Goal: Task Accomplishment & Management: Complete application form

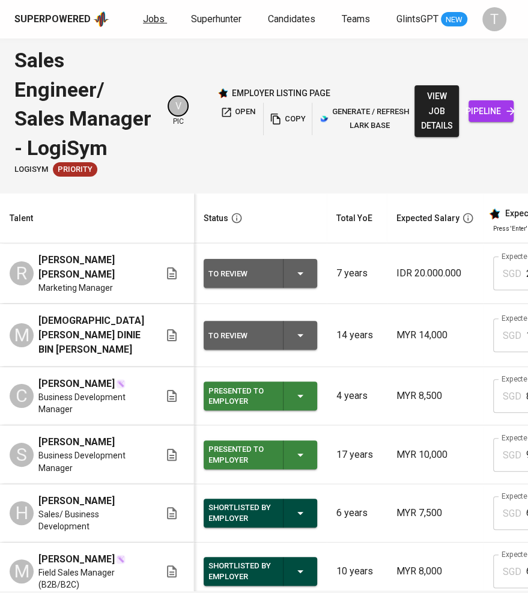
click at [154, 21] on span "Jobs" at bounding box center [154, 18] width 22 height 11
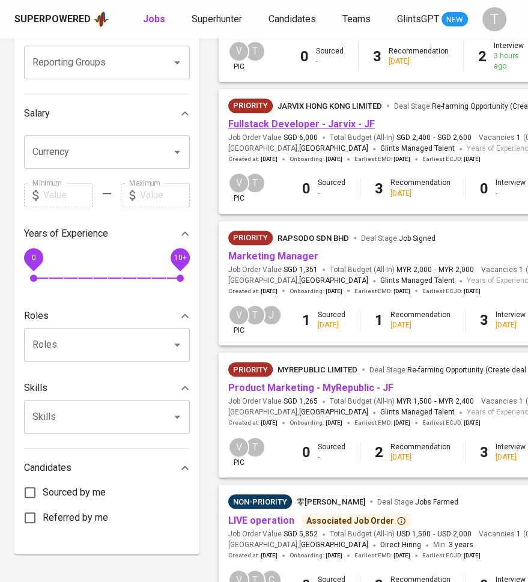
scroll to position [256, 0]
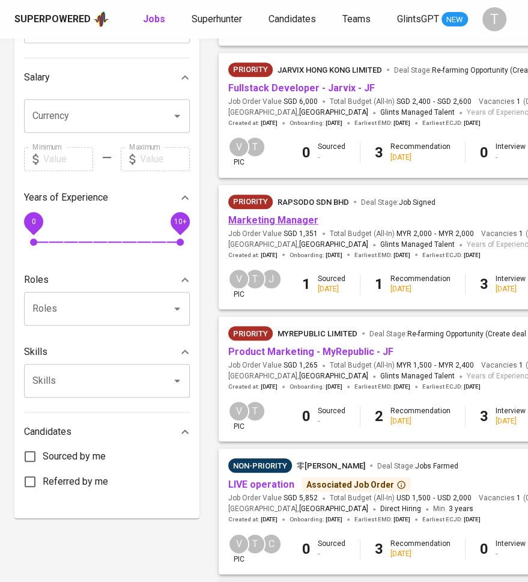
click at [274, 223] on link "Marketing Manager" at bounding box center [273, 219] width 90 height 11
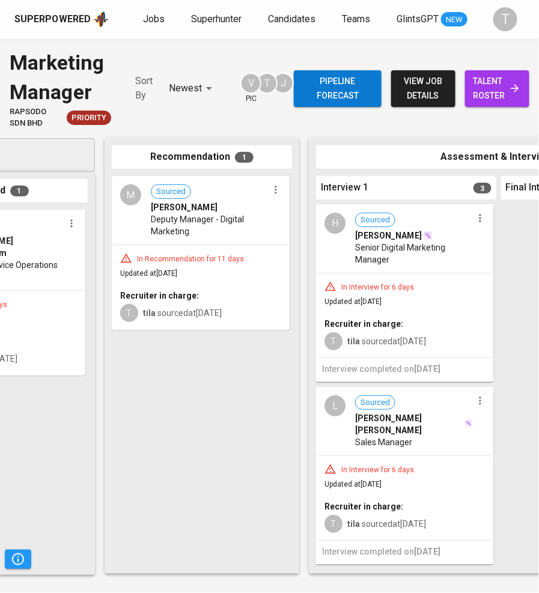
scroll to position [175, 0]
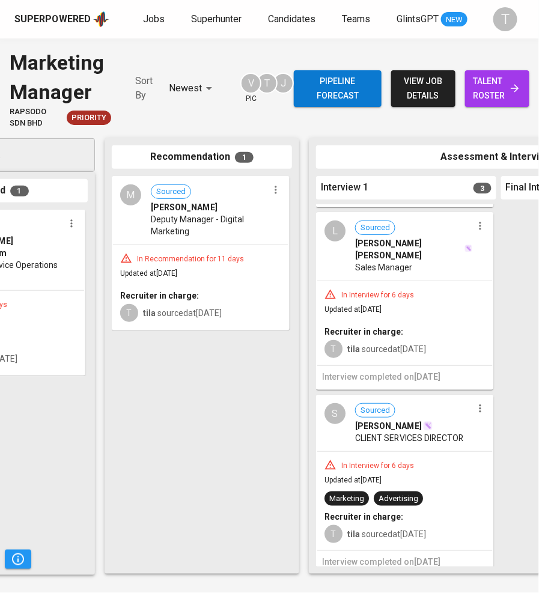
click at [496, 88] on span "talent roster" at bounding box center [496, 88] width 45 height 29
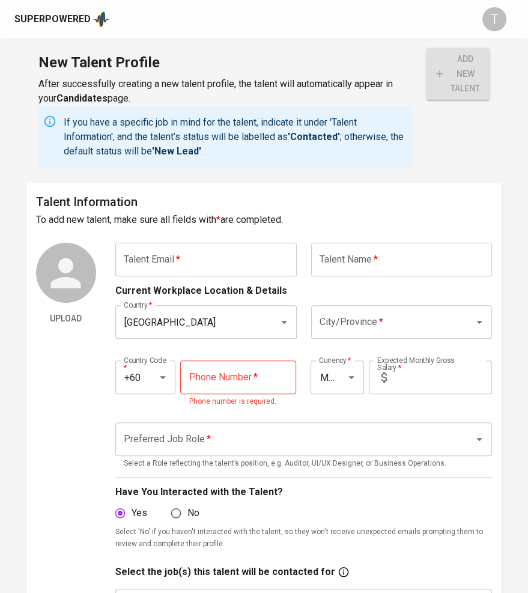
click at [369, 263] on input "text" at bounding box center [401, 260] width 181 height 34
type input "w"
type input "Wan Hanis Aiman"
click at [207, 270] on input "text" at bounding box center [205, 260] width 181 height 34
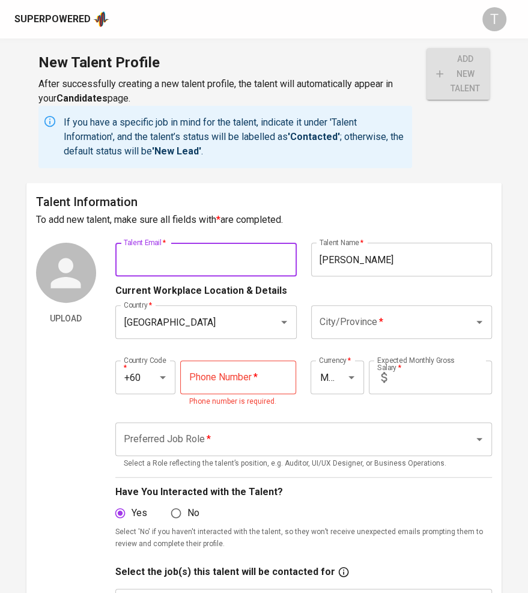
paste input "[EMAIL_ADDRESS][PERSON_NAME][DOMAIN_NAME]"
type input "[EMAIL_ADDRESS][PERSON_NAME][DOMAIN_NAME]"
click at [379, 324] on input "City/Province   *" at bounding box center [384, 321] width 137 height 23
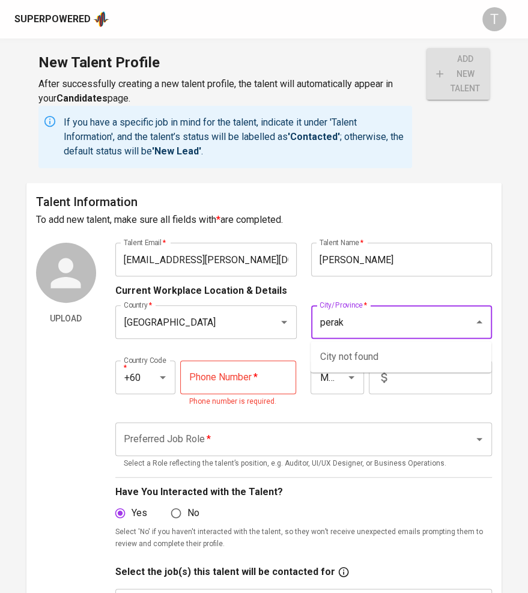
click at [392, 324] on input "perak" at bounding box center [384, 321] width 137 height 23
type input "k"
type input "p"
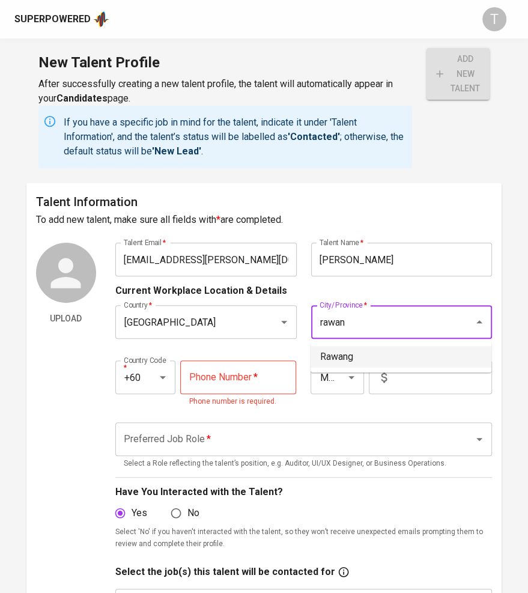
click at [393, 350] on li "Rawang" at bounding box center [400, 357] width 181 height 22
click at [373, 328] on input "Rawang" at bounding box center [384, 321] width 137 height 23
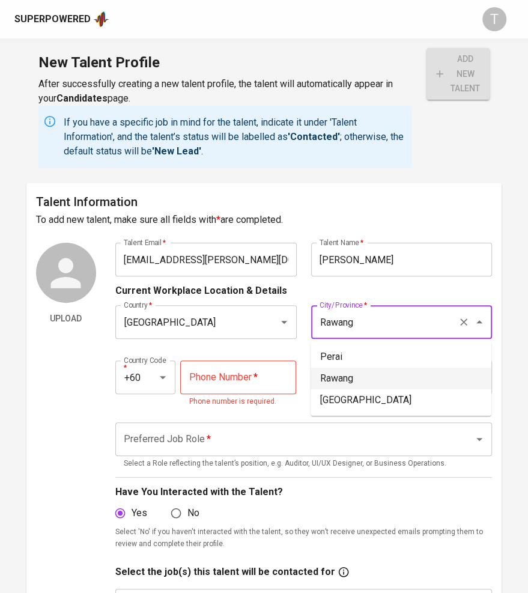
click at [373, 328] on input "Rawang" at bounding box center [384, 321] width 137 height 23
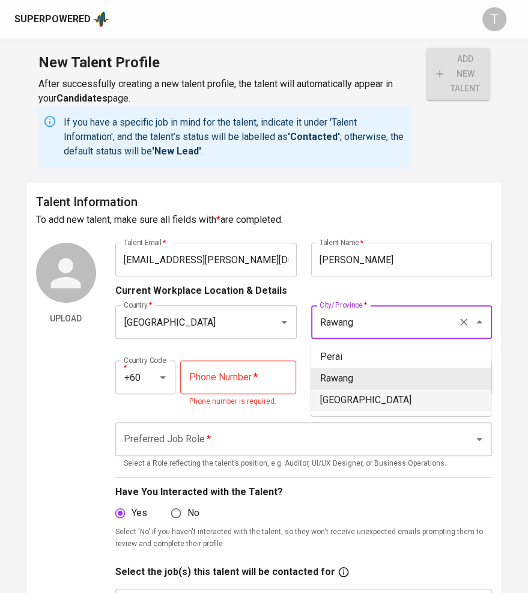
click at [366, 403] on li "Kuala Lumpur" at bounding box center [400, 400] width 181 height 22
type input "Kuala Lumpur"
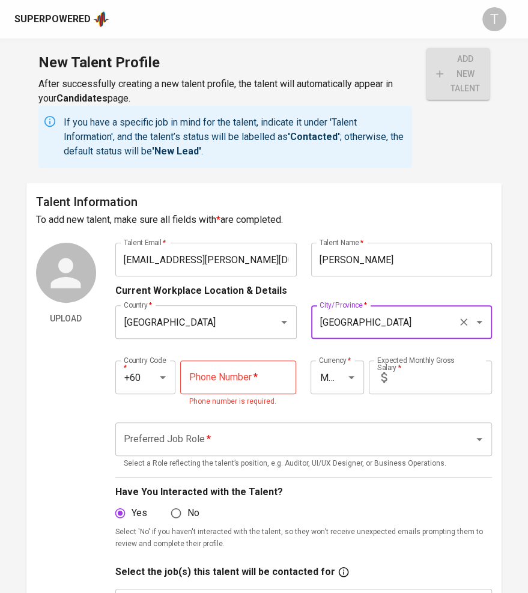
click at [246, 383] on input "tel" at bounding box center [238, 377] width 116 height 34
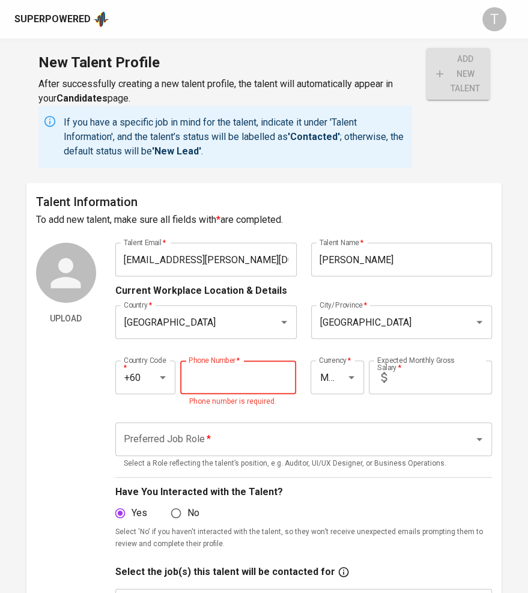
paste input "12-970-0852"
type input "12-970-0852"
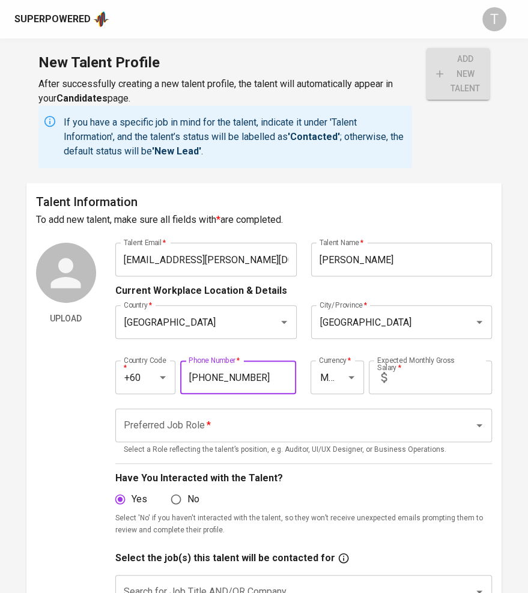
click at [400, 370] on input "text" at bounding box center [441, 377] width 100 height 34
type input "15,000"
click at [385, 435] on input "Preferred Job Role   *" at bounding box center [287, 425] width 332 height 23
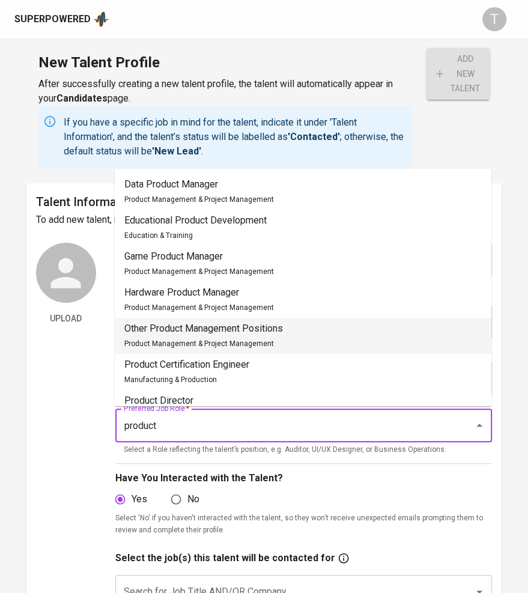
click at [286, 336] on li "Other Product Management Positions Product Management & Project Management" at bounding box center [303, 336] width 376 height 36
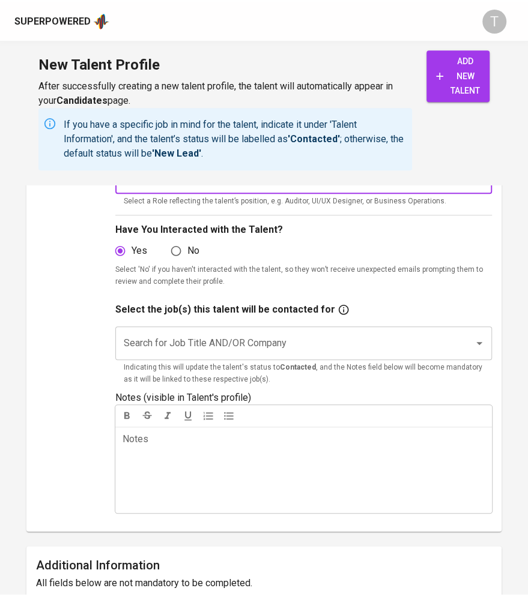
scroll to position [254, 0]
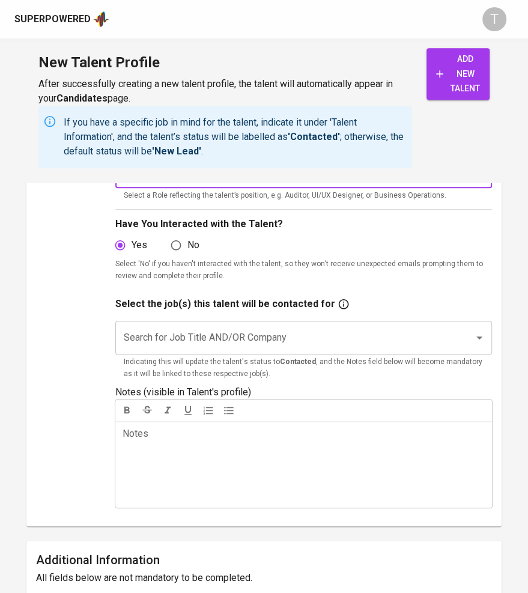
type input "Other Product Management Positions"
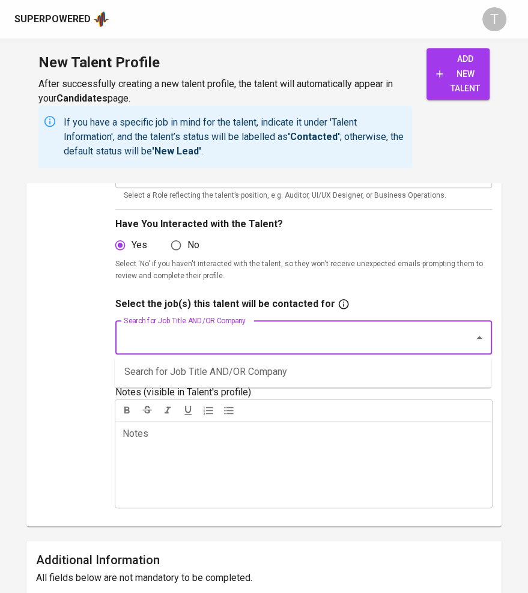
click at [286, 336] on input "Search for Job Title AND/OR Company" at bounding box center [287, 337] width 332 height 23
type input "myrepublic"
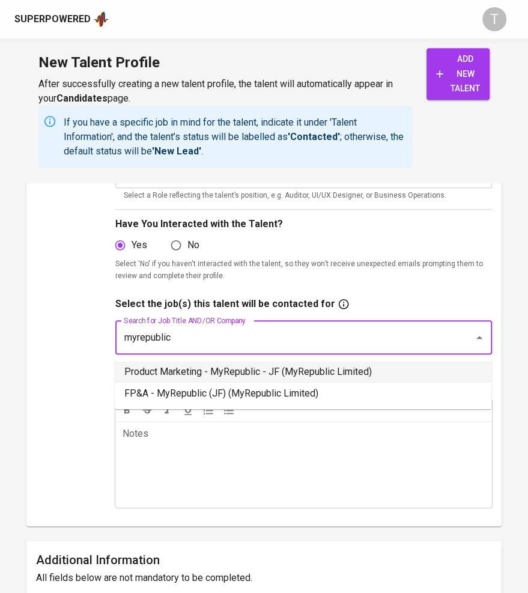
click at [290, 374] on li "Product Marketing - MyRepublic - JF (MyRepublic Limited)" at bounding box center [303, 372] width 376 height 22
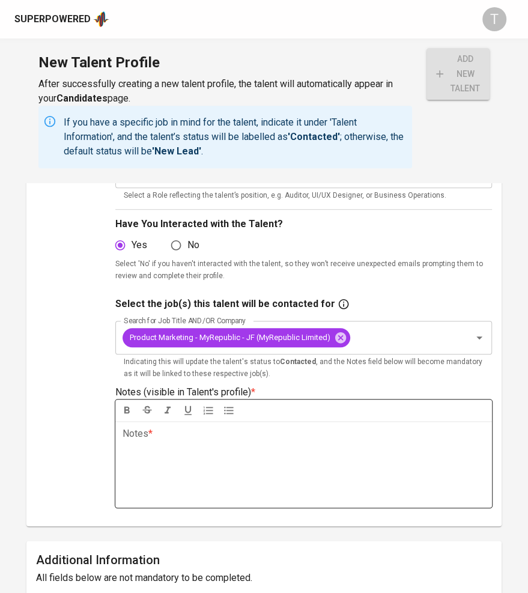
click at [175, 433] on p "Notes * ﻿" at bounding box center [303, 433] width 362 height 14
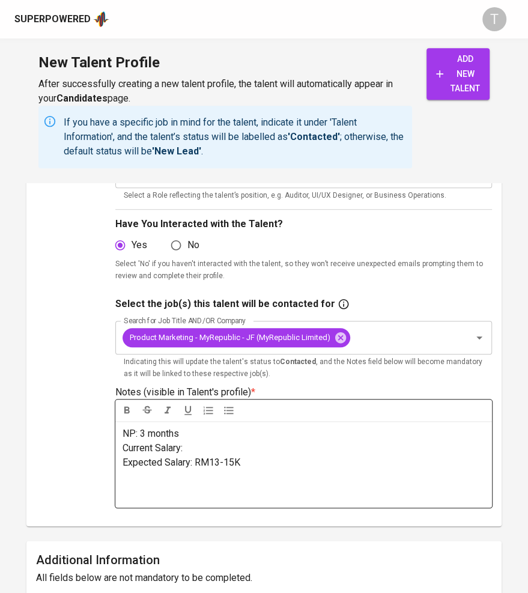
click at [146, 478] on p "﻿" at bounding box center [303, 477] width 362 height 14
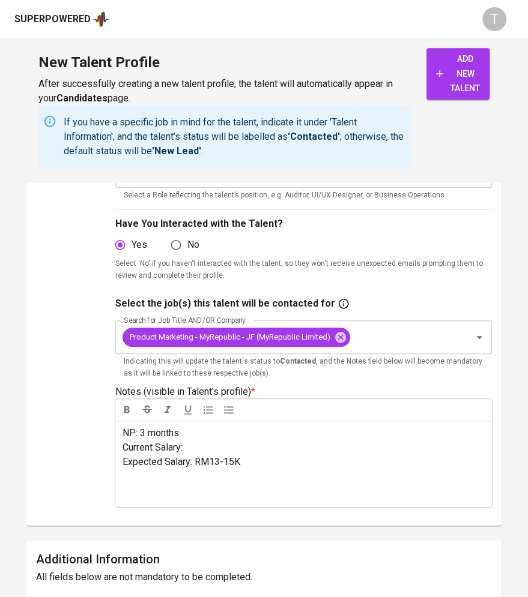
click at [513, 246] on main "Talent Information To add new talent, make sure all fields with * are completed…" at bounding box center [264, 493] width 528 height 1129
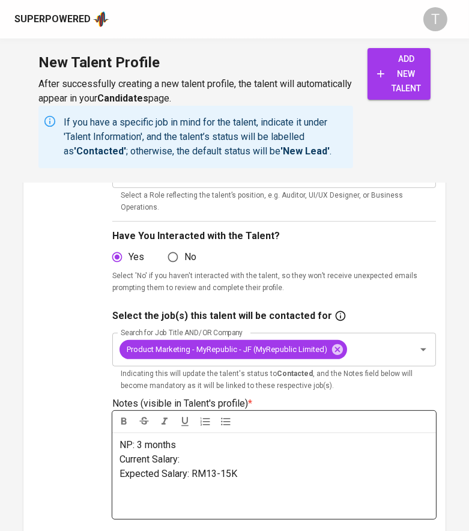
click at [298, 496] on p "﻿" at bounding box center [273, 502] width 309 height 14
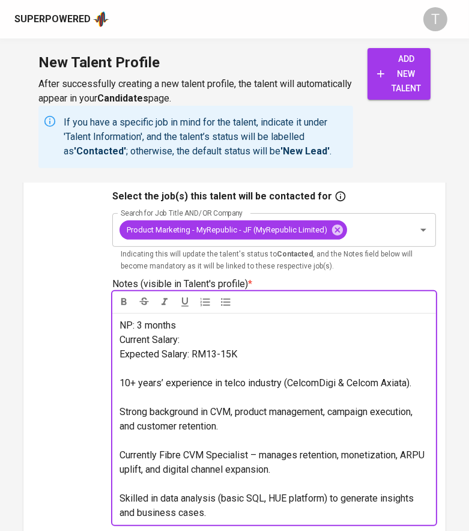
scroll to position [444, 0]
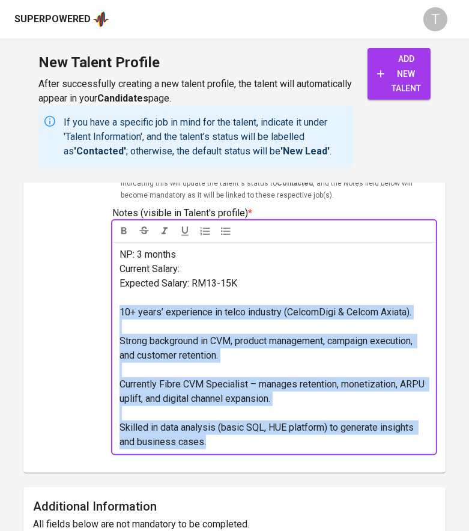
drag, startPoint x: 119, startPoint y: 315, endPoint x: 336, endPoint y: 451, distance: 255.7
click at [336, 451] on div "NP: 3 months Current Salary: Expected Salary: RM13-15K ﻿ 10+ years’ experience …" at bounding box center [274, 348] width 324 height 212
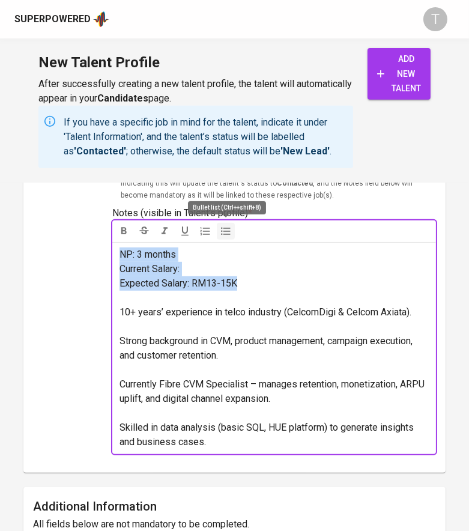
click at [221, 230] on icon "button" at bounding box center [226, 231] width 12 height 12
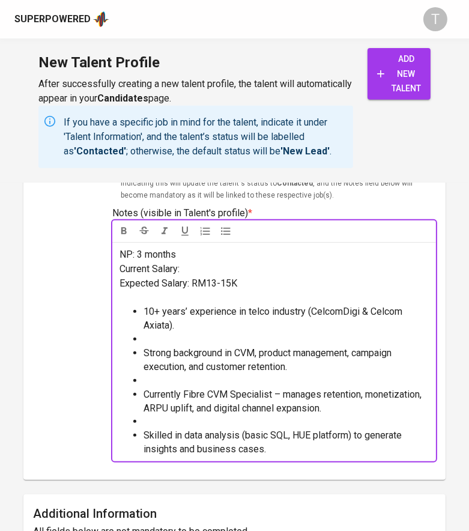
click at [205, 265] on p "Current Salary:" at bounding box center [273, 269] width 309 height 14
click at [157, 348] on span "Strong background in CVM, product management, campaign execution, and customer …" at bounding box center [268, 359] width 250 height 25
click at [148, 346] on li "Strong background in CVM, product management, campaign execution, and customer …" at bounding box center [285, 360] width 285 height 28
click at [146, 336] on li "﻿" at bounding box center [285, 340] width 285 height 14
click at [159, 385] on li "﻿" at bounding box center [285, 382] width 285 height 14
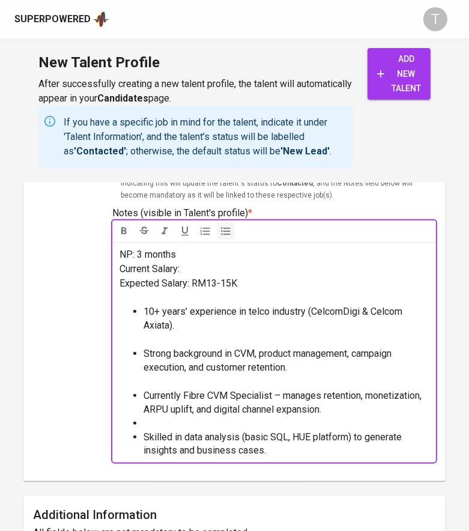
click at [164, 427] on li "﻿" at bounding box center [285, 424] width 285 height 14
click at [193, 270] on p "Current Salary:" at bounding box center [273, 269] width 309 height 14
click at [182, 249] on p "NP: 3 months" at bounding box center [273, 254] width 309 height 14
drag, startPoint x: 187, startPoint y: 253, endPoint x: 187, endPoint y: 267, distance: 13.8
click at [187, 267] on div "NP: 3 months 9nego) Current Salary: Expected Salary: RM13-15K ﻿ 10+ years’ expe…" at bounding box center [274, 352] width 324 height 221
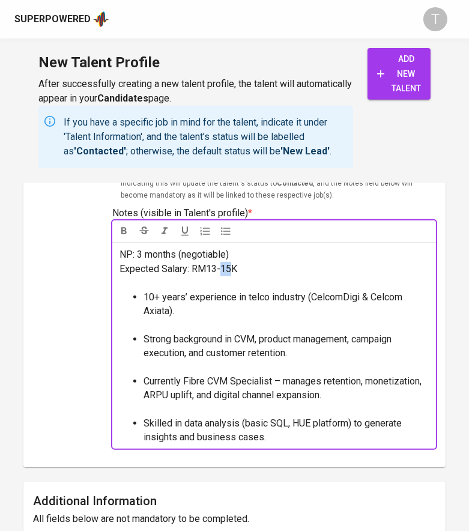
drag, startPoint x: 221, startPoint y: 270, endPoint x: 232, endPoint y: 270, distance: 11.4
click at [232, 270] on span "Expected Salary: RM13-15K" at bounding box center [178, 268] width 118 height 11
click at [265, 265] on p "Expected Salary: RM13-15K" at bounding box center [273, 269] width 309 height 14
drag, startPoint x: 271, startPoint y: 249, endPoint x: 320, endPoint y: 252, distance: 49.3
click at [320, 252] on p "NP: 3 months (negotiable)" at bounding box center [273, 254] width 309 height 14
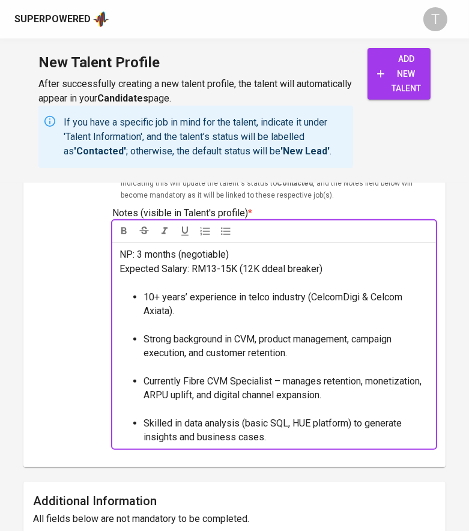
click at [340, 267] on p "Expected Salary: RM13-15K (12K ddeal breaker)" at bounding box center [273, 269] width 309 height 14
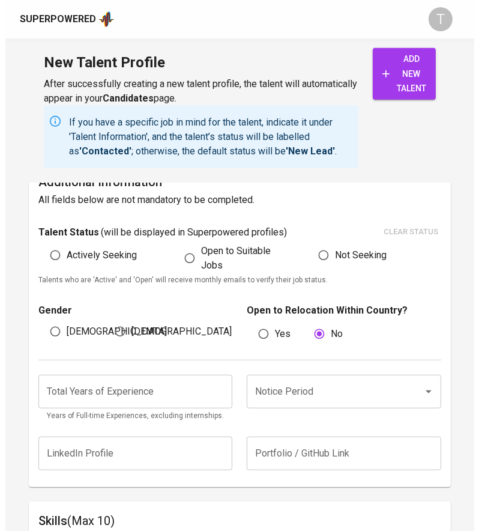
scroll to position [790, 0]
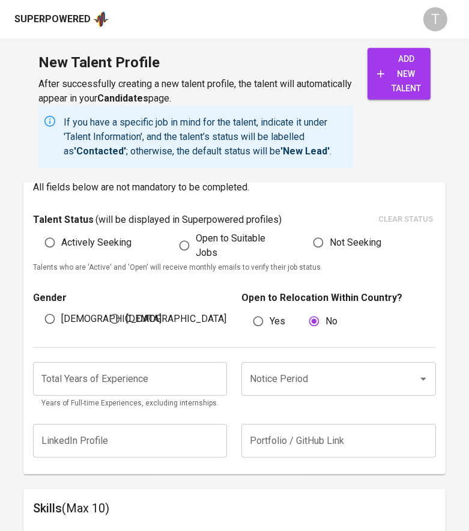
click at [73, 236] on span "Actively Seeking" at bounding box center [96, 242] width 70 height 14
click at [61, 236] on input "Actively Seeking" at bounding box center [49, 242] width 23 height 23
radio input "true"
click at [173, 234] on input "Open to Suitable Jobs" at bounding box center [184, 245] width 23 height 23
radio input "true"
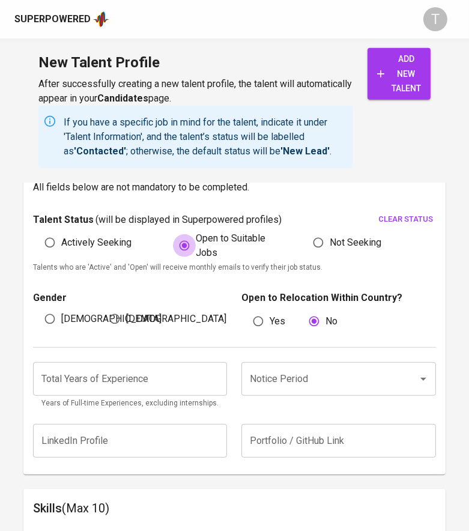
click at [307, 231] on input "Not Seeking" at bounding box center [318, 242] width 23 height 23
radio input "true"
click at [38, 231] on input "Actively Seeking" at bounding box center [49, 242] width 23 height 23
radio input "true"
click at [173, 234] on input "Open to Suitable Jobs" at bounding box center [184, 245] width 23 height 23
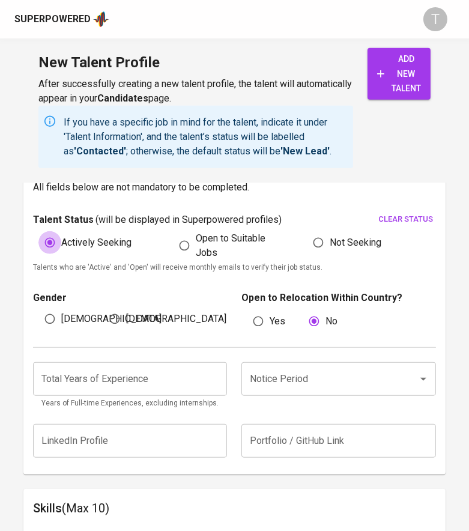
radio input "true"
click at [307, 231] on input "Not Seeking" at bounding box center [318, 242] width 23 height 23
radio input "true"
click at [38, 231] on input "Actively Seeking" at bounding box center [49, 242] width 23 height 23
radio input "true"
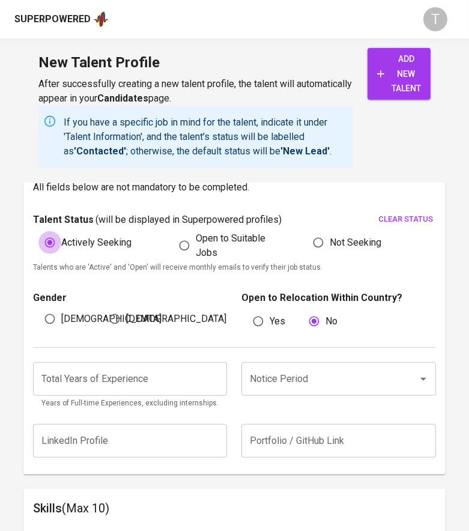
click at [173, 234] on input "Open to Suitable Jobs" at bounding box center [184, 245] width 23 height 23
radio input "true"
click at [307, 231] on input "Not Seeking" at bounding box center [318, 242] width 23 height 23
radio input "true"
click at [38, 231] on input "Actively Seeking" at bounding box center [49, 242] width 23 height 23
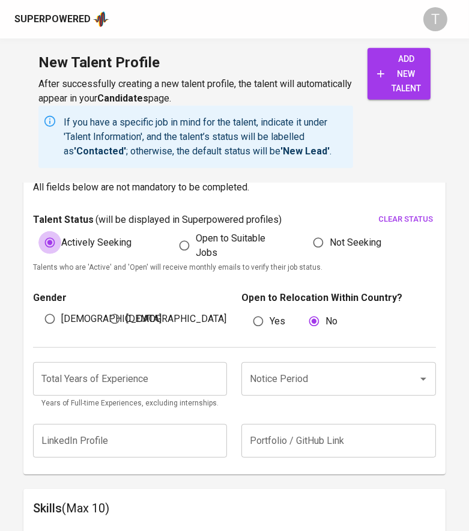
radio input "true"
click at [173, 234] on input "Open to Suitable Jobs" at bounding box center [184, 245] width 23 height 23
radio input "true"
click at [307, 231] on input "Not Seeking" at bounding box center [318, 242] width 23 height 23
radio input "true"
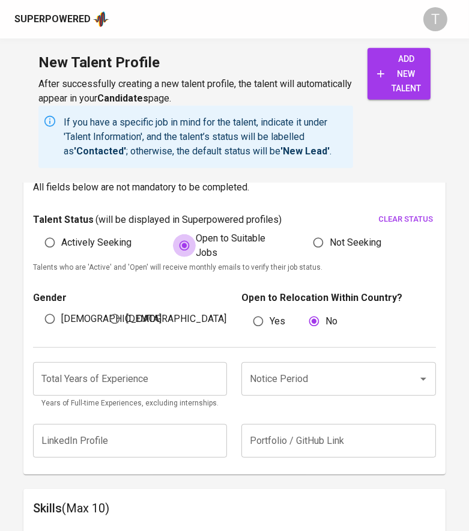
click at [38, 231] on input "Actively Seeking" at bounding box center [49, 242] width 23 height 23
radio input "true"
click at [173, 234] on input "Open to Suitable Jobs" at bounding box center [184, 245] width 23 height 23
radio input "true"
click at [307, 231] on input "Not Seeking" at bounding box center [318, 242] width 23 height 23
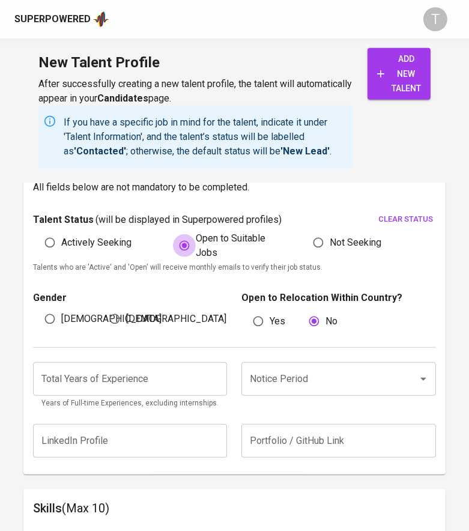
radio input "true"
click at [38, 231] on input "Actively Seeking" at bounding box center [49, 242] width 23 height 23
radio input "true"
click at [37, 250] on div "Actively Seeking" at bounding box center [100, 245] width 134 height 29
click at [103, 307] on input "[DEMOGRAPHIC_DATA]" at bounding box center [114, 318] width 23 height 23
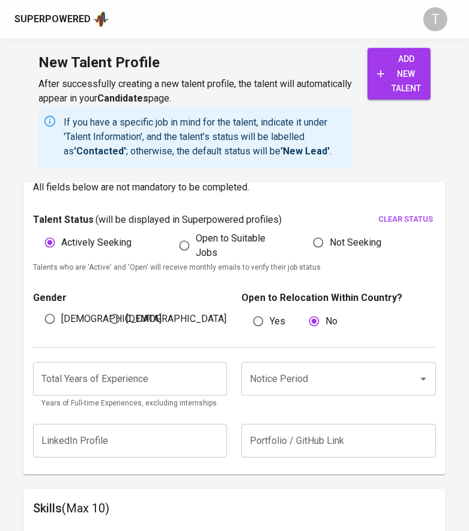
radio input "true"
click at [38, 307] on input "[DEMOGRAPHIC_DATA]" at bounding box center [49, 318] width 23 height 23
radio input "true"
click at [103, 307] on input "[DEMOGRAPHIC_DATA]" at bounding box center [114, 318] width 23 height 23
radio input "true"
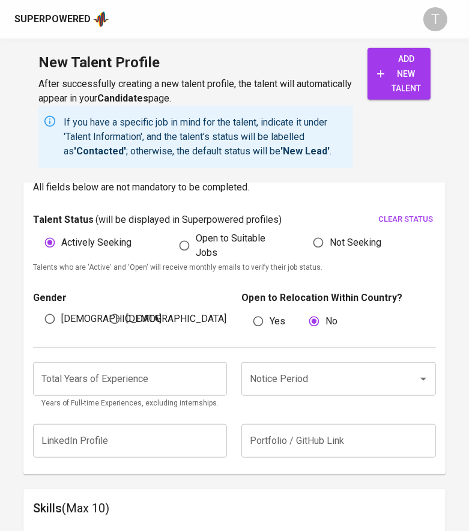
click at [38, 307] on input "[DEMOGRAPHIC_DATA]" at bounding box center [49, 318] width 23 height 23
radio input "true"
click at [103, 307] on input "[DEMOGRAPHIC_DATA]" at bounding box center [114, 318] width 23 height 23
radio input "true"
click at [38, 307] on input "[DEMOGRAPHIC_DATA]" at bounding box center [49, 318] width 23 height 23
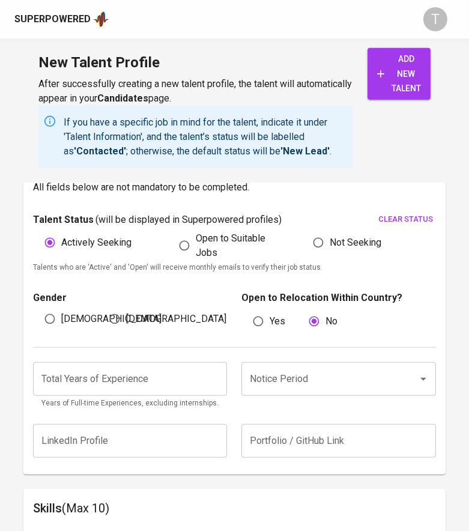
radio input "true"
click at [103, 307] on input "[DEMOGRAPHIC_DATA]" at bounding box center [114, 318] width 23 height 23
radio input "true"
click at [38, 307] on input "[DEMOGRAPHIC_DATA]" at bounding box center [49, 318] width 23 height 23
radio input "true"
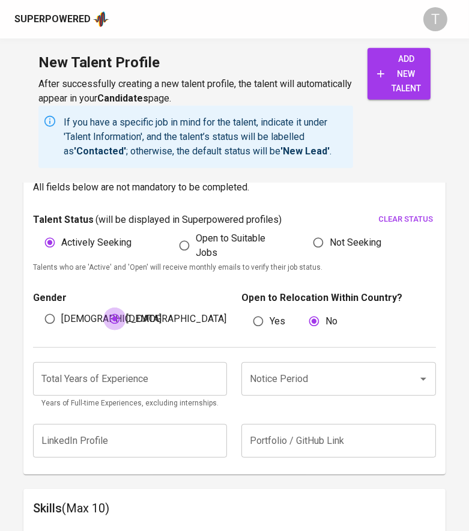
click at [103, 307] on input "[DEMOGRAPHIC_DATA]" at bounding box center [114, 318] width 23 height 23
radio input "true"
click at [38, 307] on input "[DEMOGRAPHIC_DATA]" at bounding box center [49, 318] width 23 height 23
radio input "true"
click at [103, 307] on input "[DEMOGRAPHIC_DATA]" at bounding box center [114, 318] width 23 height 23
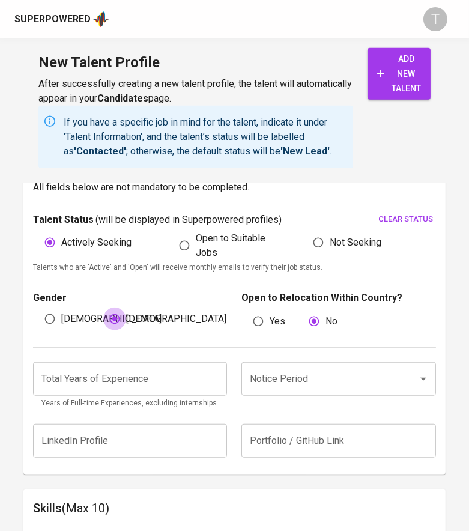
radio input "true"
click at [38, 307] on input "[DEMOGRAPHIC_DATA]" at bounding box center [49, 318] width 23 height 23
radio input "true"
click at [103, 307] on input "Female" at bounding box center [114, 318] width 23 height 23
radio input "true"
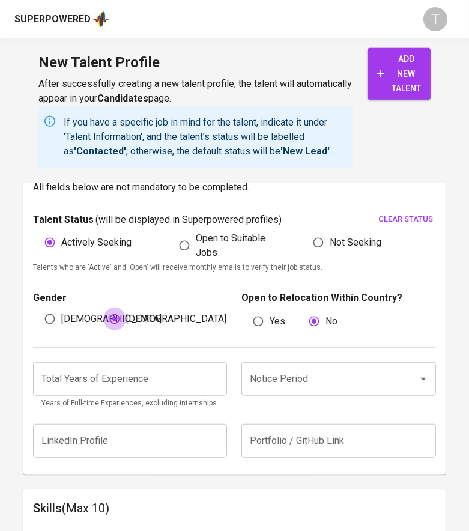
click at [38, 307] on input "Male" at bounding box center [49, 318] width 23 height 23
radio input "true"
click at [103, 307] on input "Female" at bounding box center [114, 318] width 23 height 23
radio input "true"
click at [38, 307] on input "Male" at bounding box center [49, 318] width 23 height 23
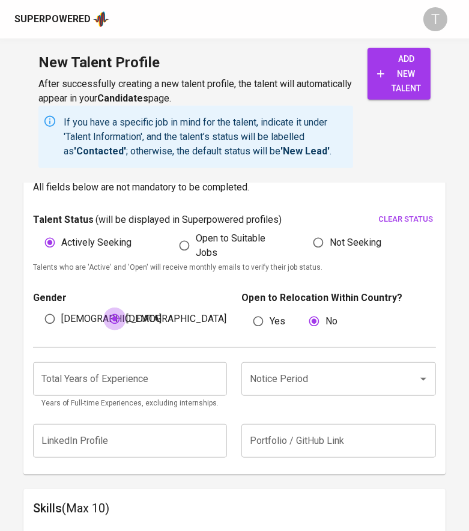
radio input "true"
click at [103, 307] on input "Female" at bounding box center [114, 318] width 23 height 23
radio input "true"
click at [38, 307] on input "Male" at bounding box center [49, 318] width 23 height 23
radio input "true"
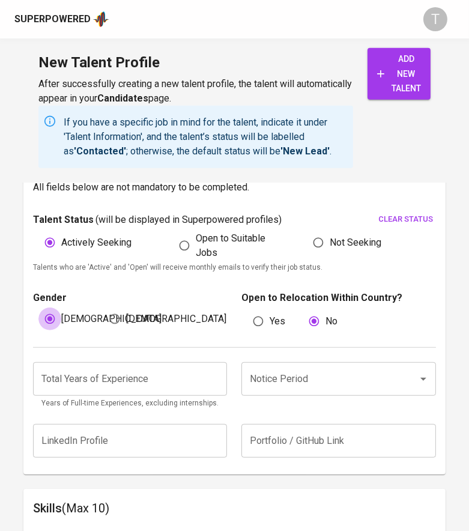
click at [103, 307] on input "Female" at bounding box center [114, 318] width 23 height 23
radio input "true"
click at [38, 307] on input "Male" at bounding box center [49, 318] width 23 height 23
radio input "true"
click at [103, 307] on input "Female" at bounding box center [114, 318] width 23 height 23
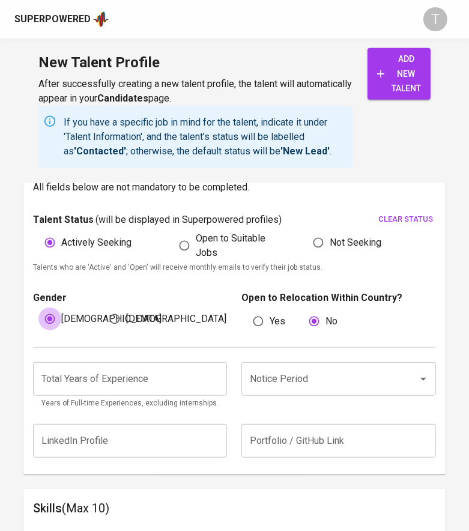
radio input "true"
click at [38, 307] on input "Male" at bounding box center [49, 318] width 23 height 23
radio input "true"
click at [103, 307] on input "Female" at bounding box center [114, 318] width 23 height 23
radio input "true"
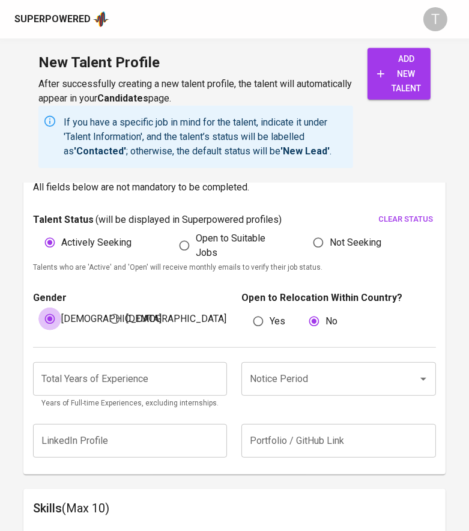
click at [38, 307] on input "Male" at bounding box center [49, 318] width 23 height 23
radio input "true"
click at [103, 307] on input "Female" at bounding box center [114, 318] width 23 height 23
radio input "true"
click at [38, 307] on input "Male" at bounding box center [49, 318] width 23 height 23
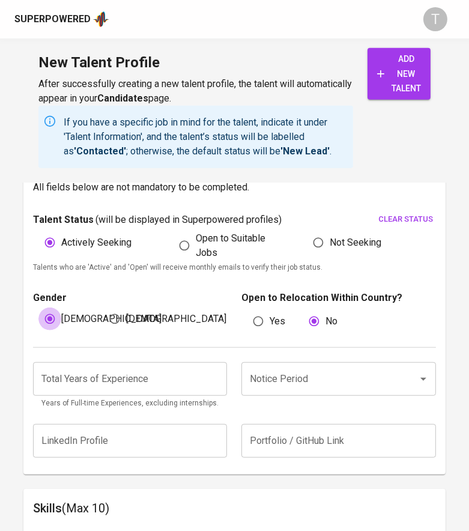
radio input "true"
click at [103, 307] on input "Female" at bounding box center [114, 318] width 23 height 23
radio input "true"
click at [38, 307] on input "Male" at bounding box center [49, 318] width 23 height 23
radio input "true"
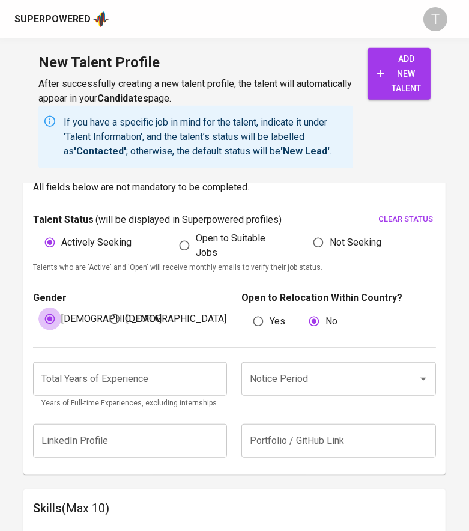
click at [103, 307] on input "Female" at bounding box center [114, 318] width 23 height 23
radio input "true"
click at [38, 307] on input "Male" at bounding box center [49, 318] width 23 height 23
radio input "true"
click at [103, 307] on input "Female" at bounding box center [114, 318] width 23 height 23
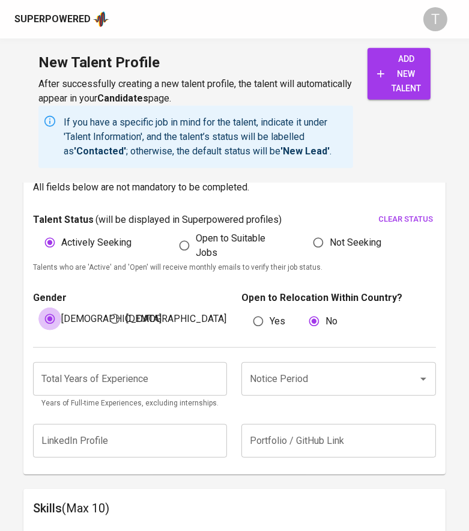
radio input "true"
click at [38, 307] on input "Male" at bounding box center [49, 318] width 23 height 23
radio input "true"
click at [103, 307] on input "Female" at bounding box center [114, 318] width 23 height 23
radio input "true"
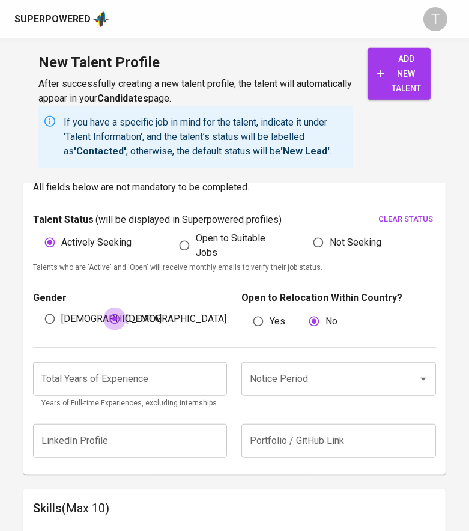
click at [38, 307] on input "Male" at bounding box center [49, 318] width 23 height 23
radio input "true"
click at [103, 307] on input "Female" at bounding box center [114, 318] width 23 height 23
radio input "true"
click at [38, 307] on input "Male" at bounding box center [49, 318] width 23 height 23
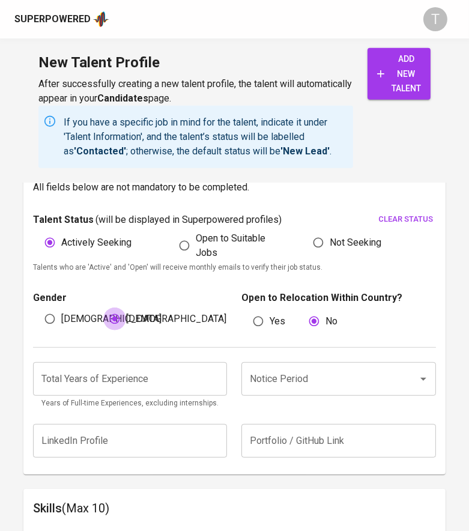
radio input "true"
click at [103, 307] on input "Female" at bounding box center [114, 318] width 23 height 23
radio input "true"
click at [38, 307] on input "Male" at bounding box center [49, 318] width 23 height 23
radio input "true"
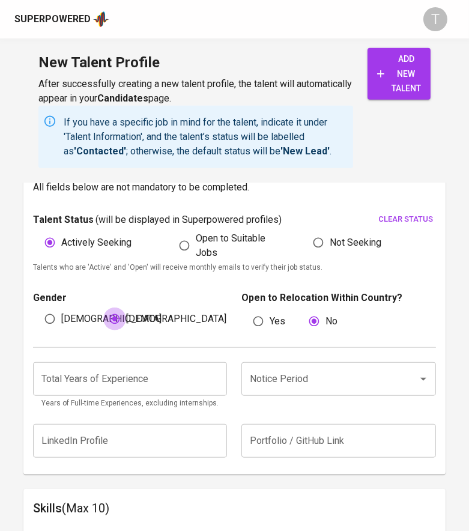
click at [103, 307] on input "Female" at bounding box center [114, 318] width 23 height 23
radio input "true"
click at [38, 307] on input "Male" at bounding box center [49, 318] width 23 height 23
radio input "true"
click at [103, 307] on input "Female" at bounding box center [114, 318] width 23 height 23
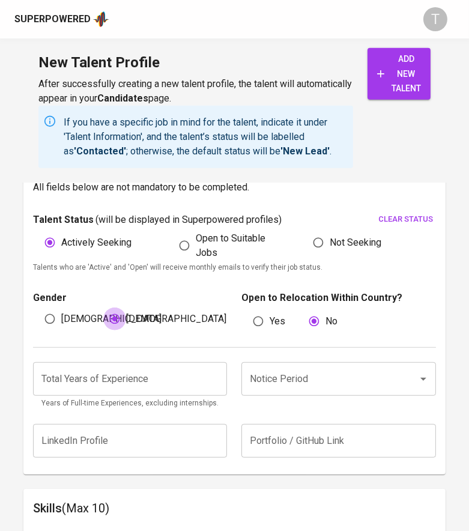
radio input "true"
click at [38, 307] on input "Male" at bounding box center [49, 318] width 23 height 23
radio input "true"
click at [103, 307] on input "Female" at bounding box center [114, 318] width 23 height 23
radio input "true"
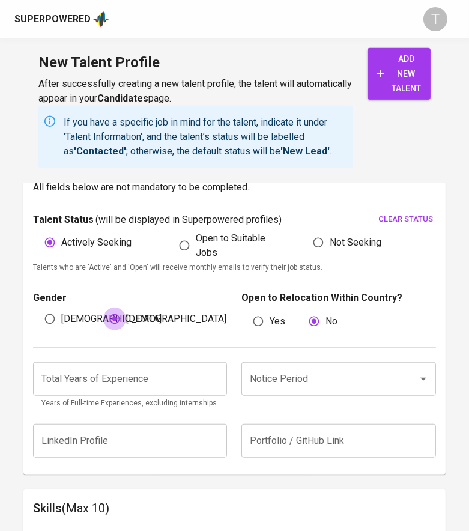
click at [38, 307] on input "Male" at bounding box center [49, 318] width 23 height 23
radio input "true"
click at [103, 307] on input "Female" at bounding box center [114, 318] width 23 height 23
radio input "true"
click at [38, 307] on input "Male" at bounding box center [49, 318] width 23 height 23
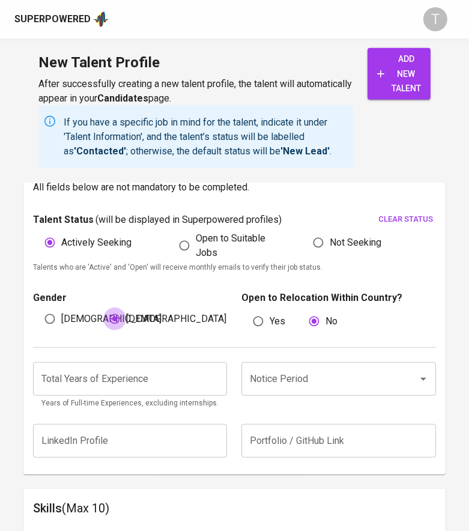
radio input "true"
click at [103, 307] on input "Female" at bounding box center [114, 318] width 23 height 23
radio input "true"
click at [38, 307] on input "Male" at bounding box center [49, 318] width 23 height 23
radio input "true"
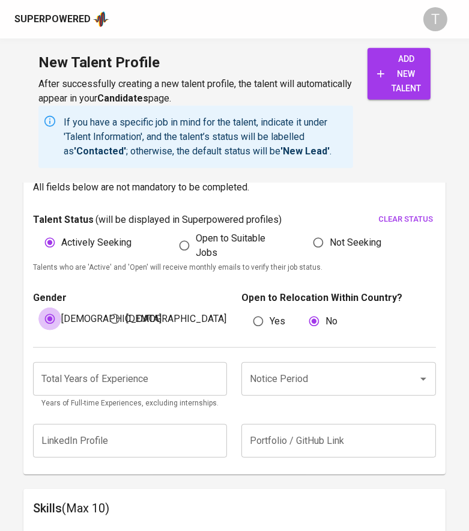
click at [103, 307] on input "Female" at bounding box center [114, 318] width 23 height 23
radio input "true"
click at [38, 307] on input "Male" at bounding box center [49, 318] width 23 height 23
radio input "true"
click at [103, 307] on input "Female" at bounding box center [114, 318] width 23 height 23
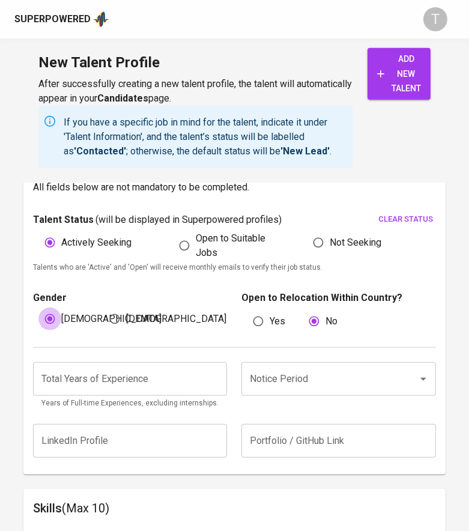
radio input "true"
click at [38, 307] on input "Male" at bounding box center [49, 318] width 23 height 23
radio input "true"
click at [103, 307] on input "Female" at bounding box center [114, 318] width 23 height 23
radio input "true"
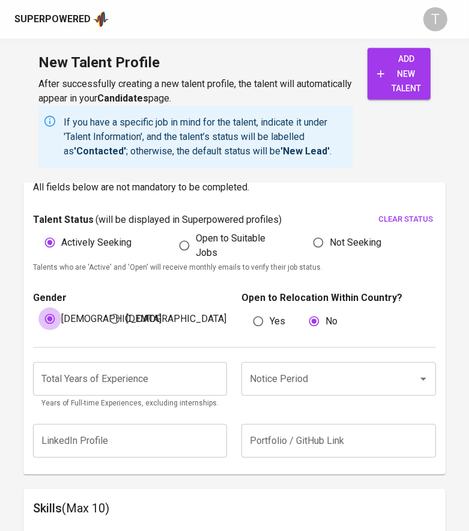
click at [38, 307] on input "Male" at bounding box center [49, 318] width 23 height 23
radio input "true"
click at [103, 307] on input "Female" at bounding box center [114, 318] width 23 height 23
radio input "true"
click at [38, 307] on input "Male" at bounding box center [49, 318] width 23 height 23
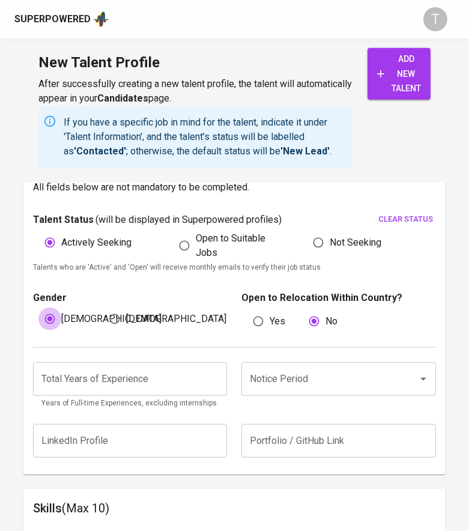
radio input "true"
click at [103, 307] on input "Female" at bounding box center [114, 318] width 23 height 23
radio input "true"
click at [38, 307] on input "Male" at bounding box center [49, 318] width 23 height 23
radio input "true"
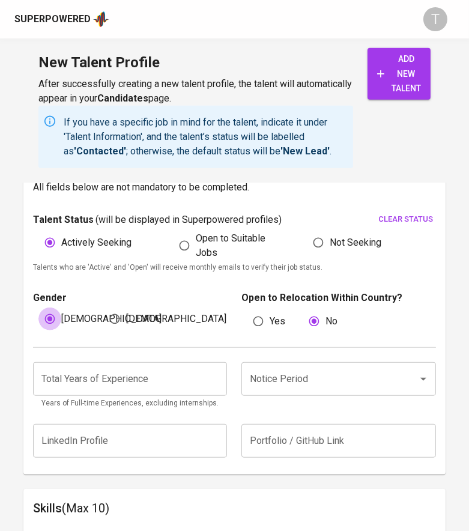
click at [103, 307] on input "Female" at bounding box center [114, 318] width 23 height 23
radio input "true"
click at [38, 307] on input "Male" at bounding box center [49, 318] width 23 height 23
radio input "true"
click at [103, 307] on input "Female" at bounding box center [114, 318] width 23 height 23
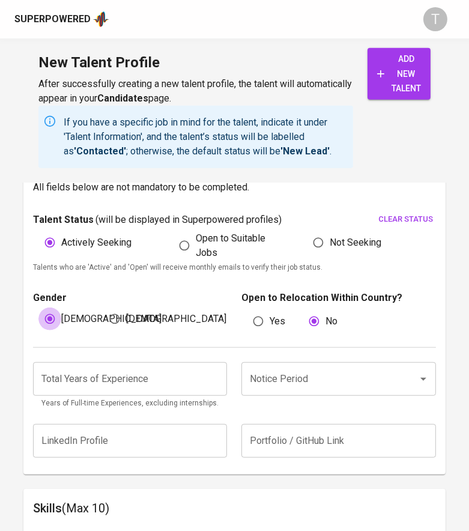
radio input "true"
click at [38, 307] on input "Male" at bounding box center [49, 318] width 23 height 23
radio input "true"
click at [103, 307] on input "Female" at bounding box center [114, 318] width 23 height 23
radio input "true"
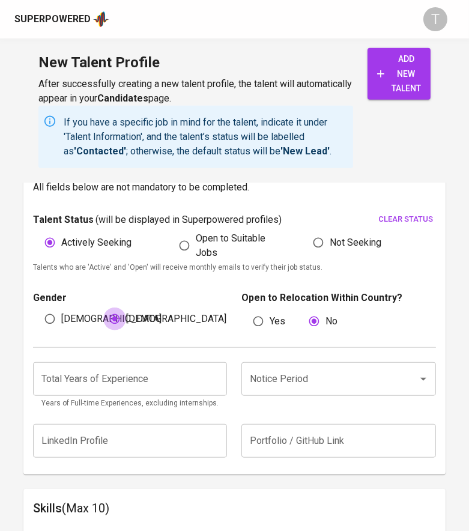
click at [38, 307] on input "Male" at bounding box center [49, 318] width 23 height 23
radio input "true"
click at [103, 307] on input "Female" at bounding box center [114, 318] width 23 height 23
radio input "true"
click at [38, 307] on input "Male" at bounding box center [49, 318] width 23 height 23
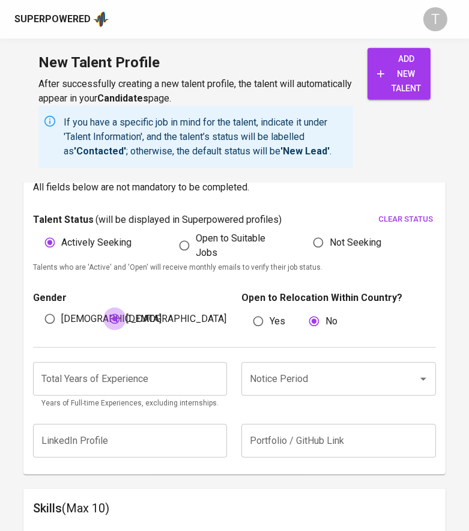
radio input "true"
click at [103, 307] on input "Female" at bounding box center [114, 318] width 23 height 23
radio input "true"
click at [38, 307] on input "Male" at bounding box center [49, 318] width 23 height 23
radio input "true"
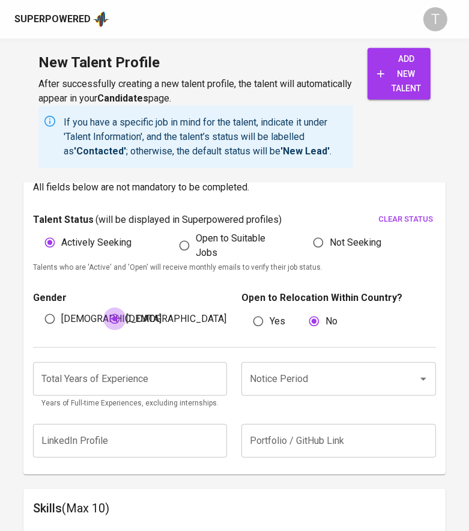
click at [103, 307] on input "Female" at bounding box center [114, 318] width 23 height 23
radio input "true"
click at [38, 307] on input "Male" at bounding box center [49, 318] width 23 height 23
radio input "true"
click at [103, 307] on input "Female" at bounding box center [114, 318] width 23 height 23
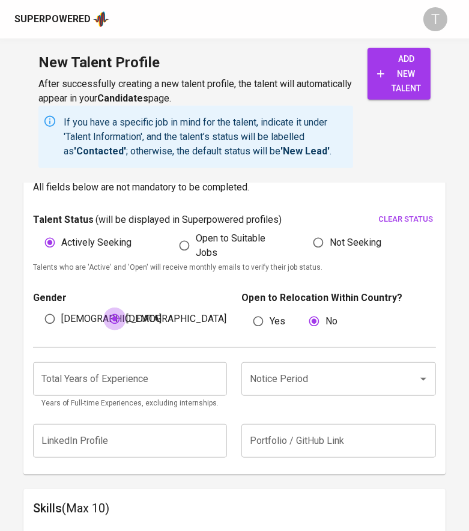
radio input "true"
click at [38, 307] on input "Male" at bounding box center [49, 318] width 23 height 23
radio input "true"
click at [103, 307] on input "Female" at bounding box center [114, 318] width 23 height 23
radio input "true"
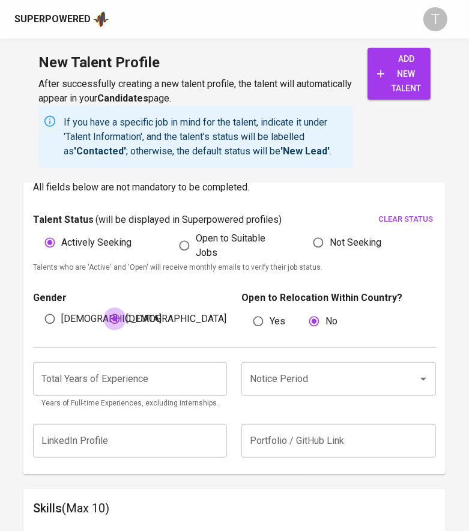
click at [38, 307] on input "Male" at bounding box center [49, 318] width 23 height 23
radio input "true"
click at [103, 307] on input "Female" at bounding box center [114, 318] width 23 height 23
radio input "true"
click at [38, 307] on input "Male" at bounding box center [49, 318] width 23 height 23
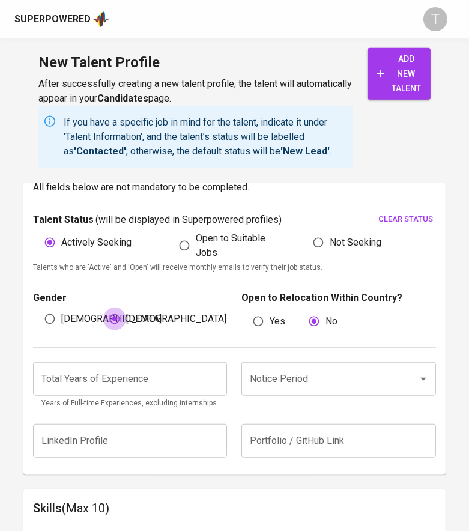
radio input "true"
click at [103, 307] on input "Female" at bounding box center [114, 318] width 23 height 23
radio input "true"
click at [38, 307] on input "Male" at bounding box center [49, 318] width 23 height 23
radio input "true"
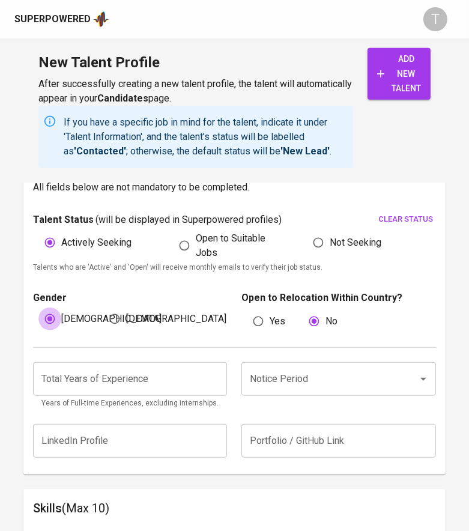
click at [103, 307] on input "Female" at bounding box center [114, 318] width 23 height 23
radio input "true"
click at [38, 307] on input "Male" at bounding box center [49, 318] width 23 height 23
radio input "true"
click at [103, 307] on input "Female" at bounding box center [114, 318] width 23 height 23
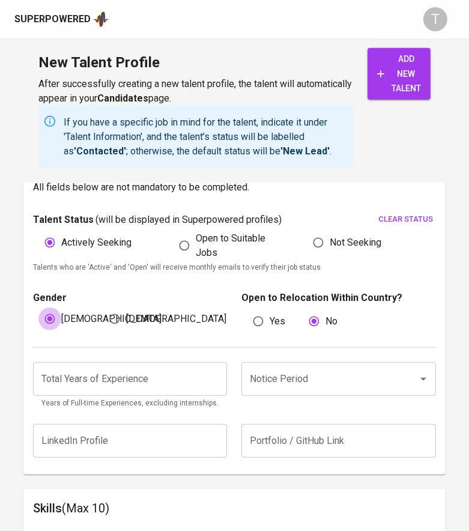
radio input "true"
click at [38, 307] on input "Male" at bounding box center [49, 318] width 23 height 23
radio input "true"
click at [48, 314] on input "Male" at bounding box center [49, 318] width 23 height 23
click at [103, 307] on input "Female" at bounding box center [114, 318] width 23 height 23
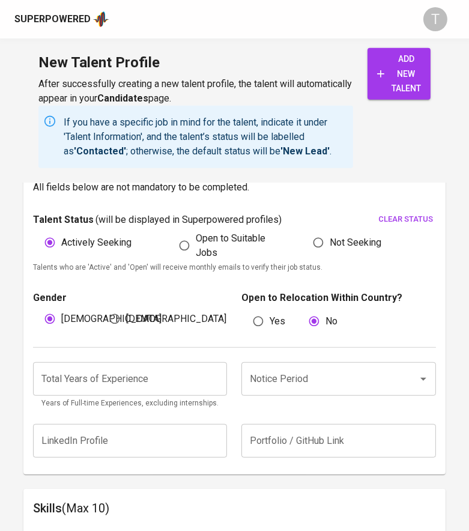
radio input "true"
click at [38, 307] on input "Male" at bounding box center [49, 318] width 23 height 23
radio input "true"
click at [103, 307] on input "Female" at bounding box center [114, 318] width 23 height 23
radio input "true"
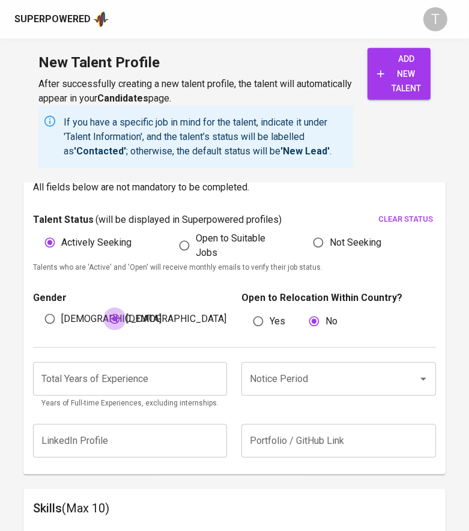
click at [38, 307] on input "Male" at bounding box center [49, 318] width 23 height 23
radio input "true"
click at [103, 307] on input "Female" at bounding box center [114, 318] width 23 height 23
radio input "true"
click at [38, 307] on input "Male" at bounding box center [49, 318] width 23 height 23
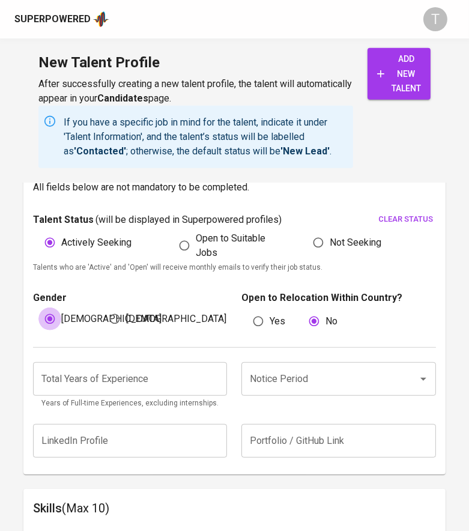
radio input "true"
click at [103, 307] on input "Female" at bounding box center [114, 318] width 23 height 23
radio input "true"
click at [38, 307] on input "Male" at bounding box center [49, 318] width 23 height 23
radio input "true"
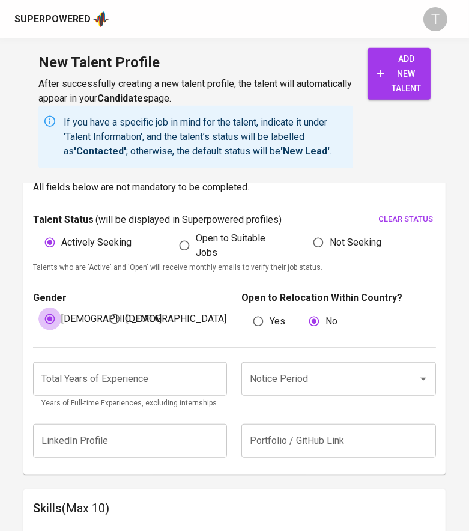
click at [103, 307] on input "Female" at bounding box center [114, 318] width 23 height 23
radio input "true"
click at [38, 307] on input "Male" at bounding box center [49, 318] width 23 height 23
radio input "true"
click at [103, 307] on input "Female" at bounding box center [114, 318] width 23 height 23
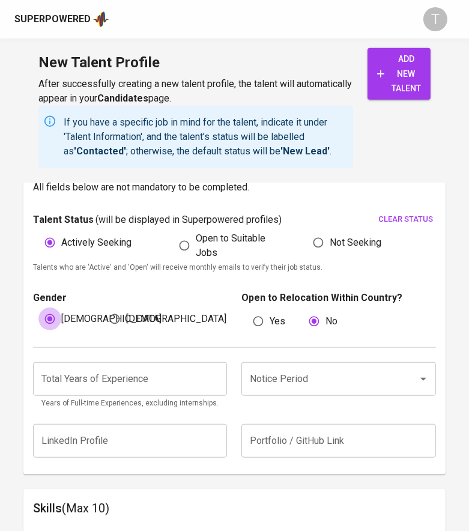
radio input "true"
click at [38, 307] on input "Male" at bounding box center [49, 318] width 23 height 23
radio input "true"
click at [103, 307] on input "Female" at bounding box center [114, 318] width 23 height 23
radio input "true"
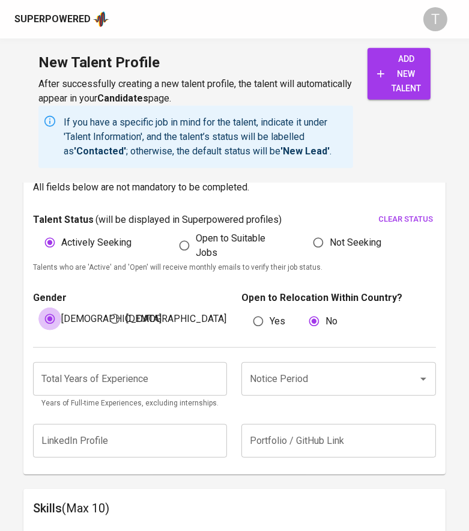
click at [38, 307] on input "Male" at bounding box center [49, 318] width 23 height 23
radio input "true"
click at [103, 307] on input "Female" at bounding box center [114, 318] width 23 height 23
radio input "true"
click at [38, 307] on input "Male" at bounding box center [49, 318] width 23 height 23
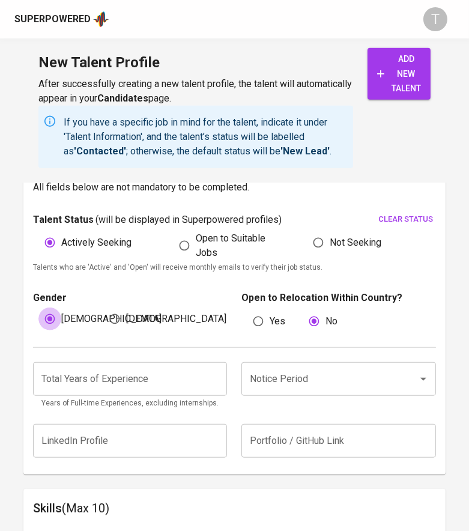
radio input "true"
click at [103, 307] on input "Female" at bounding box center [114, 318] width 23 height 23
radio input "true"
click at [38, 307] on input "Male" at bounding box center [49, 318] width 23 height 23
radio input "true"
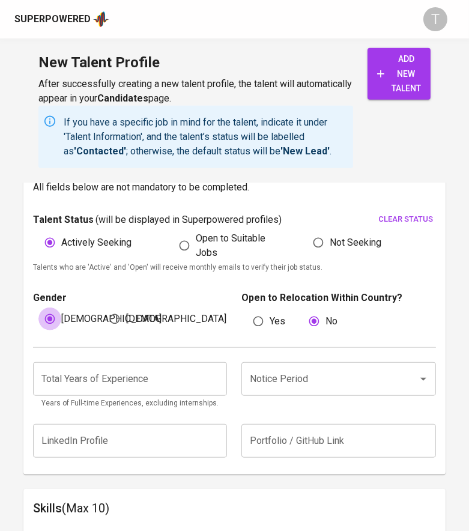
click at [103, 307] on input "Female" at bounding box center [114, 318] width 23 height 23
radio input "true"
click at [38, 307] on input "Male" at bounding box center [49, 318] width 23 height 23
radio input "true"
click at [103, 307] on input "Female" at bounding box center [114, 318] width 23 height 23
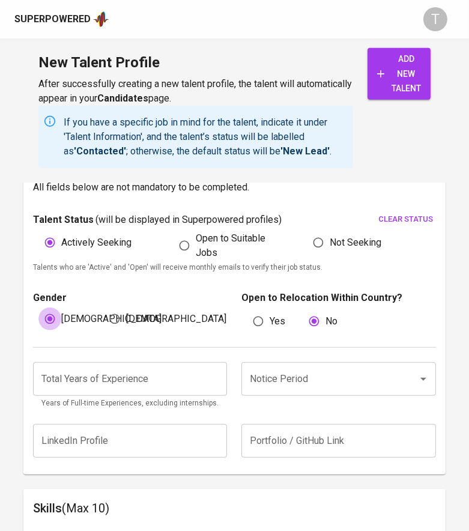
radio input "true"
click at [38, 307] on input "Male" at bounding box center [49, 318] width 23 height 23
radio input "true"
click at [103, 307] on input "Female" at bounding box center [114, 318] width 23 height 23
radio input "true"
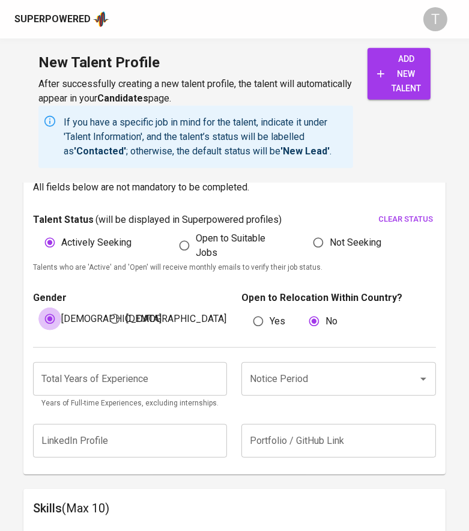
click at [103, 307] on input "Female" at bounding box center [114, 318] width 23 height 23
click at [38, 307] on input "Male" at bounding box center [49, 318] width 23 height 23
radio input "true"
click at [40, 312] on input "Male" at bounding box center [49, 318] width 23 height 23
click at [103, 307] on input "Female" at bounding box center [114, 318] width 23 height 23
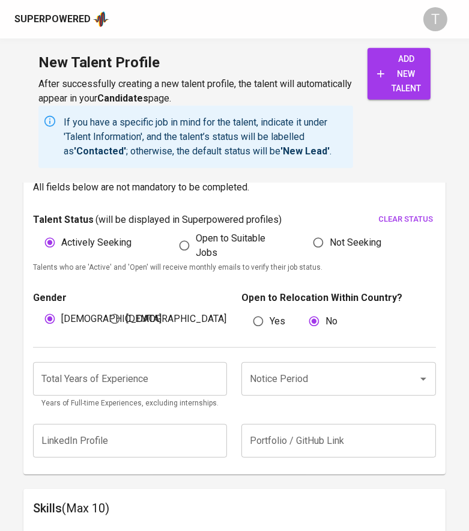
radio input "true"
click at [38, 307] on input "Male" at bounding box center [49, 318] width 23 height 23
radio input "true"
click at [103, 307] on input "Female" at bounding box center [114, 318] width 23 height 23
radio input "true"
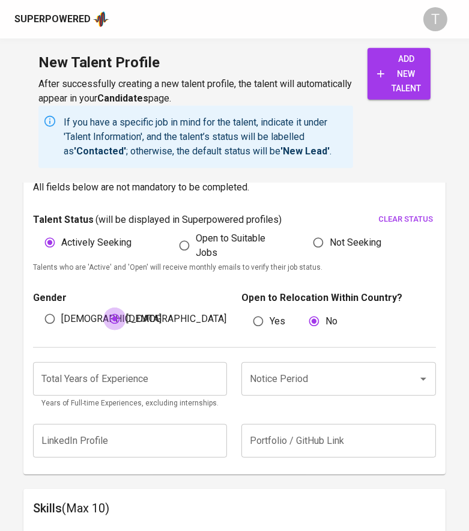
click at [38, 307] on input "Male" at bounding box center [49, 318] width 23 height 23
radio input "true"
click at [103, 307] on input "Female" at bounding box center [114, 318] width 23 height 23
radio input "true"
click at [38, 307] on input "Male" at bounding box center [49, 318] width 23 height 23
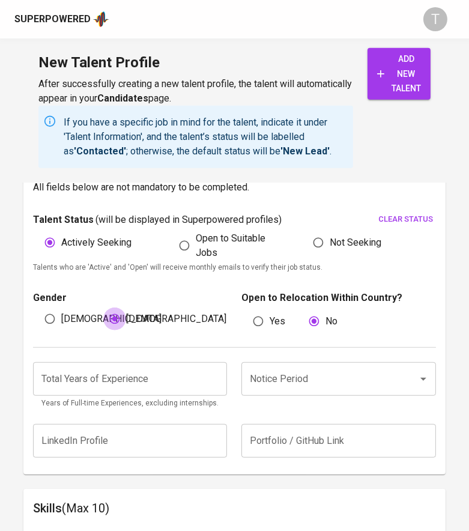
radio input "true"
click at [103, 307] on input "Female" at bounding box center [114, 318] width 23 height 23
radio input "true"
click at [38, 307] on input "Male" at bounding box center [49, 318] width 23 height 23
radio input "true"
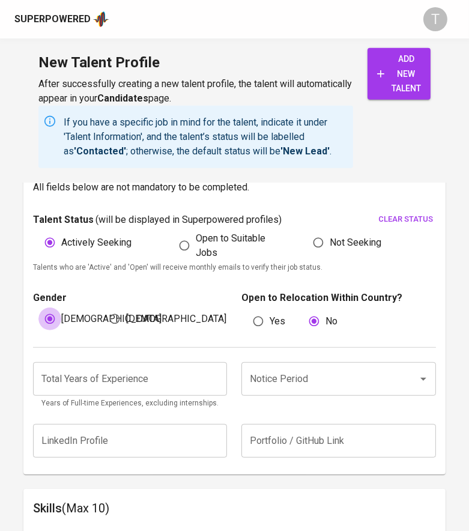
click at [103, 307] on input "Female" at bounding box center [114, 318] width 23 height 23
radio input "true"
click at [38, 307] on input "Male" at bounding box center [49, 318] width 23 height 23
radio input "true"
click at [103, 307] on input "Female" at bounding box center [114, 318] width 23 height 23
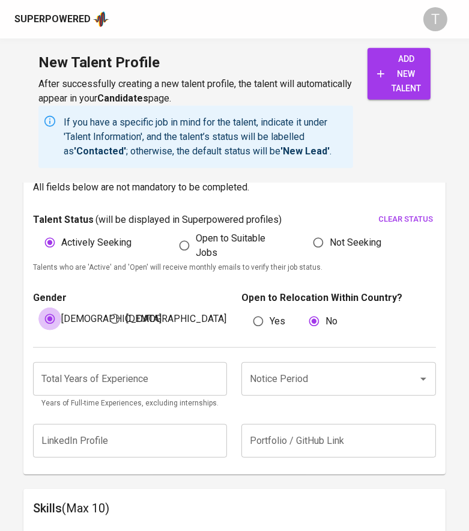
radio input "true"
click at [38, 307] on input "Male" at bounding box center [49, 318] width 23 height 23
radio input "true"
click at [103, 307] on input "Female" at bounding box center [114, 318] width 23 height 23
radio input "true"
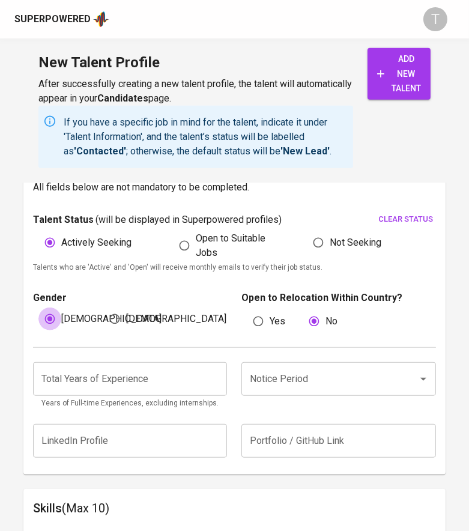
click at [38, 307] on input "Male" at bounding box center [49, 318] width 23 height 23
radio input "true"
click at [103, 307] on input "Female" at bounding box center [114, 318] width 23 height 23
radio input "true"
click at [38, 307] on input "Male" at bounding box center [49, 318] width 23 height 23
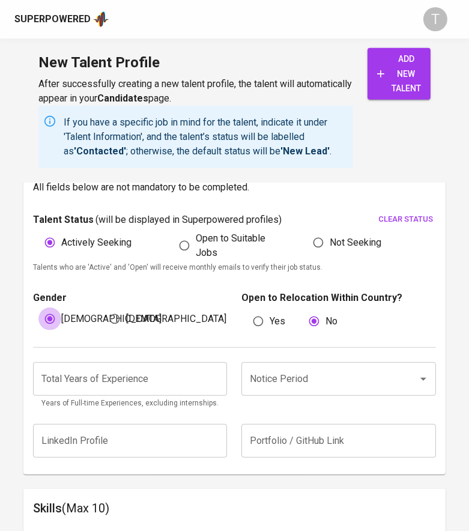
radio input "true"
click at [103, 307] on input "Female" at bounding box center [114, 318] width 23 height 23
radio input "true"
click at [38, 307] on input "Male" at bounding box center [49, 318] width 23 height 23
radio input "true"
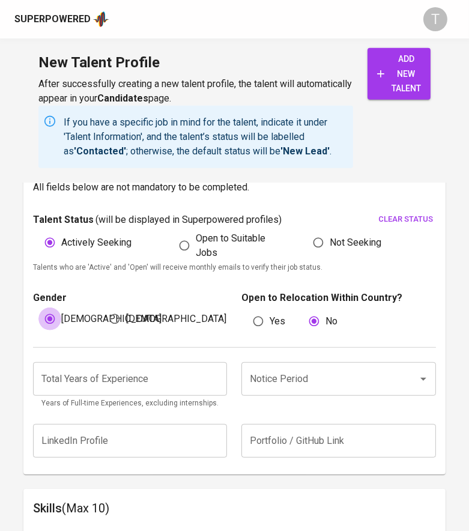
click at [103, 307] on input "Female" at bounding box center [114, 318] width 23 height 23
radio input "true"
click at [38, 307] on input "Male" at bounding box center [49, 318] width 23 height 23
radio input "true"
click at [103, 307] on input "Female" at bounding box center [114, 318] width 23 height 23
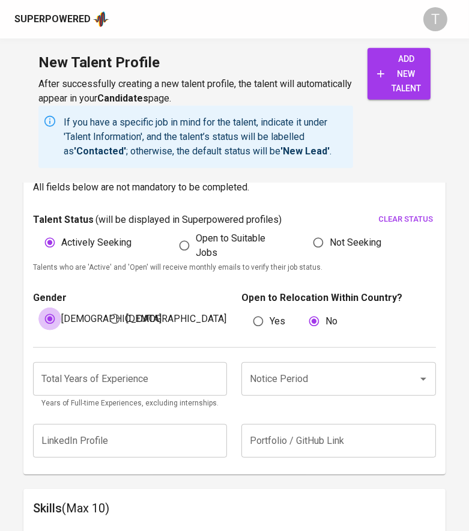
radio input "true"
click at [38, 307] on input "Male" at bounding box center [49, 318] width 23 height 23
radio input "true"
click at [103, 307] on input "Female" at bounding box center [114, 318] width 23 height 23
radio input "true"
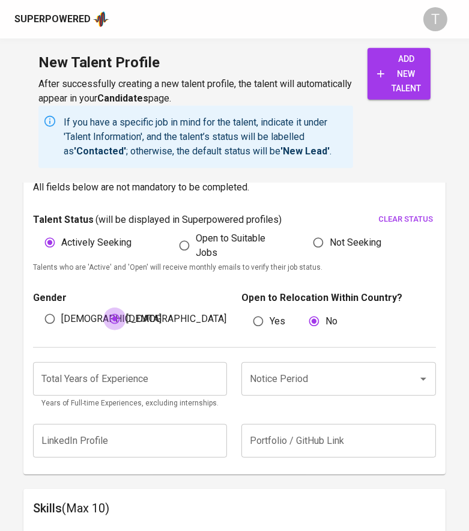
click at [38, 307] on input "Male" at bounding box center [49, 318] width 23 height 23
radio input "true"
click at [103, 307] on input "Female" at bounding box center [114, 318] width 23 height 23
radio input "true"
click at [38, 307] on input "Male" at bounding box center [49, 318] width 23 height 23
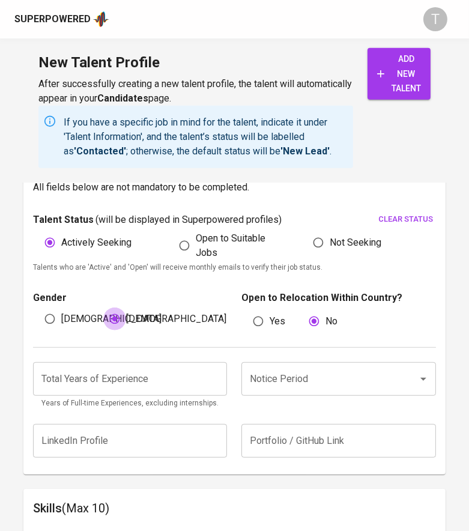
radio input "true"
click at [103, 307] on input "Female" at bounding box center [114, 318] width 23 height 23
radio input "true"
click at [38, 307] on input "Male" at bounding box center [49, 318] width 23 height 23
radio input "true"
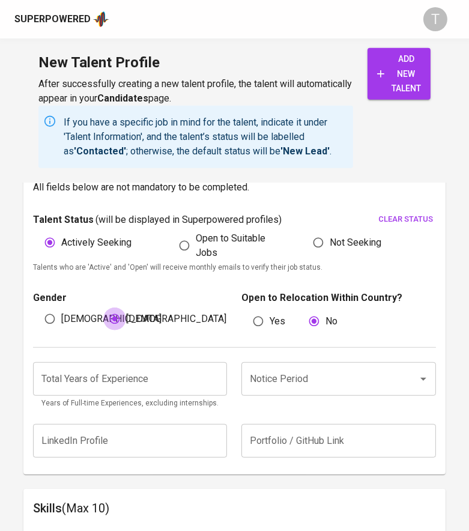
click at [103, 307] on input "Female" at bounding box center [114, 318] width 23 height 23
radio input "true"
click at [38, 307] on input "Male" at bounding box center [49, 318] width 23 height 23
radio input "true"
click at [103, 307] on input "Female" at bounding box center [114, 318] width 23 height 23
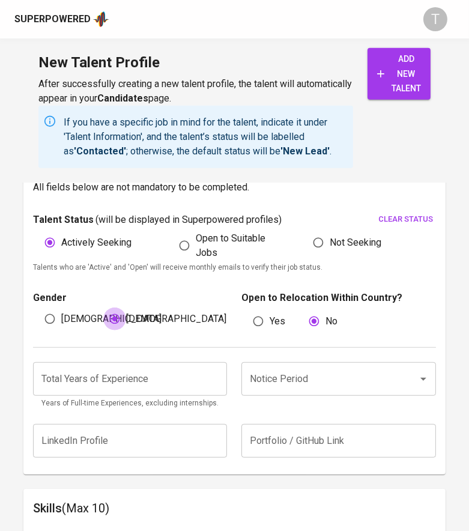
radio input "true"
click at [38, 307] on input "Male" at bounding box center [49, 318] width 23 height 23
radio input "true"
click at [103, 307] on input "Female" at bounding box center [114, 318] width 23 height 23
radio input "true"
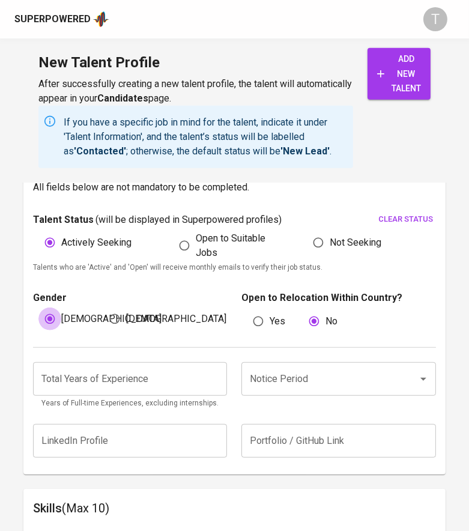
click at [38, 307] on input "Male" at bounding box center [49, 318] width 23 height 23
radio input "true"
click at [103, 307] on input "Female" at bounding box center [114, 318] width 23 height 23
radio input "true"
click at [38, 307] on input "Male" at bounding box center [49, 318] width 23 height 23
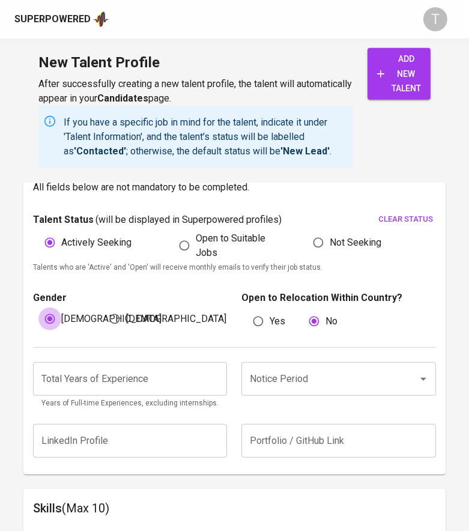
radio input "true"
click at [103, 307] on input "Female" at bounding box center [114, 318] width 23 height 23
radio input "true"
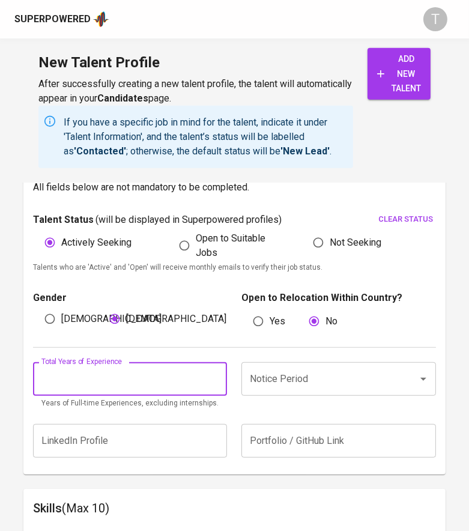
click at [66, 381] on input "number" at bounding box center [130, 379] width 194 height 34
click at [103, 307] on input "Female" at bounding box center [114, 318] width 23 height 23
click at [38, 307] on input "Male" at bounding box center [49, 318] width 23 height 23
radio input "true"
click at [103, 307] on input "Female" at bounding box center [114, 318] width 23 height 23
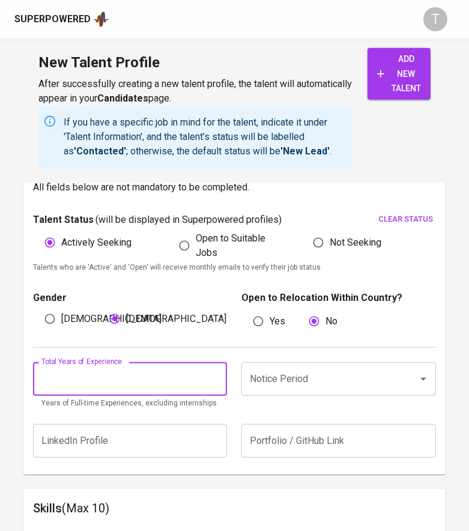
radio input "true"
click at [38, 307] on input "Male" at bounding box center [49, 318] width 23 height 23
radio input "true"
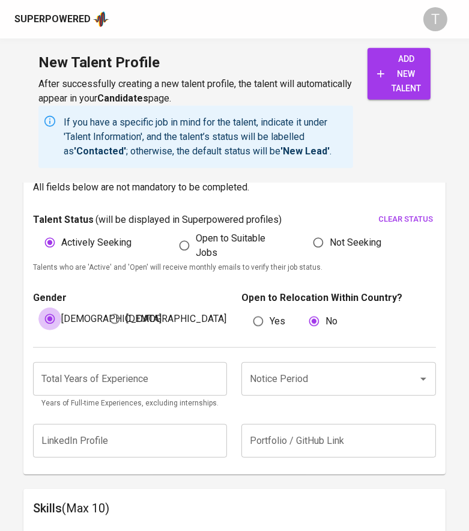
click at [103, 307] on input "Female" at bounding box center [114, 318] width 23 height 23
radio input "true"
click at [38, 307] on input "Male" at bounding box center [49, 318] width 23 height 23
radio input "true"
click at [103, 307] on input "Female" at bounding box center [114, 318] width 23 height 23
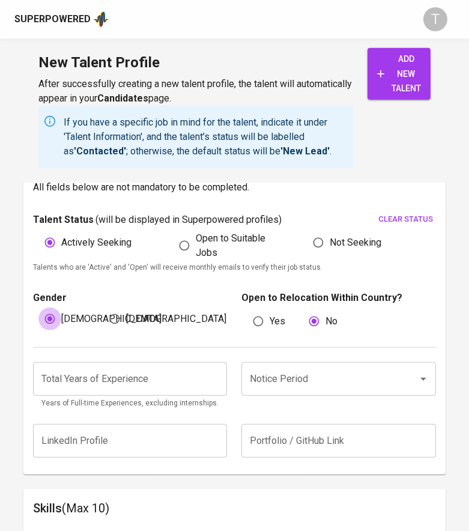
radio input "true"
click at [48, 319] on input "Male" at bounding box center [49, 318] width 23 height 23
radio input "true"
click at [38, 307] on input "Male" at bounding box center [49, 318] width 23 height 23
click at [103, 307] on input "Female" at bounding box center [114, 318] width 23 height 23
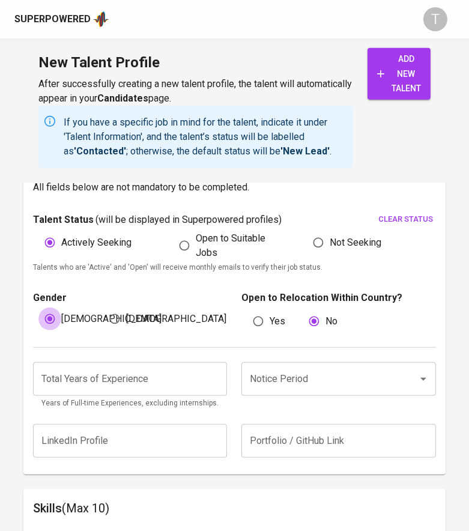
radio input "true"
click at [38, 307] on input "Male" at bounding box center [49, 318] width 23 height 23
radio input "true"
click at [103, 307] on input "Female" at bounding box center [114, 318] width 23 height 23
radio input "true"
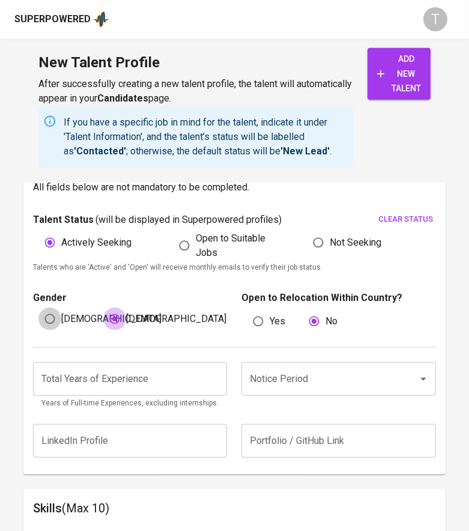
click at [38, 307] on input "Male" at bounding box center [49, 318] width 23 height 23
radio input "true"
click at [103, 307] on input "Female" at bounding box center [114, 318] width 23 height 23
radio input "true"
click at [38, 307] on input "Male" at bounding box center [49, 318] width 23 height 23
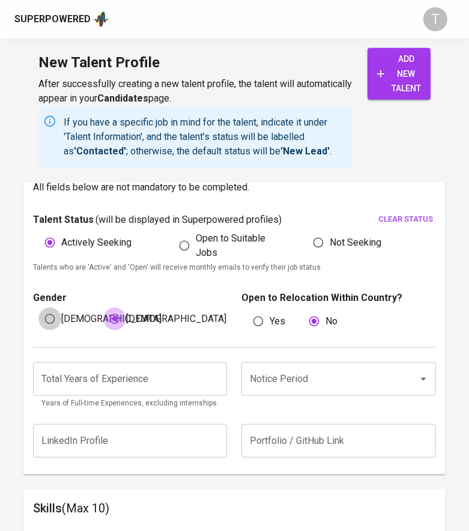
radio input "true"
click at [103, 307] on input "Female" at bounding box center [114, 318] width 23 height 23
radio input "true"
click at [38, 307] on input "Male" at bounding box center [49, 318] width 23 height 23
radio input "true"
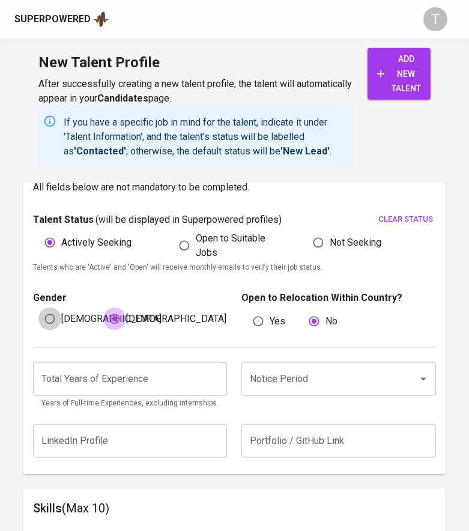
click at [103, 307] on input "Female" at bounding box center [114, 318] width 23 height 23
radio input "true"
click at [38, 307] on input "Male" at bounding box center [49, 318] width 23 height 23
radio input "true"
click at [103, 307] on input "Female" at bounding box center [114, 318] width 23 height 23
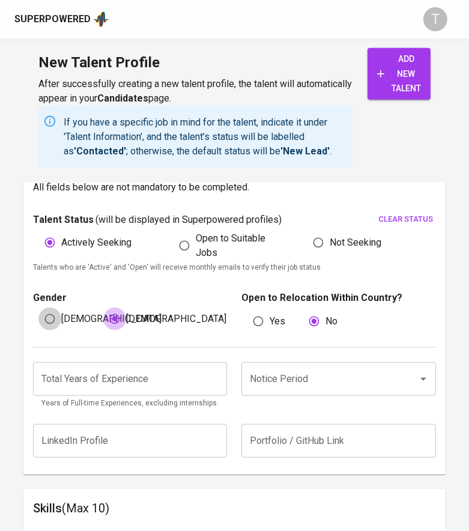
radio input "true"
click at [38, 307] on input "Male" at bounding box center [49, 318] width 23 height 23
radio input "true"
click at [103, 307] on input "Female" at bounding box center [114, 318] width 23 height 23
radio input "true"
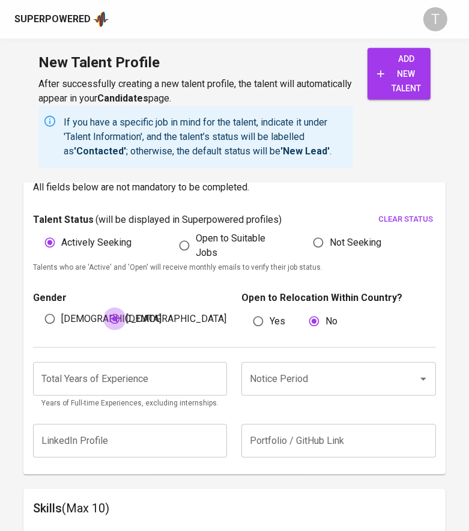
click at [38, 307] on input "Male" at bounding box center [49, 318] width 23 height 23
radio input "true"
click at [103, 307] on input "Female" at bounding box center [114, 318] width 23 height 23
radio input "true"
click at [38, 307] on input "Male" at bounding box center [49, 318] width 23 height 23
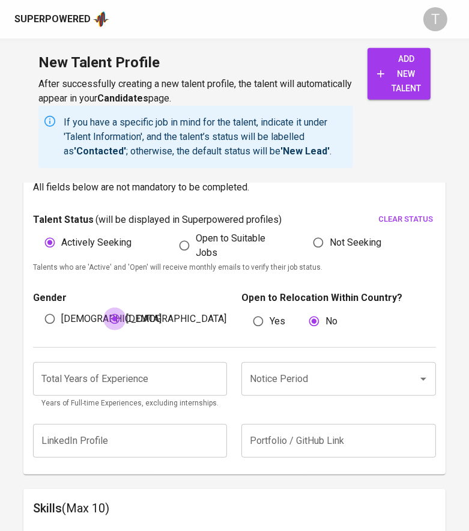
radio input "true"
click at [103, 307] on input "Female" at bounding box center [114, 318] width 23 height 23
radio input "true"
click at [38, 307] on input "Male" at bounding box center [49, 318] width 23 height 23
radio input "true"
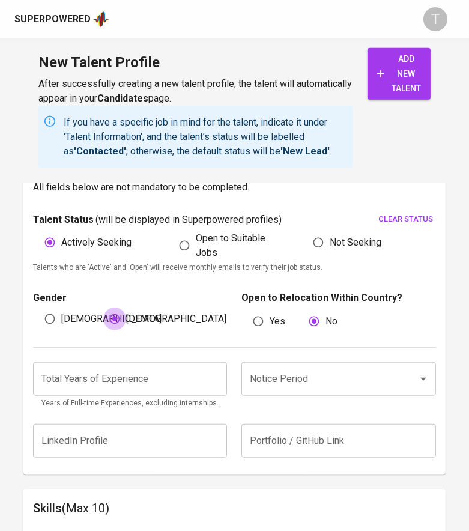
click at [103, 307] on input "Female" at bounding box center [114, 318] width 23 height 23
radio input "true"
click at [38, 307] on input "Male" at bounding box center [49, 318] width 23 height 23
radio input "true"
click at [103, 307] on input "Female" at bounding box center [114, 318] width 23 height 23
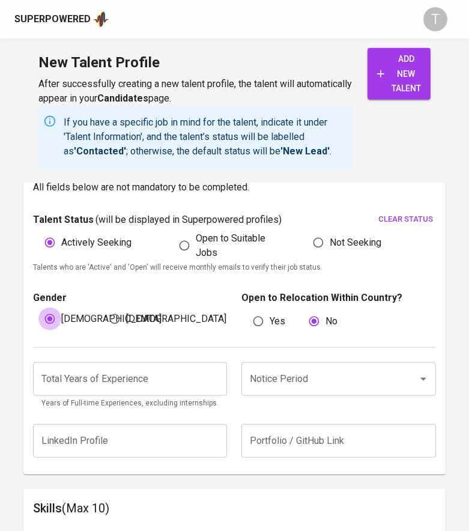
radio input "true"
click at [38, 307] on input "Male" at bounding box center [49, 318] width 23 height 23
radio input "true"
click at [103, 307] on input "Female" at bounding box center [114, 318] width 23 height 23
click at [38, 307] on input "Male" at bounding box center [49, 318] width 23 height 23
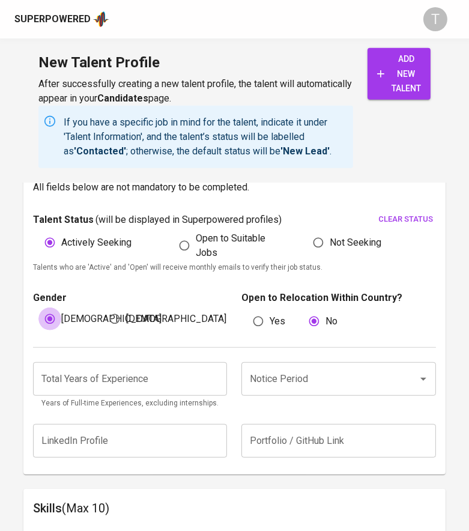
click at [103, 307] on input "Female" at bounding box center [114, 318] width 23 height 23
click at [38, 307] on input "Male" at bounding box center [49, 318] width 23 height 23
click at [103, 307] on input "Female" at bounding box center [114, 318] width 23 height 23
click at [38, 307] on input "Male" at bounding box center [49, 318] width 23 height 23
click at [103, 307] on input "Female" at bounding box center [114, 318] width 23 height 23
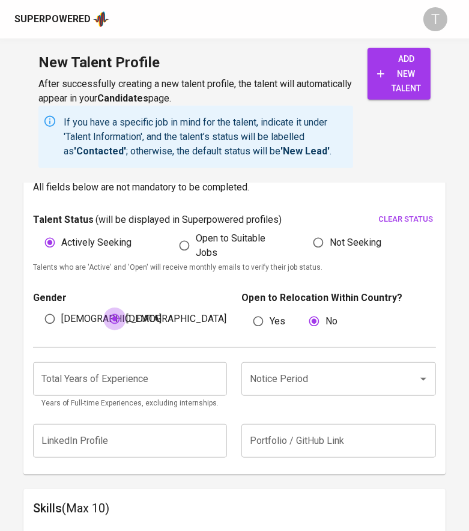
drag, startPoint x: 48, startPoint y: 319, endPoint x: 55, endPoint y: 336, distance: 18.3
click at [55, 336] on div "Gender Male Female Open to Relocation Within Country? Yes No" at bounding box center [234, 310] width 403 height 73
click at [103, 307] on input "Female" at bounding box center [114, 318] width 23 height 23
click at [54, 323] on input "Male" at bounding box center [49, 318] width 23 height 23
click at [38, 307] on input "Male" at bounding box center [49, 318] width 23 height 23
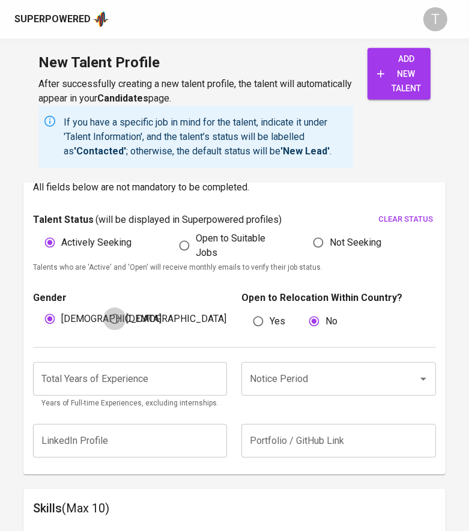
click at [103, 307] on input "Female" at bounding box center [114, 318] width 23 height 23
click at [38, 307] on input "Male" at bounding box center [49, 318] width 23 height 23
click at [103, 307] on input "Female" at bounding box center [114, 318] width 23 height 23
click at [38, 307] on input "Male" at bounding box center [49, 318] width 23 height 23
click at [103, 307] on input "Female" at bounding box center [114, 318] width 23 height 23
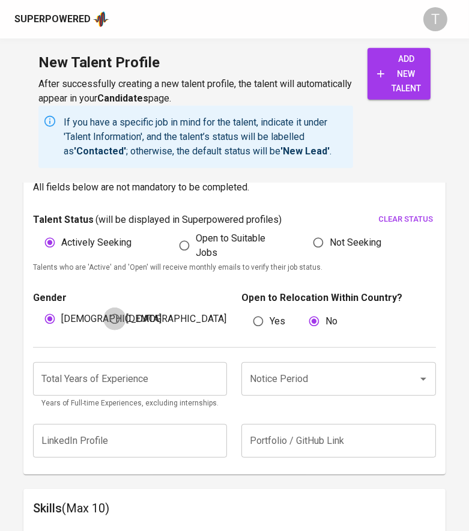
click at [38, 307] on input "Male" at bounding box center [49, 318] width 23 height 23
click at [103, 307] on input "Female" at bounding box center [114, 318] width 23 height 23
click at [38, 307] on input "Male" at bounding box center [49, 318] width 23 height 23
click at [103, 307] on input "Female" at bounding box center [114, 318] width 23 height 23
click at [38, 307] on input "Male" at bounding box center [49, 318] width 23 height 23
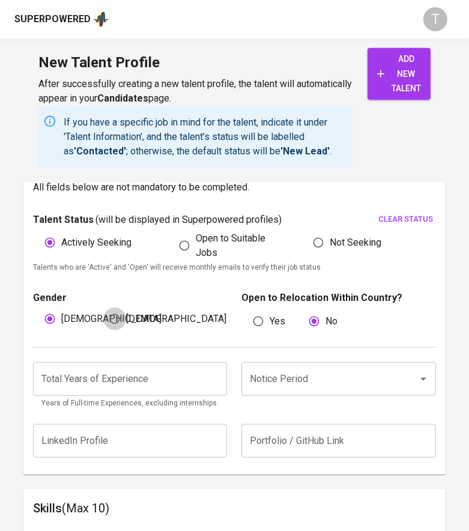
click at [103, 307] on input "Female" at bounding box center [114, 318] width 23 height 23
click at [38, 307] on input "Male" at bounding box center [49, 318] width 23 height 23
click at [103, 307] on input "Female" at bounding box center [114, 318] width 23 height 23
click at [38, 307] on input "Male" at bounding box center [49, 318] width 23 height 23
click at [103, 307] on input "Female" at bounding box center [114, 318] width 23 height 23
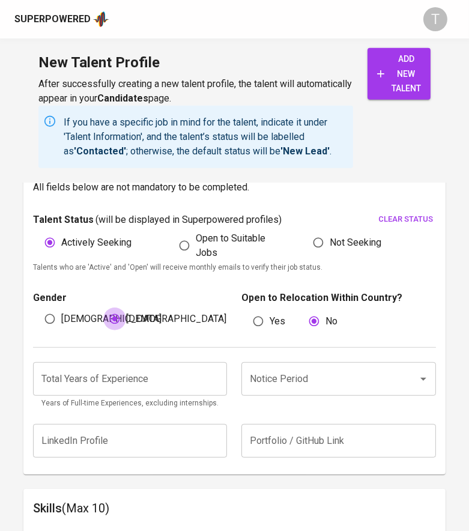
click at [38, 307] on input "Male" at bounding box center [49, 318] width 23 height 23
click at [103, 307] on input "Female" at bounding box center [114, 318] width 23 height 23
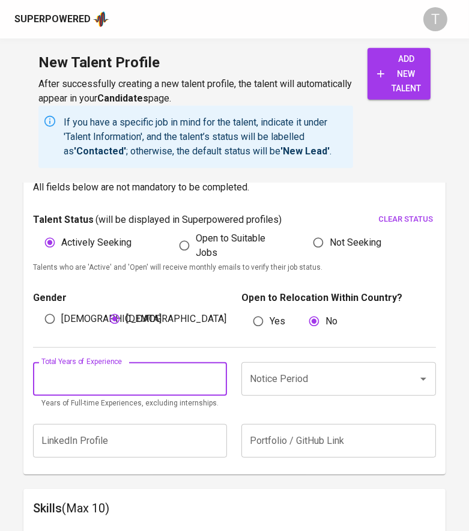
click at [56, 387] on input "number" at bounding box center [130, 379] width 194 height 34
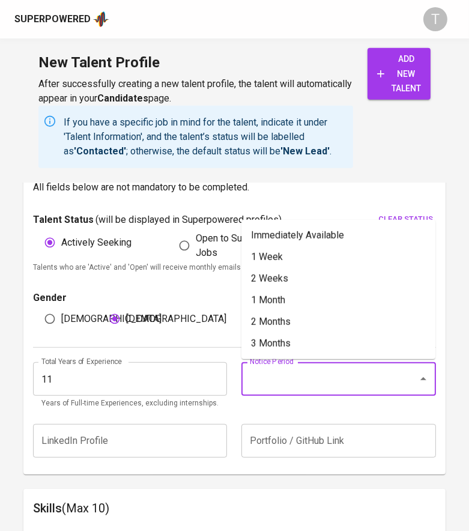
click at [340, 386] on input "Notice Period" at bounding box center [321, 378] width 149 height 23
click at [318, 342] on li "3 Months" at bounding box center [338, 344] width 194 height 22
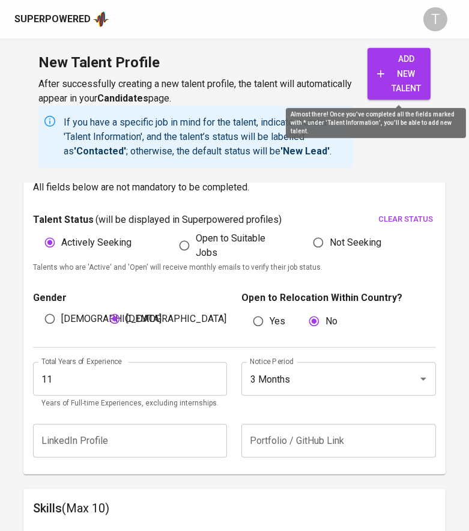
click at [393, 58] on span "add new talent" at bounding box center [399, 74] width 44 height 44
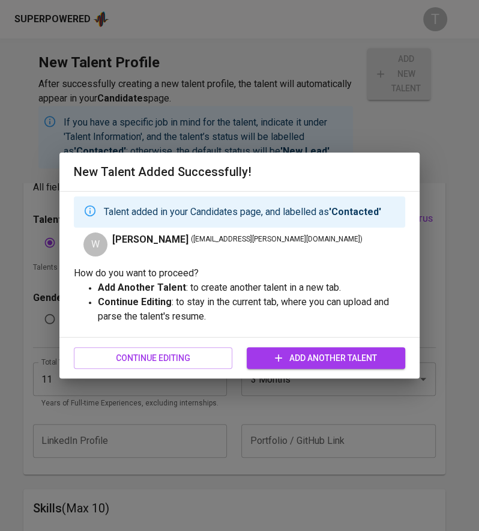
click at [194, 354] on span "Continue Editing" at bounding box center [152, 358] width 139 height 15
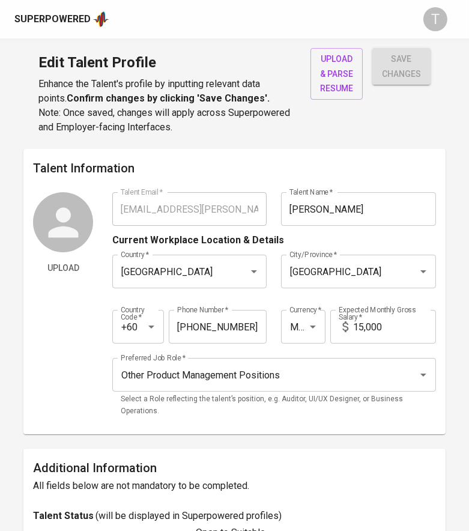
click at [331, 59] on span "upload & parse resume" at bounding box center [336, 74] width 33 height 44
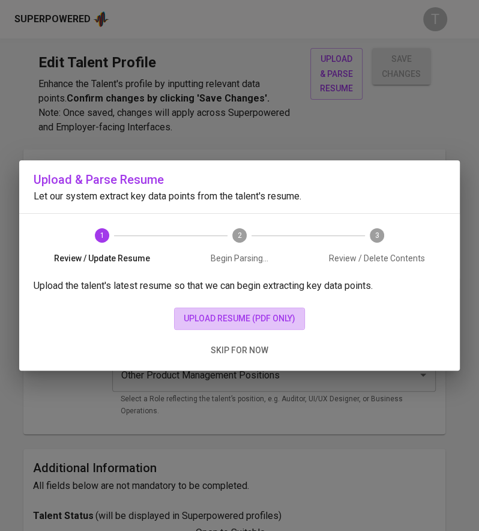
click at [271, 309] on button "upload resume (pdf only)" at bounding box center [239, 318] width 131 height 22
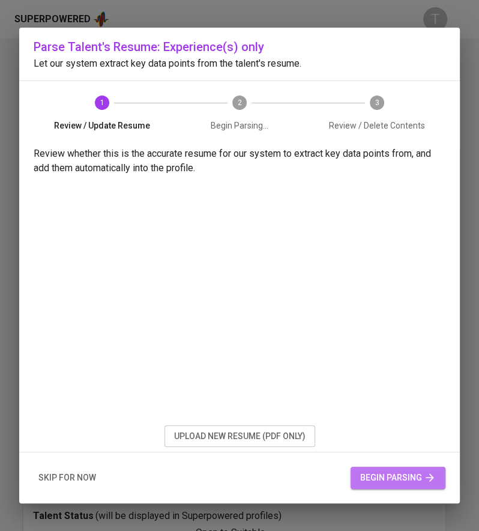
click at [381, 471] on span "begin parsing" at bounding box center [398, 477] width 76 height 15
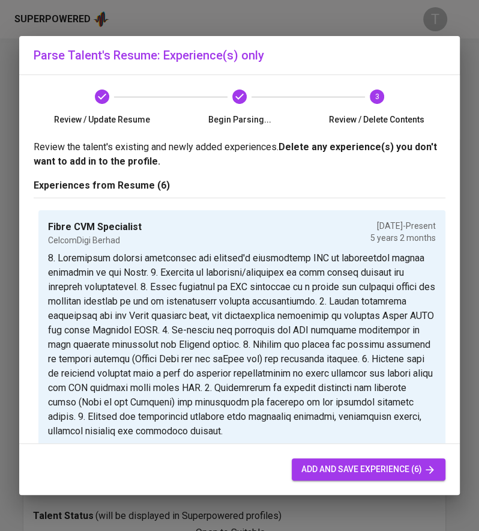
click at [325, 467] on span "add and save experience (6)" at bounding box center [368, 469] width 134 height 15
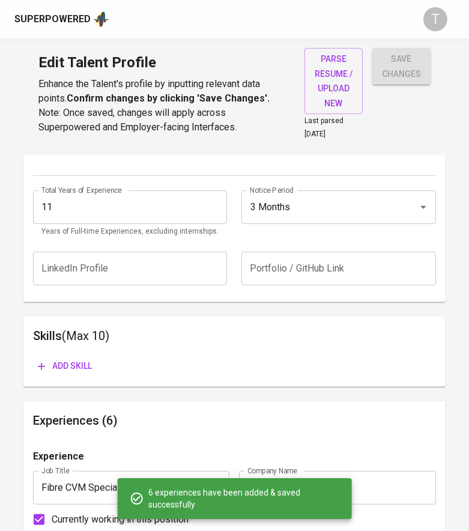
scroll to position [473, 0]
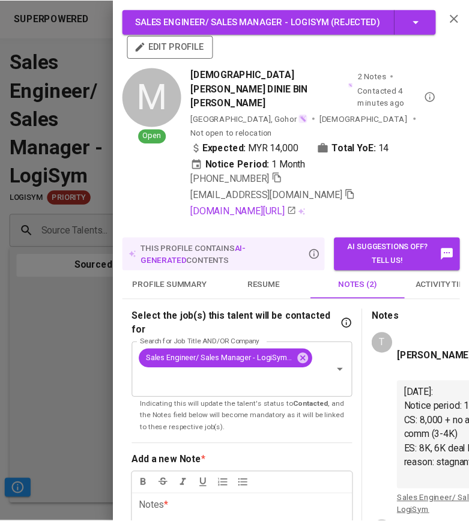
scroll to position [493, 0]
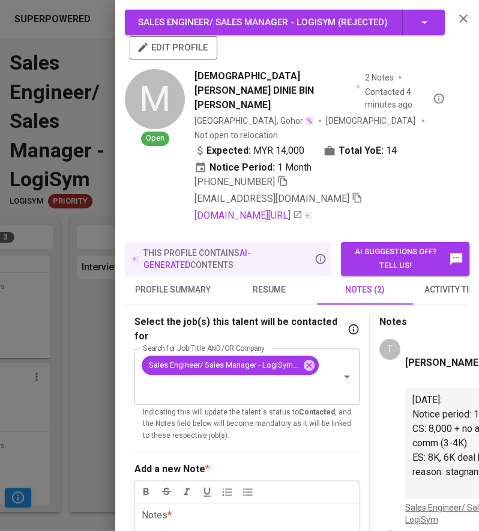
click at [77, 64] on div at bounding box center [239, 265] width 479 height 531
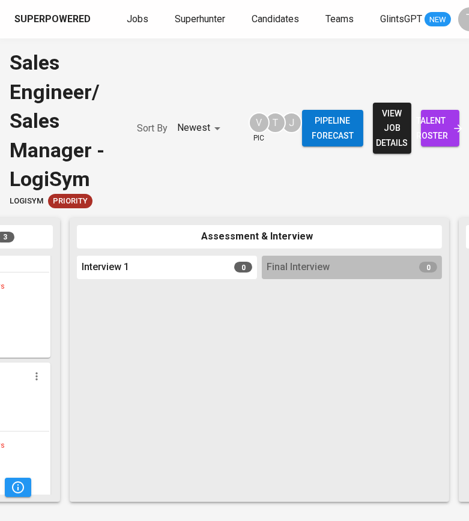
click at [137, 9] on div "Superpowered Jobs Superhunter Candidates Teams GlintsGPT NEW T" at bounding box center [234, 19] width 469 height 38
click at [139, 22] on span "Jobs" at bounding box center [138, 18] width 22 height 11
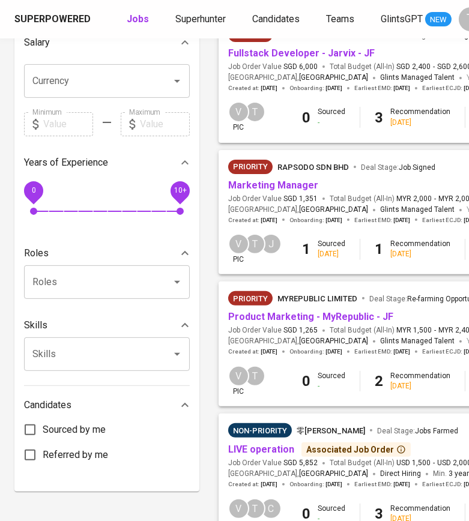
scroll to position [293, 0]
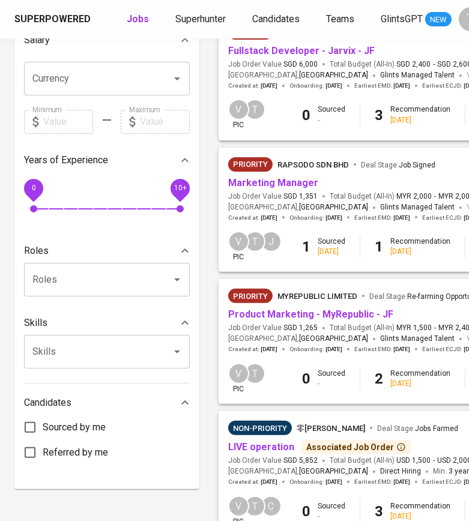
click at [367, 321] on span "Product Marketing - MyRepublic - JF" at bounding box center [310, 315] width 165 height 14
click at [337, 314] on link "Product Marketing - MyRepublic - JF" at bounding box center [310, 314] width 165 height 11
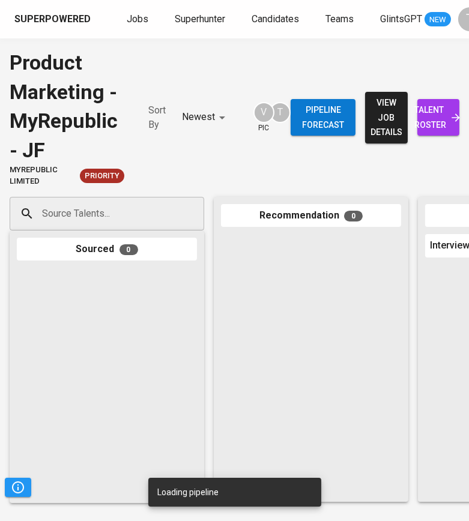
click at [113, 219] on input "Source Talents..." at bounding box center [102, 213] width 126 height 23
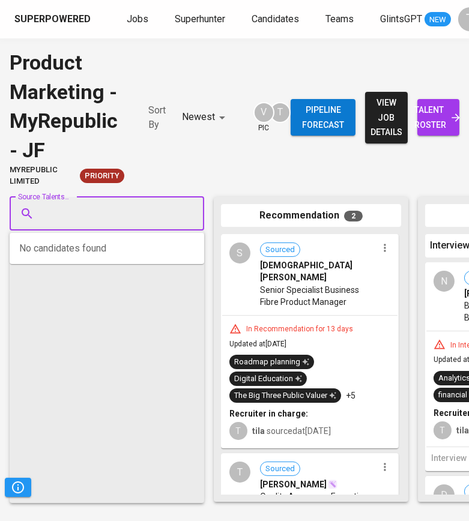
paste input "[EMAIL_ADDRESS][PERSON_NAME][DOMAIN_NAME]"
type input "[EMAIL_ADDRESS][PERSON_NAME][DOMAIN_NAME]"
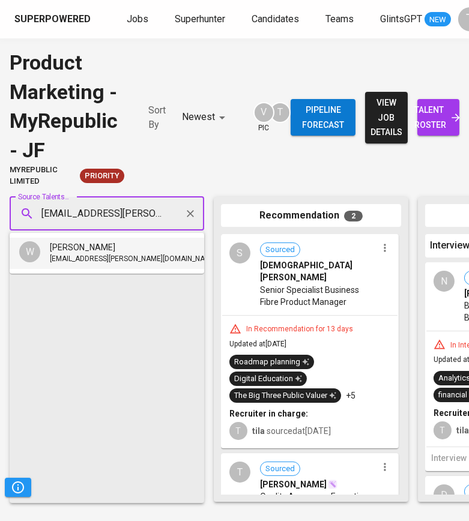
click at [113, 242] on span "[PERSON_NAME]" at bounding box center [82, 247] width 65 height 12
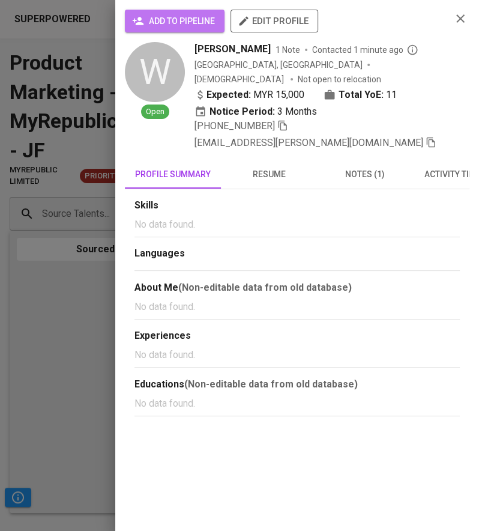
click at [159, 29] on button "add to pipeline" at bounding box center [175, 21] width 100 height 23
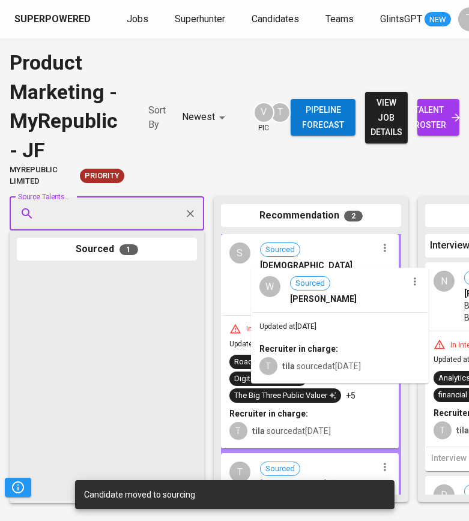
drag, startPoint x: 101, startPoint y: 321, endPoint x: 343, endPoint y: 321, distance: 242.0
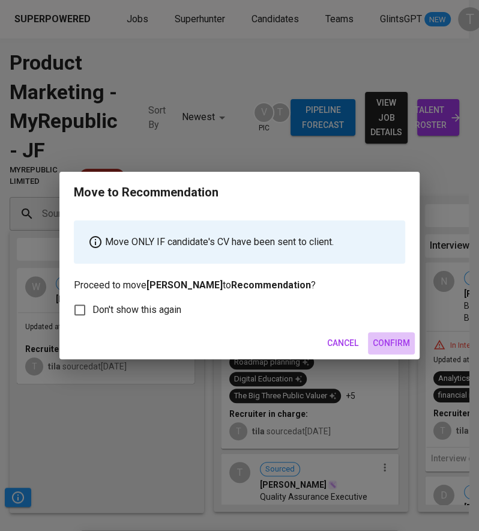
click at [389, 347] on span "Confirm" at bounding box center [391, 343] width 37 height 15
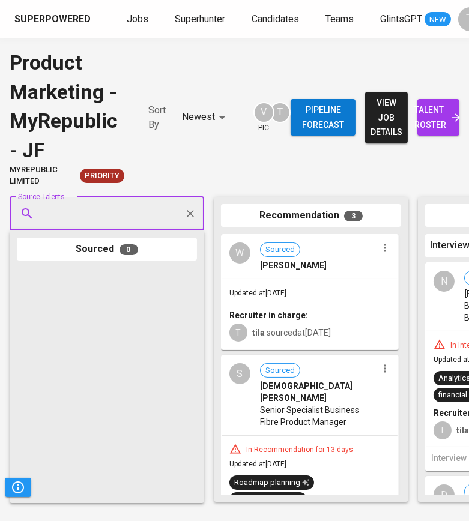
paste input "[EMAIL_ADDRESS][DOMAIN_NAME]"
type input "[EMAIL_ADDRESS][DOMAIN_NAME]"
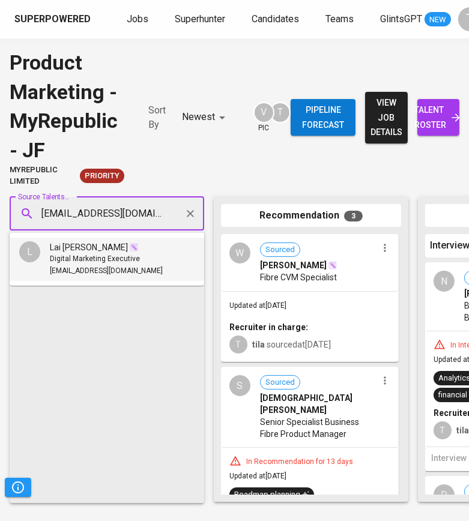
click at [125, 261] on span "Digital Marketing Executive" at bounding box center [95, 259] width 90 height 12
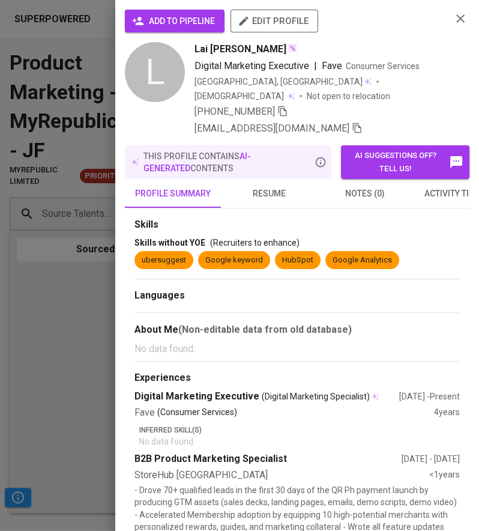
click at [191, 16] on span "add to pipeline" at bounding box center [174, 21] width 80 height 15
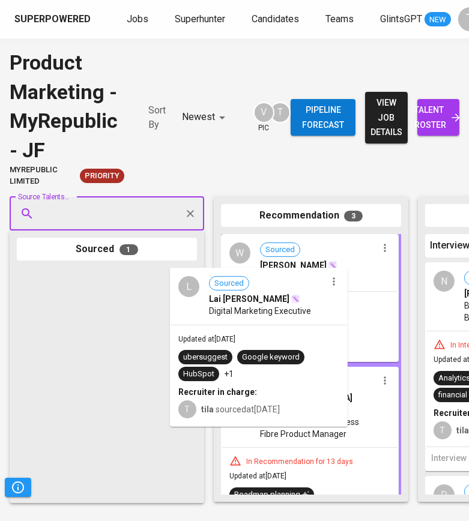
drag, startPoint x: 165, startPoint y: 296, endPoint x: 328, endPoint y: 296, distance: 162.7
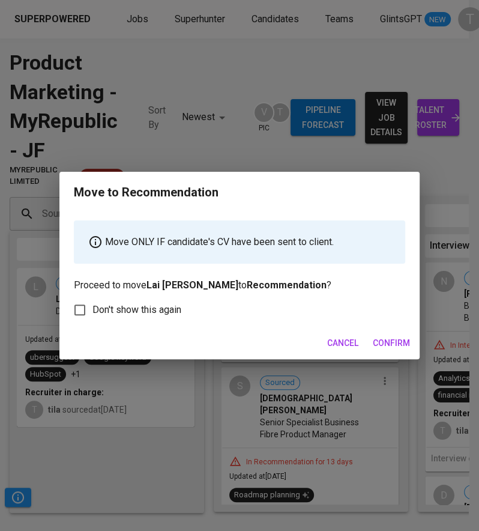
click at [399, 346] on span "Confirm" at bounding box center [391, 343] width 37 height 15
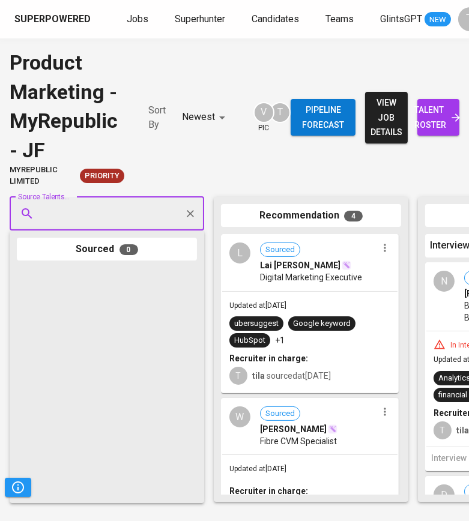
click at [301, 291] on hr at bounding box center [309, 291] width 175 height 1
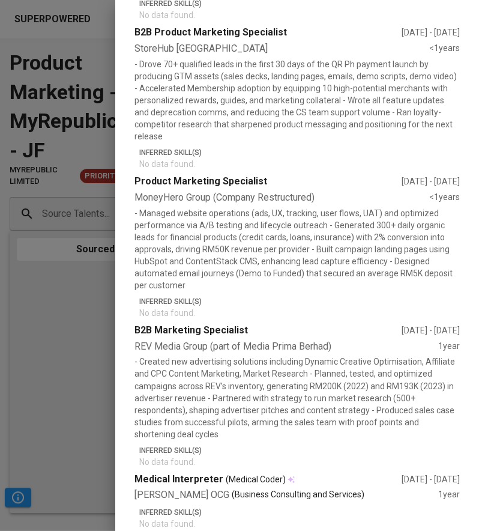
scroll to position [527, 0]
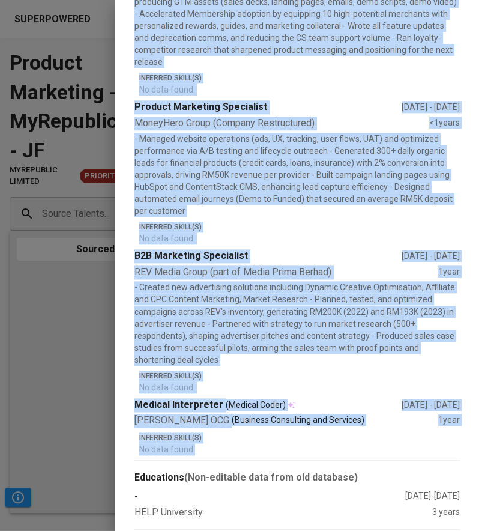
drag, startPoint x: 134, startPoint y: 382, endPoint x: 247, endPoint y: 512, distance: 172.3
click at [247, 512] on div "Product Marketing - MyRepublic - JF ( Recommended ) edit profile L Open Lai Pei…" at bounding box center [297, 265] width 364 height 531
click at [212, 265] on div "REV Media Group (part of Media Prima Berhad)" at bounding box center [286, 272] width 304 height 14
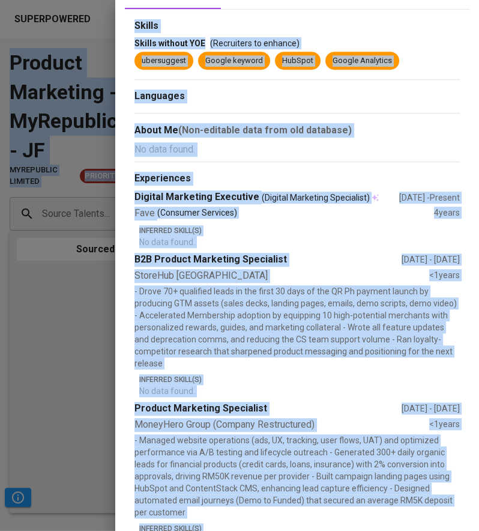
scroll to position [0, 0]
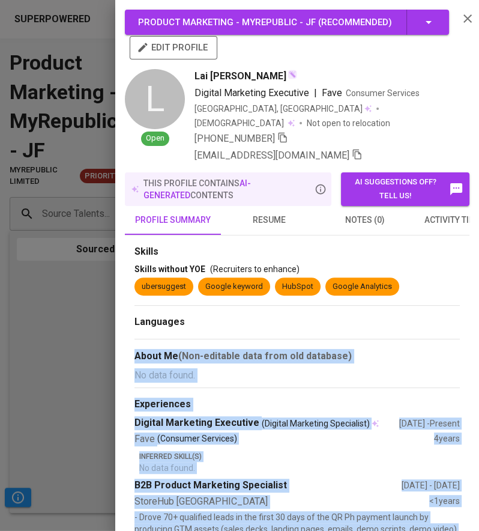
drag, startPoint x: 207, startPoint y: 491, endPoint x: 184, endPoint y: 309, distance: 183.3
copy div "About Me (Non-editable data from old database) No data found. Experiences Digit…"
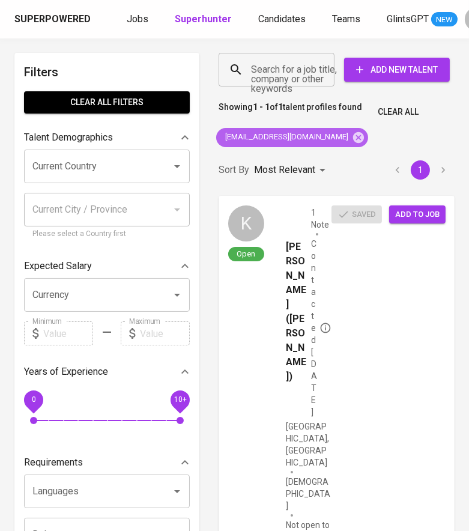
click at [353, 136] on icon at bounding box center [358, 136] width 11 height 11
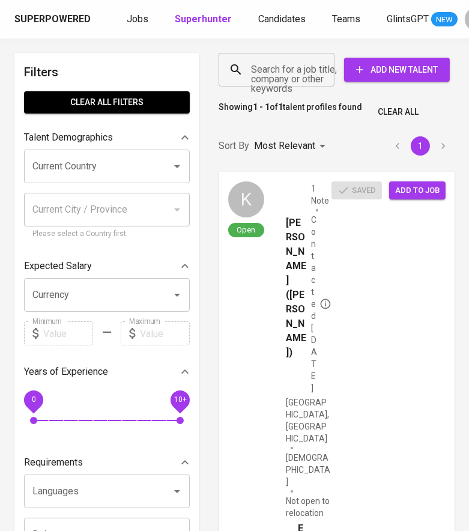
click at [285, 66] on input "Search for a job title, company or other keywords" at bounding box center [279, 69] width 63 height 23
click at [277, 66] on input "Search for a job title, company or other keywords" at bounding box center [279, 69] width 63 height 23
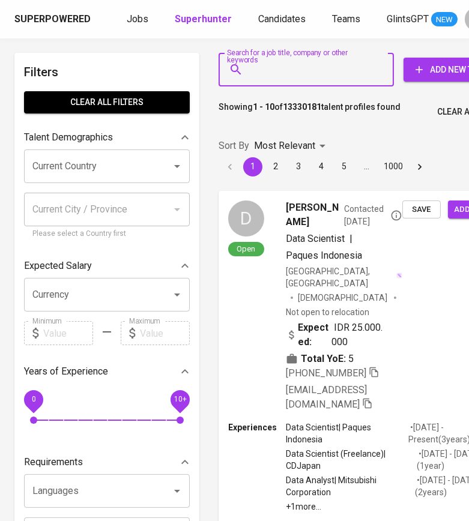
paste input "[EMAIL_ADDRESS][PERSON_NAME][DOMAIN_NAME]"
type input "[EMAIL_ADDRESS][PERSON_NAME][DOMAIN_NAME]"
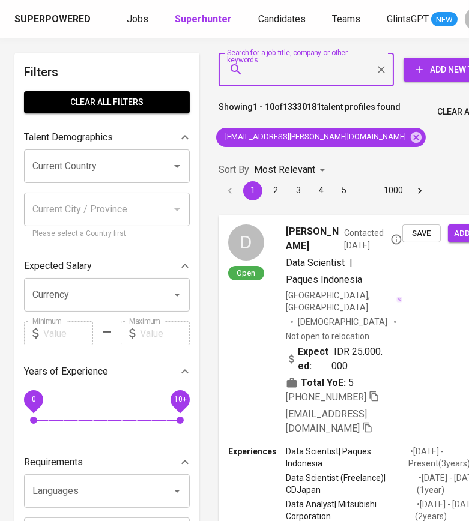
click at [330, 70] on input "Search for a job title, company or other keywords" at bounding box center [309, 69] width 122 height 23
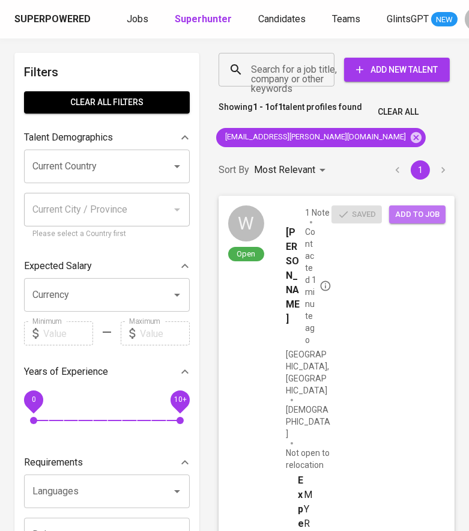
click at [410, 209] on span "Add to job" at bounding box center [417, 215] width 44 height 14
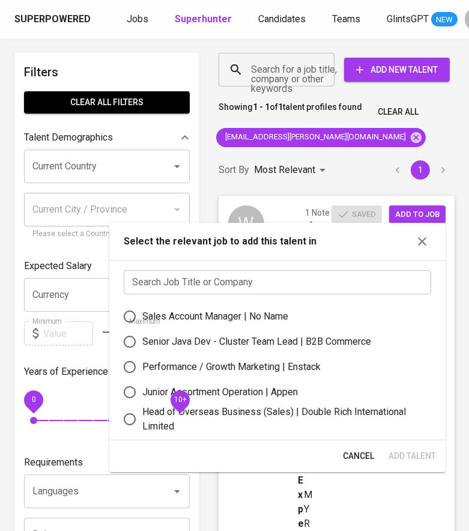
click at [291, 288] on input "text" at bounding box center [277, 282] width 307 height 24
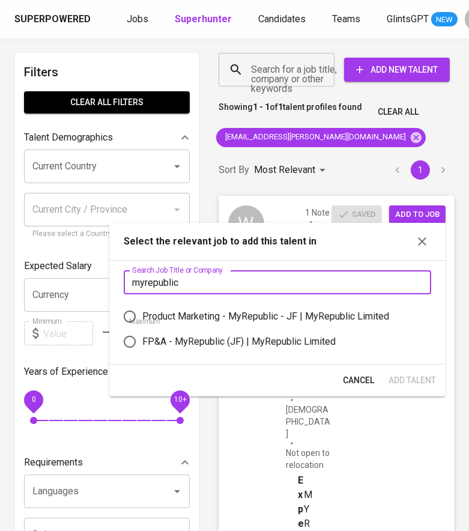
type input "myrepublic"
click at [287, 313] on div "Product Marketing - MyRepublic - JF | MyRepublic Limited" at bounding box center [265, 316] width 247 height 14
click at [142, 313] on input "Product Marketing - MyRepublic - JF | MyRepublic Limited" at bounding box center [129, 316] width 25 height 25
radio input "true"
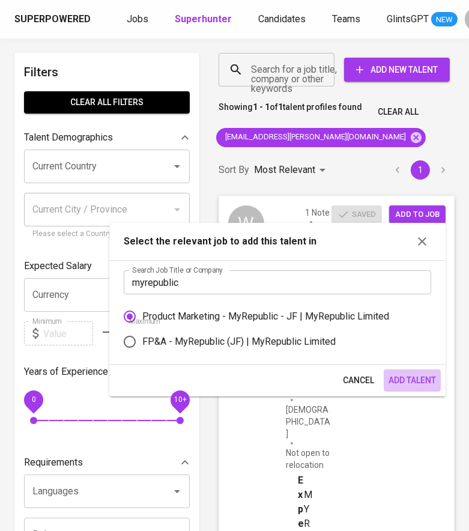
click at [427, 384] on span "Add Talent" at bounding box center [411, 380] width 47 height 15
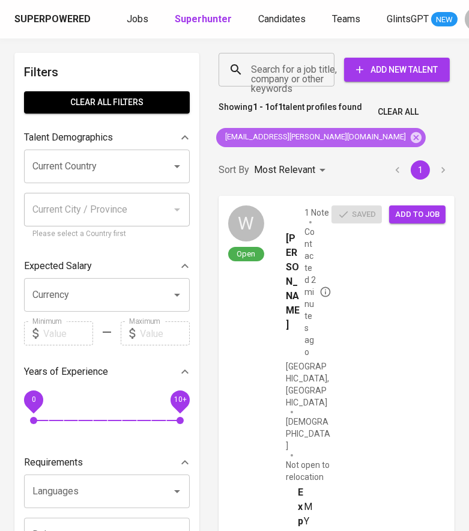
click at [409, 132] on icon at bounding box center [415, 137] width 13 height 13
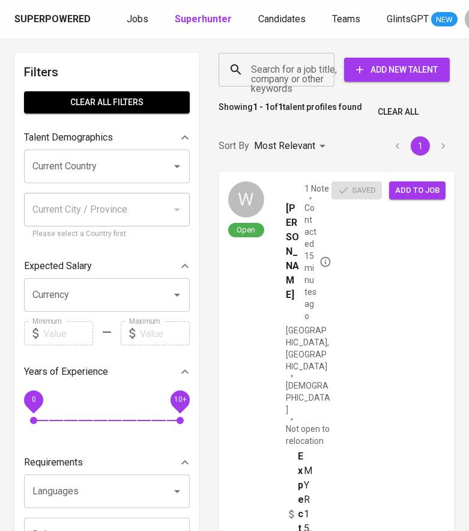
click at [280, 69] on input "Search for a job title, company or other keywords" at bounding box center [279, 69] width 63 height 23
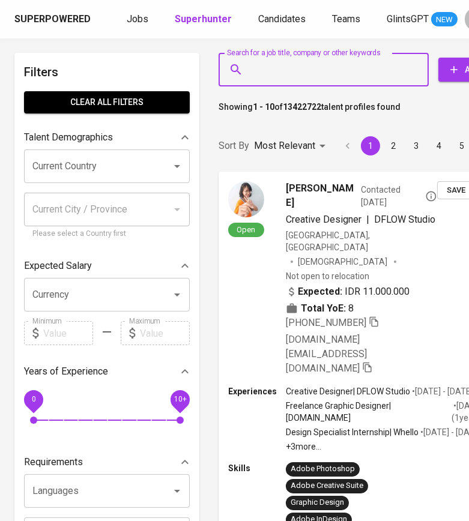
paste input "[EMAIL_ADDRESS][DOMAIN_NAME]"
type input "[EMAIL_ADDRESS][DOMAIN_NAME]"
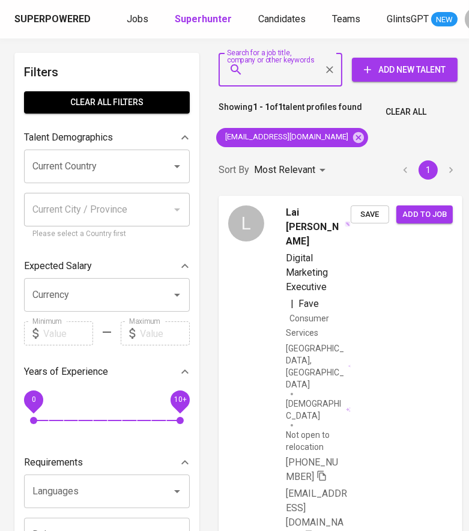
click at [412, 211] on span "Add to job" at bounding box center [424, 215] width 44 height 14
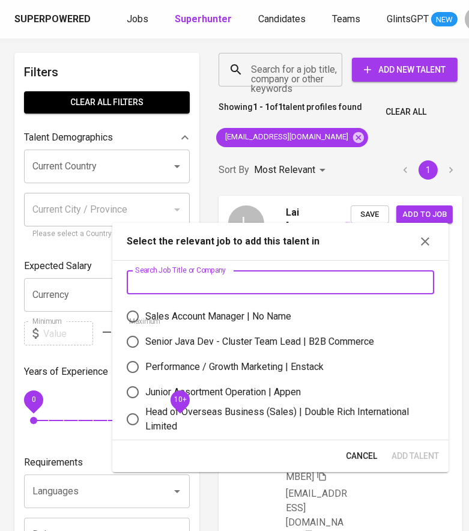
click at [359, 292] on input "text" at bounding box center [280, 282] width 307 height 24
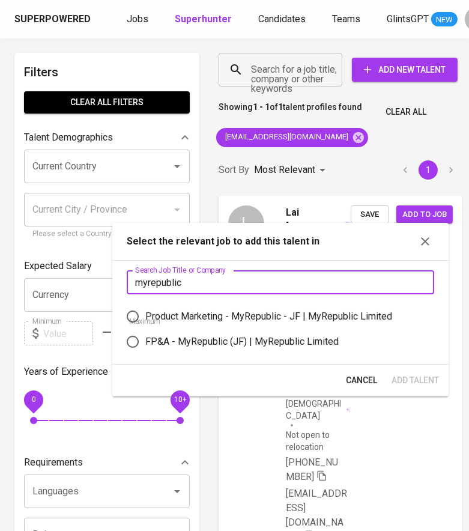
type input "myrepublic"
click at [340, 315] on div "Product Marketing - MyRepublic - JF | MyRepublic Limited" at bounding box center [268, 316] width 247 height 14
click at [145, 315] on input "Product Marketing - MyRepublic - JF | MyRepublic Limited" at bounding box center [132, 316] width 25 height 25
radio input "true"
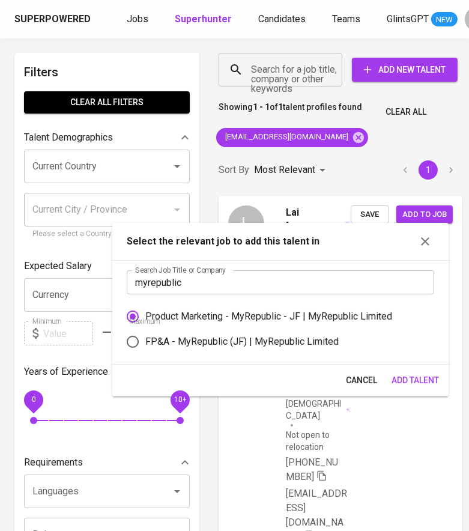
click at [415, 387] on button "Add Talent" at bounding box center [415, 380] width 57 height 22
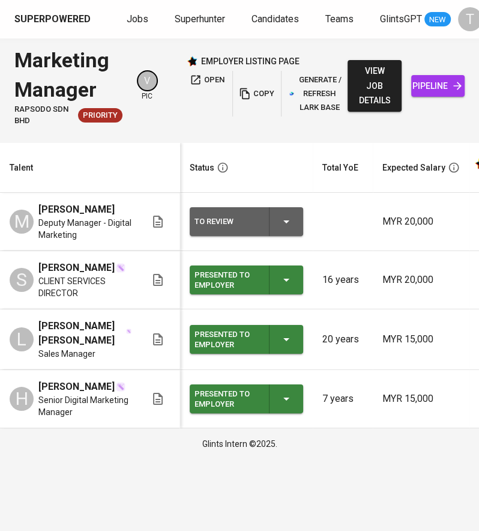
click at [140, 15] on span "Jobs" at bounding box center [138, 18] width 22 height 11
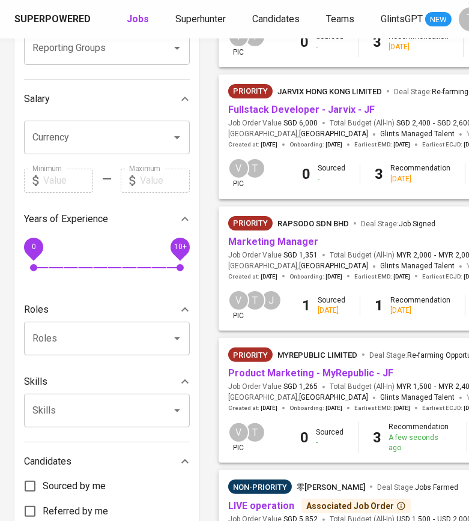
scroll to position [238, 0]
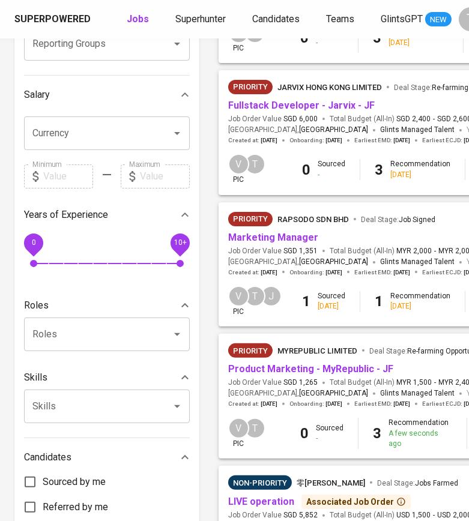
click at [342, 369] on link "Product Marketing - MyRepublic - JF" at bounding box center [310, 368] width 165 height 11
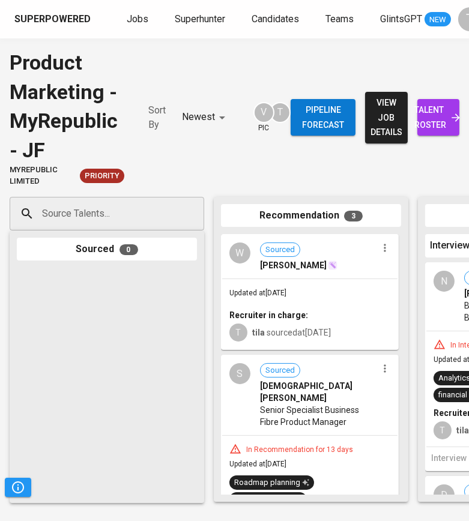
scroll to position [0, 22]
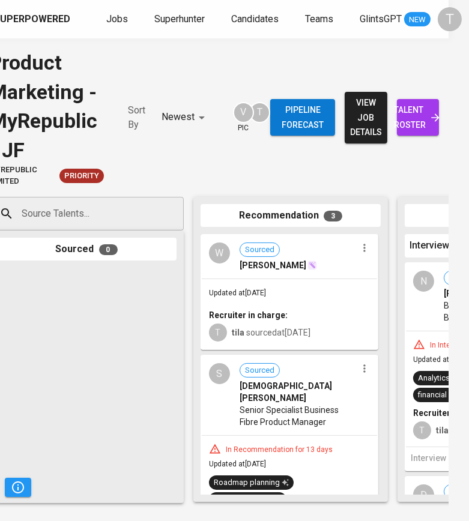
click at [430, 127] on link "talent roster" at bounding box center [418, 117] width 42 height 37
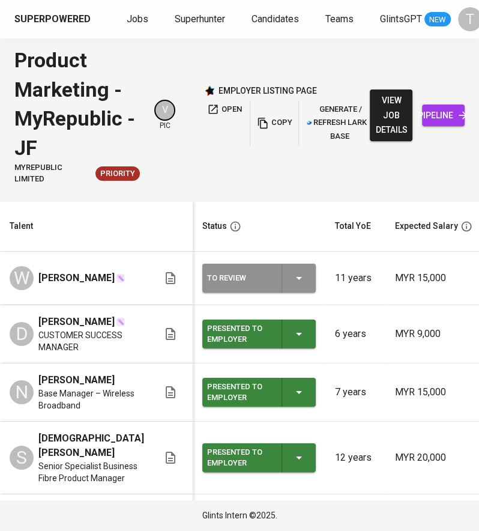
click at [296, 287] on div "To Review" at bounding box center [259, 278] width 104 height 29
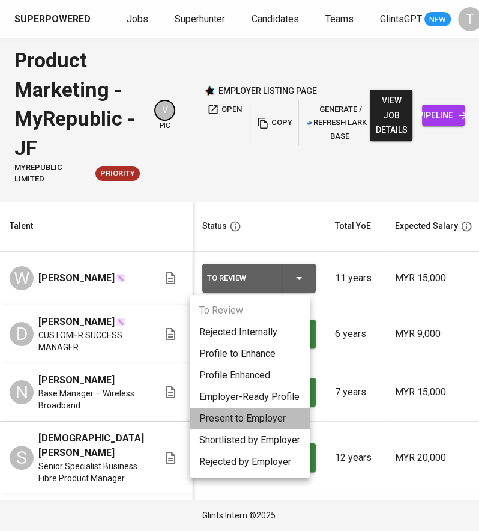
click at [264, 418] on li "Present to Employer" at bounding box center [250, 419] width 120 height 22
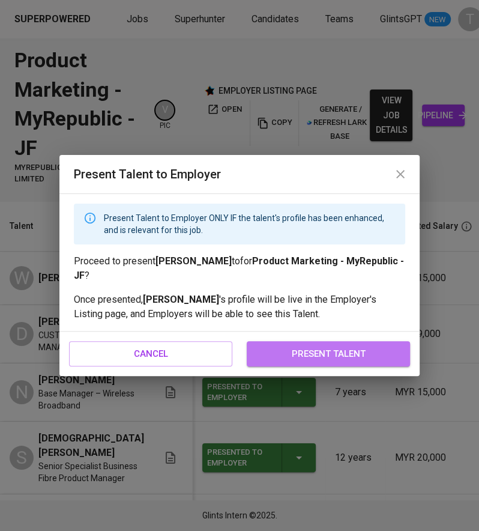
click at [319, 356] on span "present talent" at bounding box center [328, 354] width 137 height 16
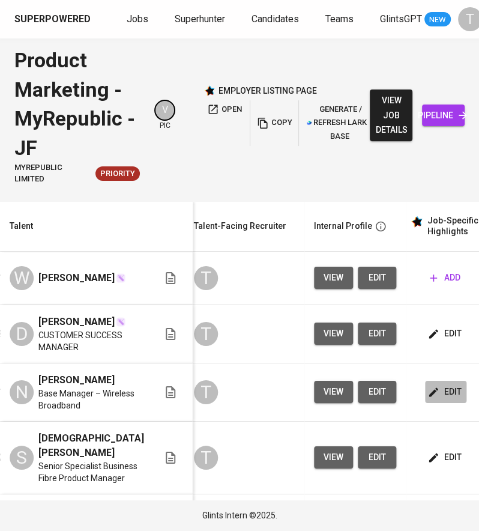
click at [435, 399] on span "edit" at bounding box center [446, 391] width 32 height 15
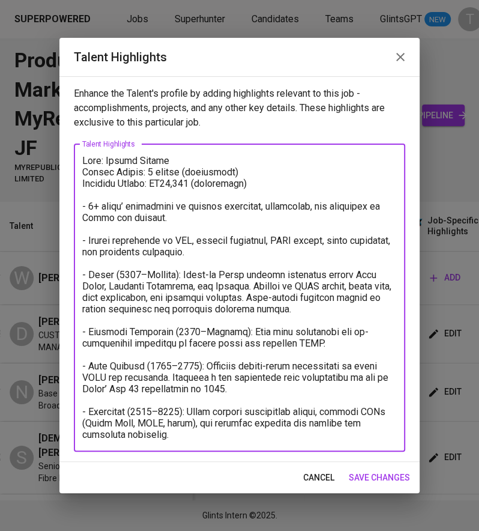
drag, startPoint x: 83, startPoint y: 162, endPoint x: 210, endPoint y: 473, distance: 336.4
click at [210, 473] on div "Talent Highlights Enhance the Talent's profile by adding highlights relevant to…" at bounding box center [239, 266] width 360 height 456
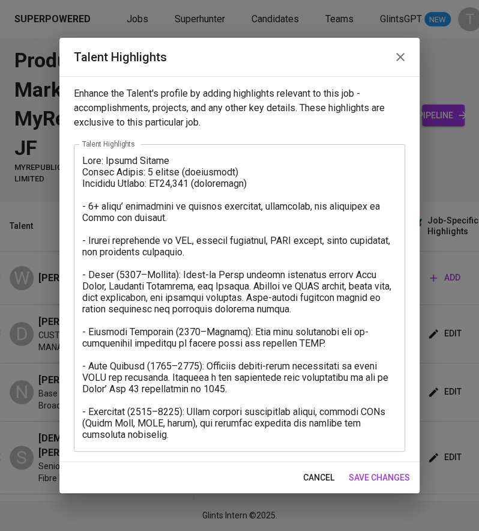
click at [396, 50] on icon "button" at bounding box center [400, 57] width 14 height 14
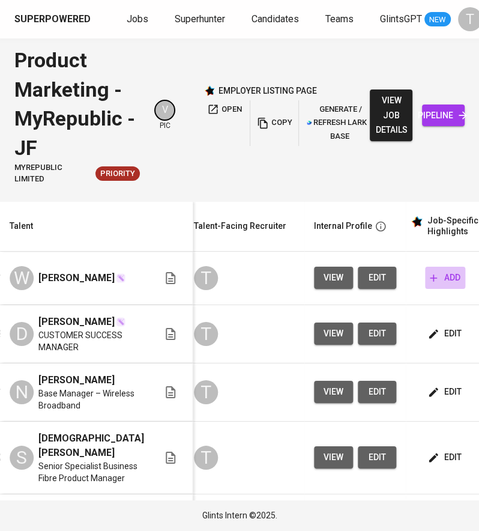
click at [435, 277] on span "add" at bounding box center [445, 277] width 31 height 15
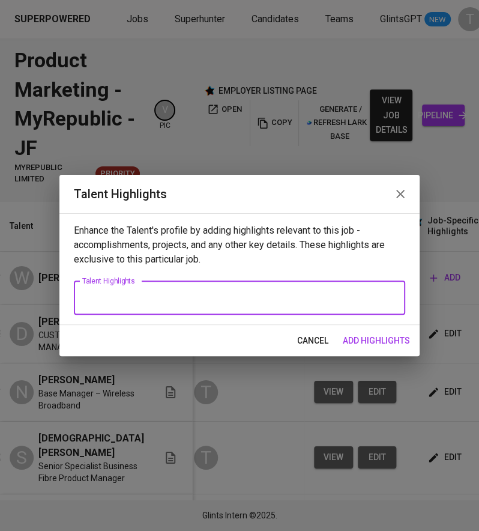
click at [326, 301] on textarea at bounding box center [239, 297] width 315 height 11
paste textarea "Name: Wan Hanis Aiman Notice Period: Immediate (TBC) Expected Salary: RM15,000 …"
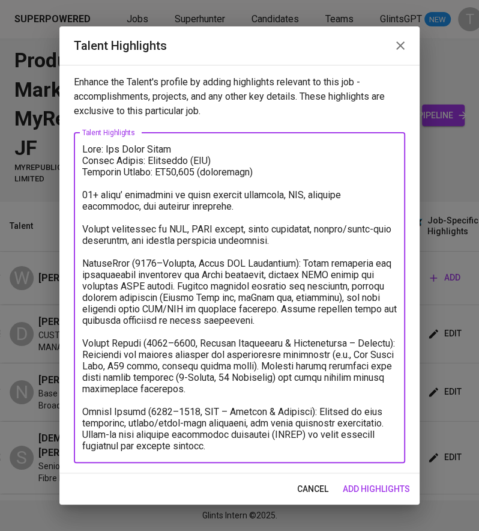
click at [85, 195] on textarea at bounding box center [239, 297] width 315 height 308
click at [85, 227] on textarea at bounding box center [239, 297] width 315 height 308
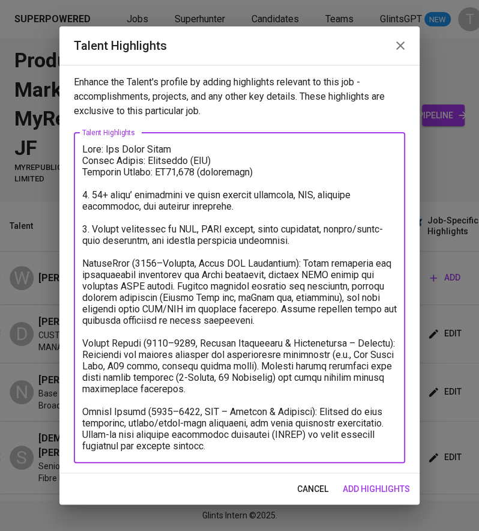
click at [85, 261] on textarea at bounding box center [239, 297] width 315 height 308
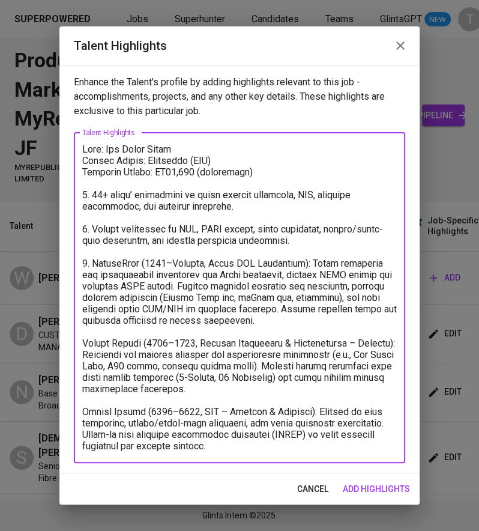
click at [83, 340] on textarea at bounding box center [239, 297] width 315 height 308
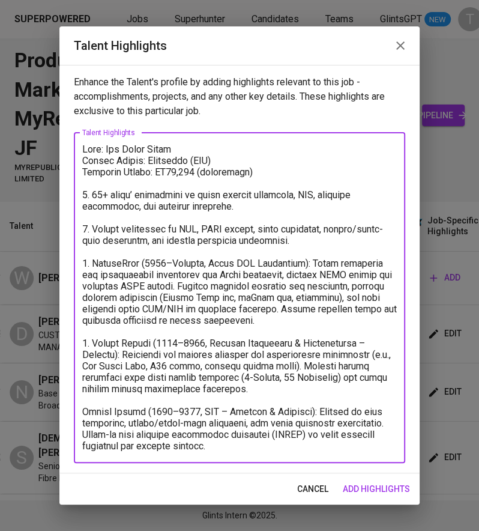
click at [82, 414] on textarea at bounding box center [239, 297] width 315 height 308
drag, startPoint x: 229, startPoint y: 162, endPoint x: 141, endPoint y: 161, distance: 87.7
click at [141, 161] on textarea at bounding box center [239, 297] width 315 height 308
drag, startPoint x: 171, startPoint y: 172, endPoint x: 231, endPoint y: 173, distance: 60.7
click at [231, 173] on textarea at bounding box center [239, 297] width 315 height 308
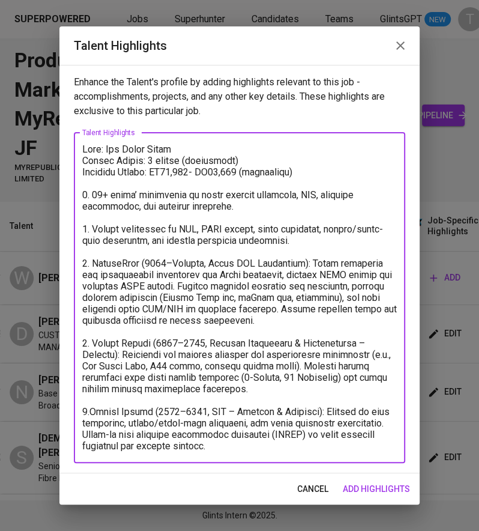
type textarea "Name: Wan Hanis Aiman Notice Period: 2 months (negotiable) Expected Salary: RM1…"
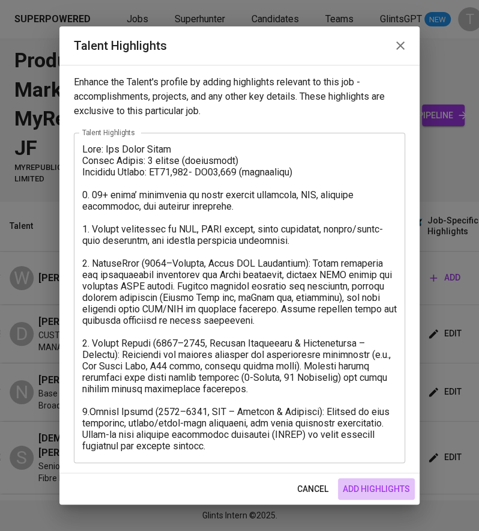
click at [372, 489] on span "add highlights" at bounding box center [376, 489] width 67 height 15
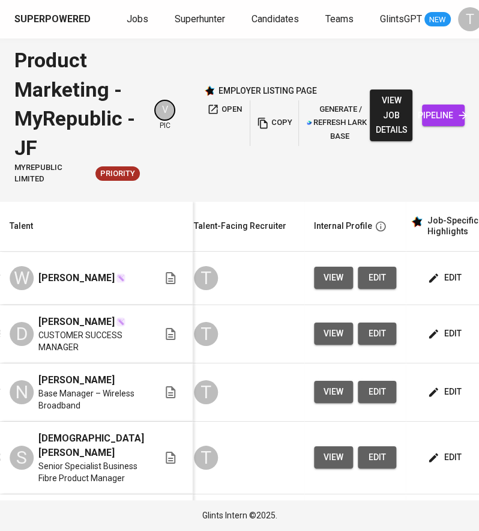
scroll to position [0, 473]
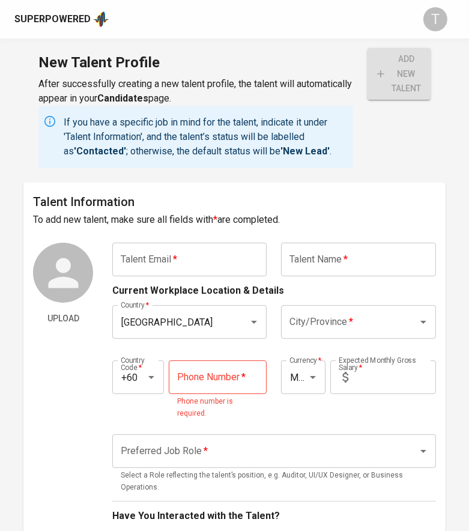
click at [354, 262] on input "text" at bounding box center [358, 260] width 154 height 34
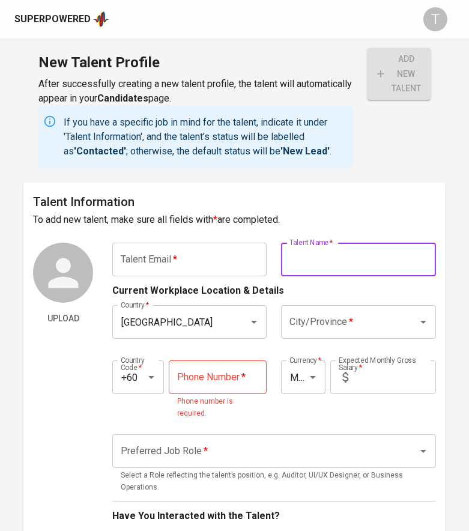
paste input "[PERSON_NAME] [PERSON_NAME]"
type input "[PERSON_NAME] [PERSON_NAME]"
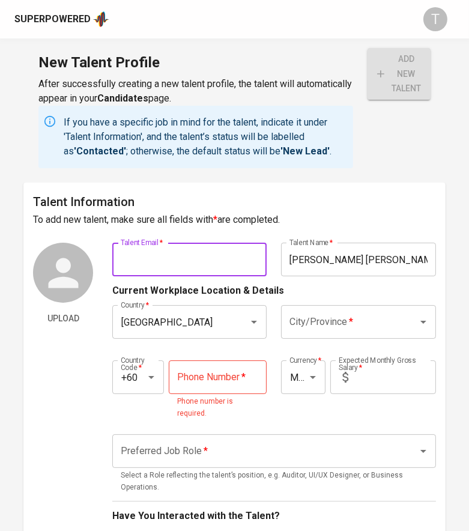
click at [217, 250] on input "text" at bounding box center [189, 260] width 154 height 34
paste input "[EMAIL_ADDRESS][DOMAIN_NAME] |"
type input "[EMAIL_ADDRESS][DOMAIN_NAME] |"
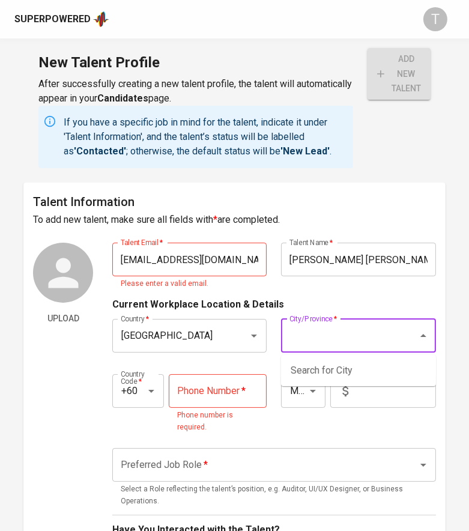
click at [345, 320] on div "City/Province *" at bounding box center [358, 336] width 154 height 34
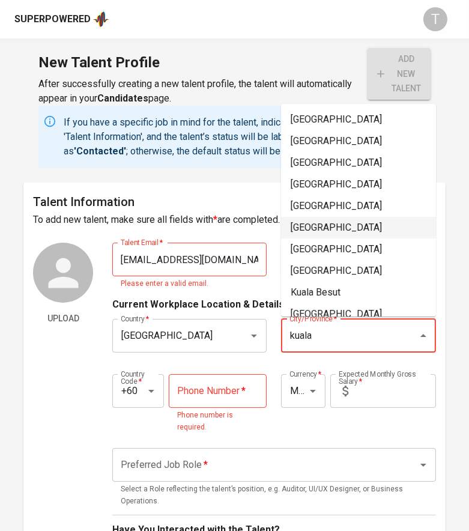
click at [351, 230] on li "[GEOGRAPHIC_DATA]" at bounding box center [358, 228] width 155 height 22
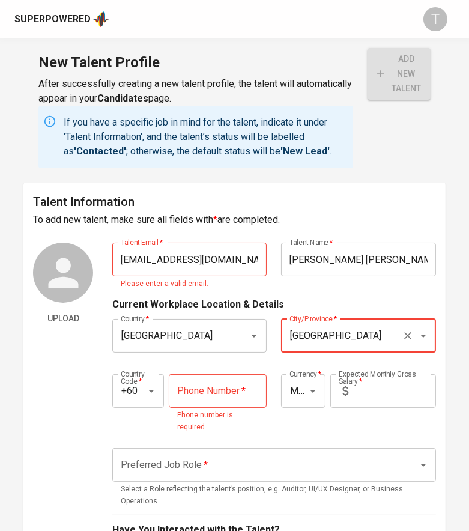
type input "[GEOGRAPHIC_DATA]"
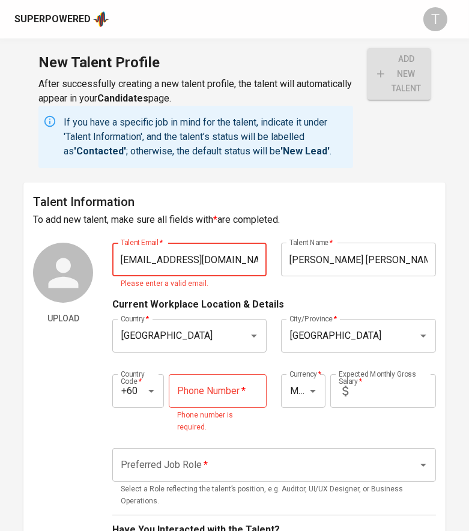
click at [237, 264] on input "[EMAIL_ADDRESS][DOMAIN_NAME] |" at bounding box center [189, 260] width 154 height 34
type input "[EMAIL_ADDRESS][DOMAIN_NAME]"
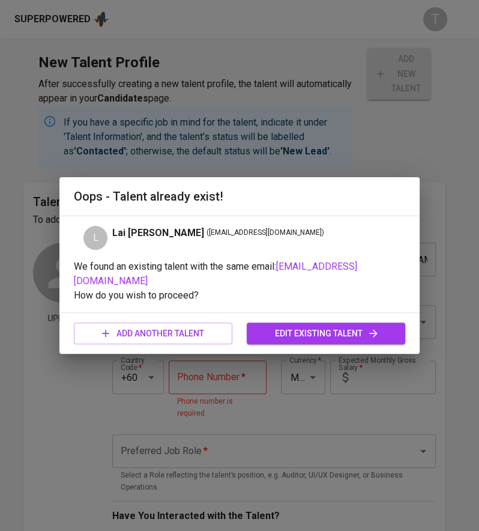
click at [325, 326] on span "edit existing talent" at bounding box center [325, 333] width 139 height 15
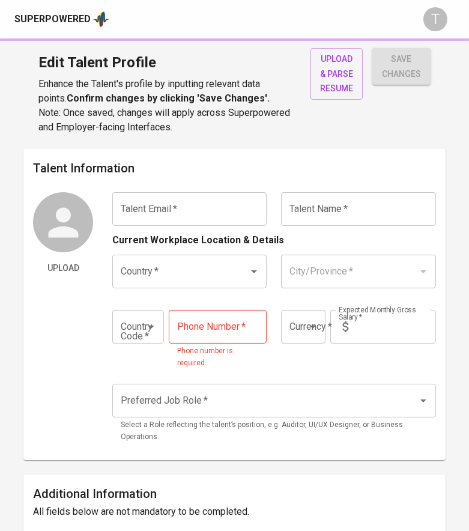
type input "[EMAIL_ADDRESS][DOMAIN_NAME]"
type input "Lai [PERSON_NAME]"
type input "[GEOGRAPHIC_DATA]"
type input "+60"
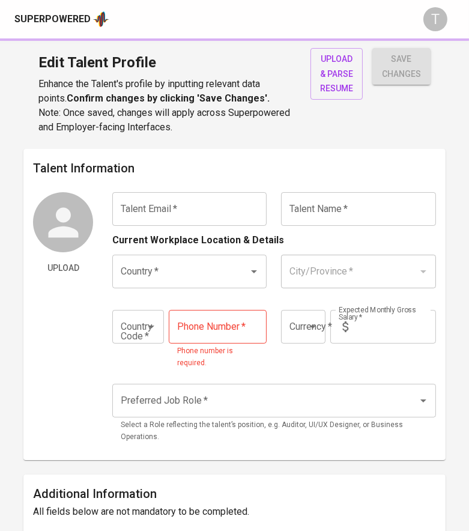
type input "[PHONE_NUMBER]"
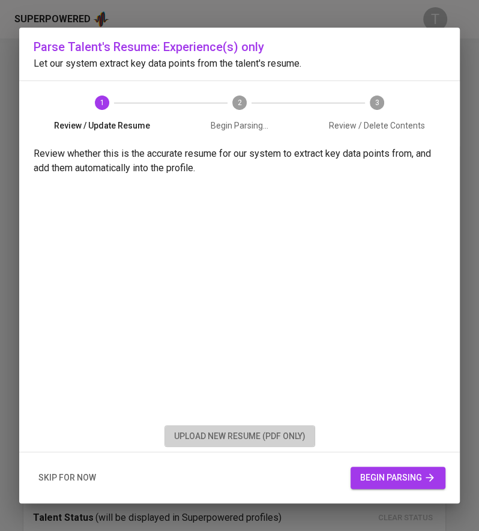
click at [203, 434] on span "upload new resume (pdf only)" at bounding box center [239, 436] width 131 height 15
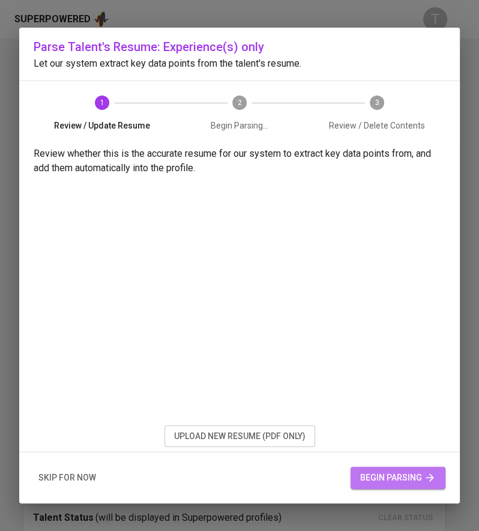
click at [407, 477] on span "begin parsing" at bounding box center [398, 477] width 76 height 15
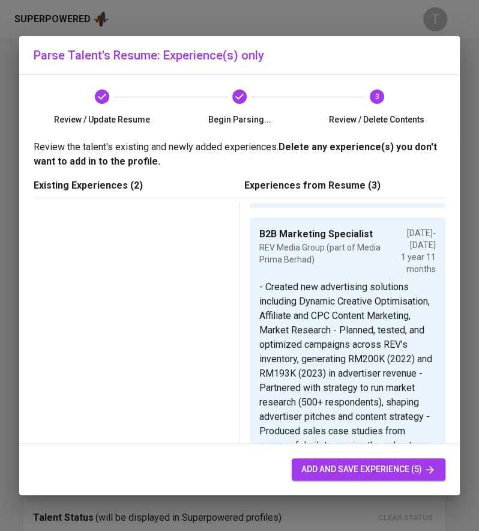
scroll to position [699, 0]
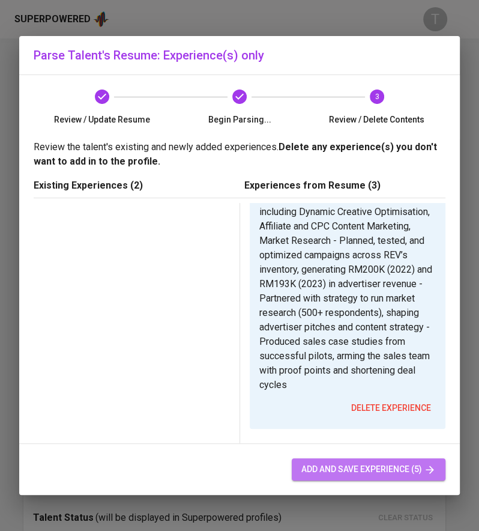
click at [403, 465] on span "add and save experience (5)" at bounding box center [368, 469] width 134 height 15
type input "MYR"
type input "B2B Product Marketing Specialist"
type input "StoreHub [GEOGRAPHIC_DATA]"
type input "[DATE]"
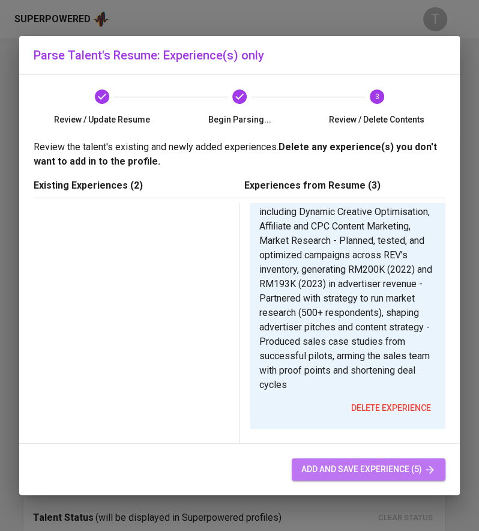
type input "[DATE]"
type textarea "- Drove 70+ qualified leads in the first 30 days of the QR Ph payment launch by…"
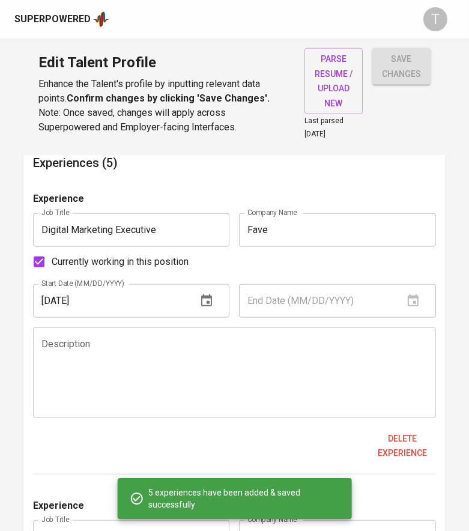
scroll to position [933, 0]
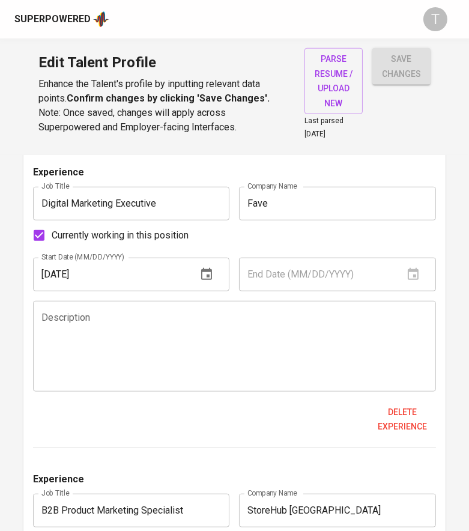
click at [414, 273] on div "End Date (MM/DD/YYYY)" at bounding box center [337, 275] width 196 height 34
click at [37, 231] on input "Currently working in this position" at bounding box center [38, 235] width 25 height 25
checkbox input "false"
click at [410, 277] on icon "button" at bounding box center [413, 274] width 14 height 14
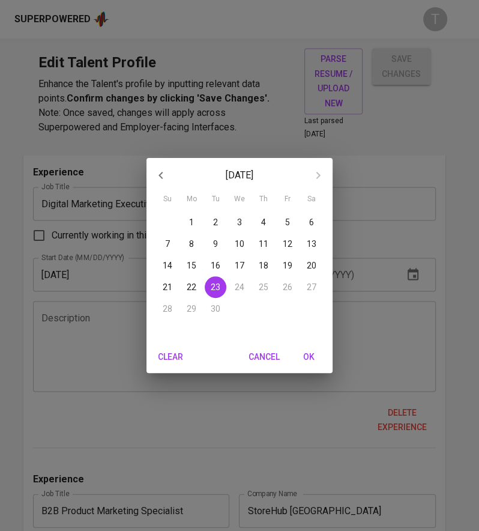
click at [165, 174] on icon "button" at bounding box center [161, 175] width 14 height 14
click at [240, 172] on p "May 2025" at bounding box center [239, 175] width 128 height 14
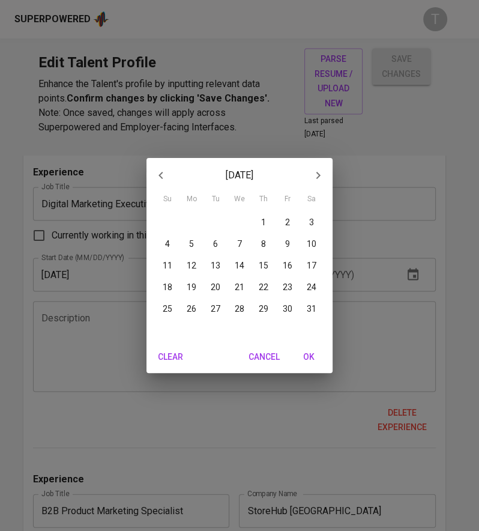
click at [240, 172] on p "May 2025" at bounding box center [239, 175] width 128 height 14
click at [357, 242] on div "May 2025 Su Mo Tu We Th Fr Sa 27 28 29 30 1 2 3 4 5 6 7 8 9 10 11 12 13 14 15 1…" at bounding box center [239, 265] width 479 height 531
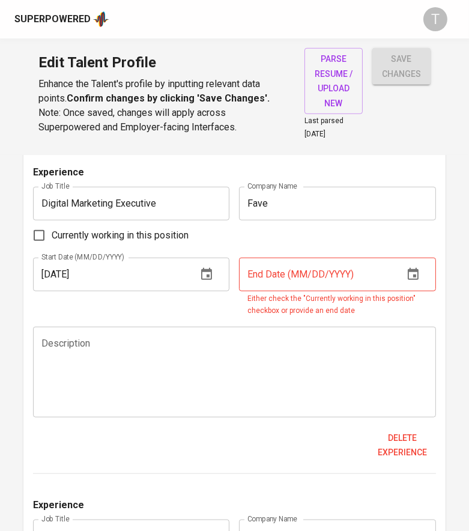
click at [349, 271] on input "text" at bounding box center [316, 275] width 154 height 34
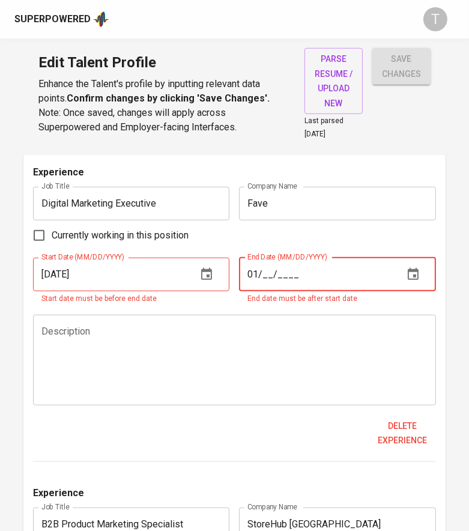
type input "0_/__/____"
type input "05/09/2023"
click at [372, 48] on button "save changes" at bounding box center [401, 66] width 58 height 37
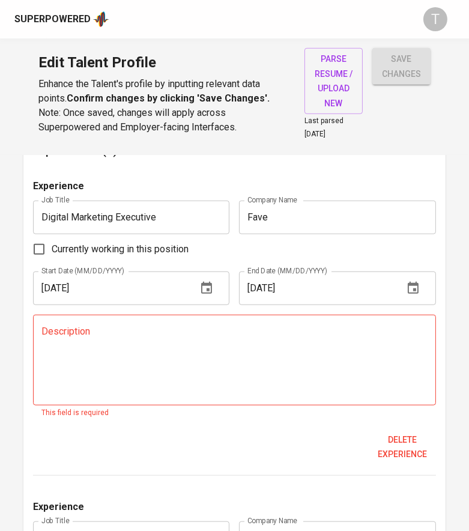
scroll to position [65, 0]
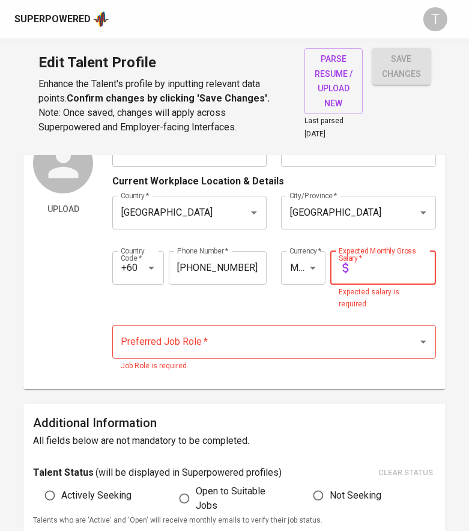
click at [376, 268] on input "text" at bounding box center [394, 268] width 83 height 34
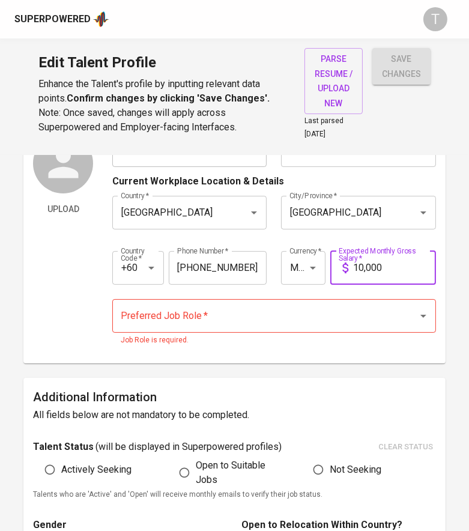
type input "10,000"
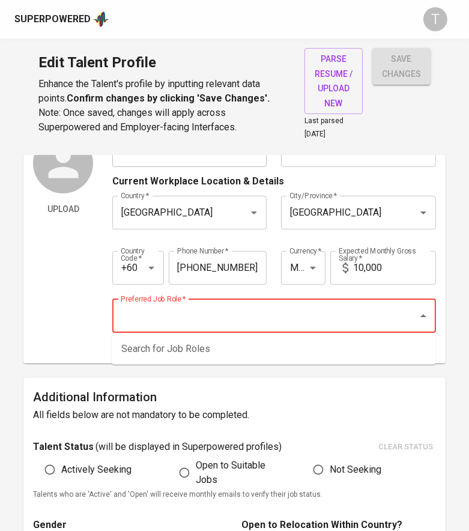
click at [330, 322] on input "Preferred Job Role   *" at bounding box center [257, 315] width 279 height 23
type input "p"
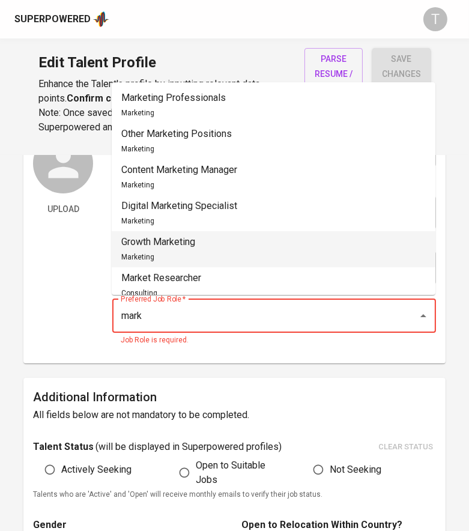
click at [225, 256] on li "Growth Marketing Marketing" at bounding box center [274, 249] width 324 height 36
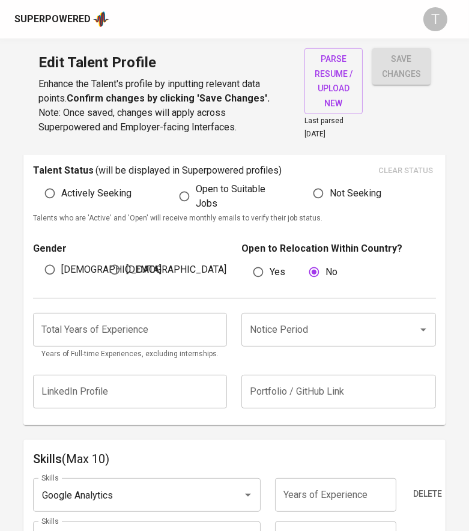
scroll to position [380, 0]
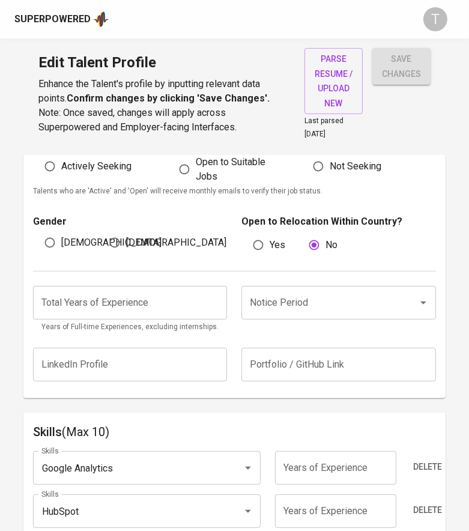
type input "Growth Marketing"
click at [92, 170] on span "Actively Seeking" at bounding box center [96, 166] width 70 height 14
click at [61, 170] on input "Actively Seeking" at bounding box center [49, 166] width 23 height 23
radio input "true"
click at [145, 240] on span "Female" at bounding box center [176, 242] width 100 height 14
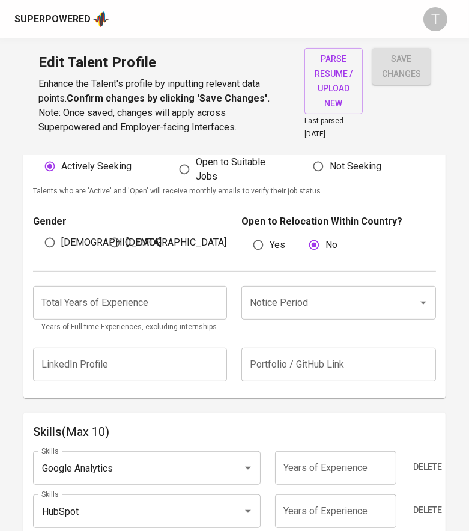
click at [126, 240] on input "Female" at bounding box center [114, 242] width 23 height 23
radio input "true"
click at [145, 303] on input "number" at bounding box center [130, 303] width 194 height 34
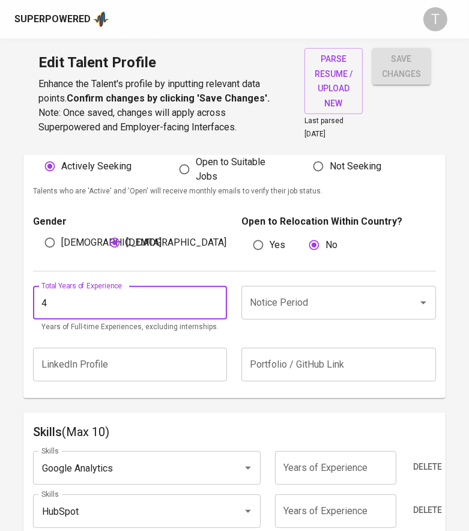
type input "4"
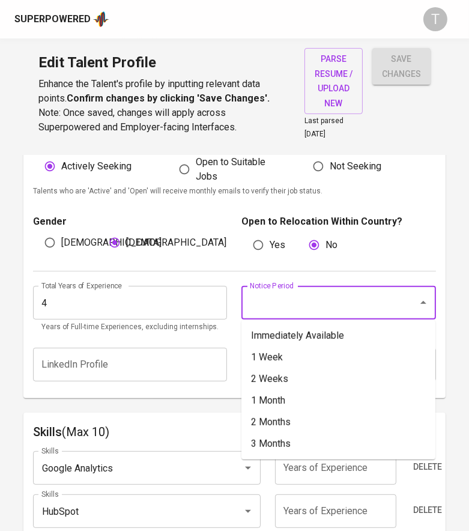
click at [284, 301] on input "Notice Period" at bounding box center [321, 302] width 149 height 23
click at [294, 376] on li "2 Weeks" at bounding box center [338, 379] width 194 height 22
type input "2 Weeks"
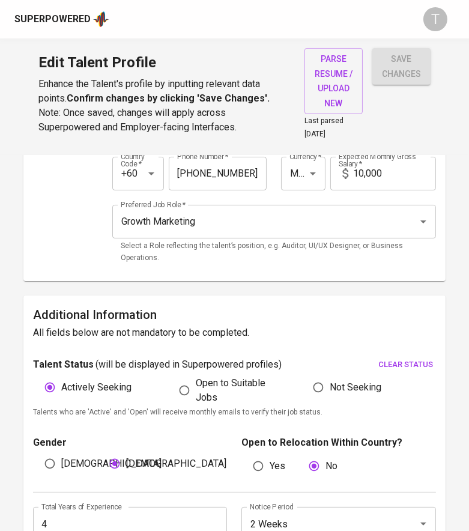
scroll to position [0, 0]
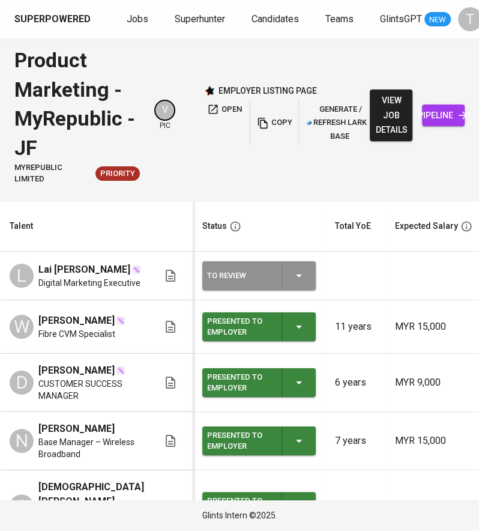
click at [277, 274] on div "To Review" at bounding box center [259, 275] width 104 height 29
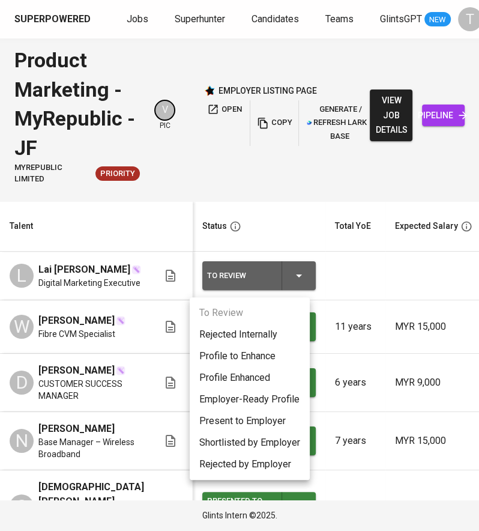
click at [265, 419] on li "Present to Employer" at bounding box center [250, 421] width 120 height 22
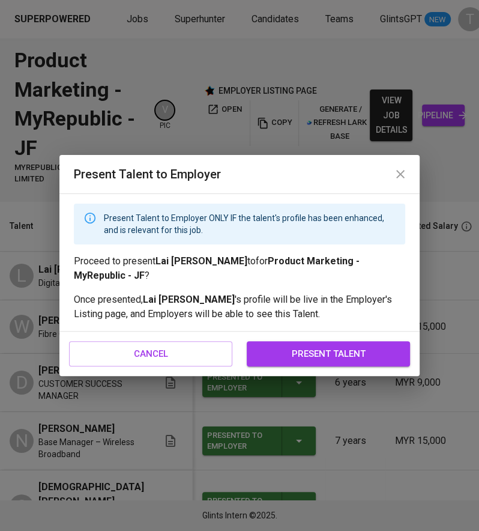
click at [299, 346] on span "present talent" at bounding box center [328, 354] width 137 height 16
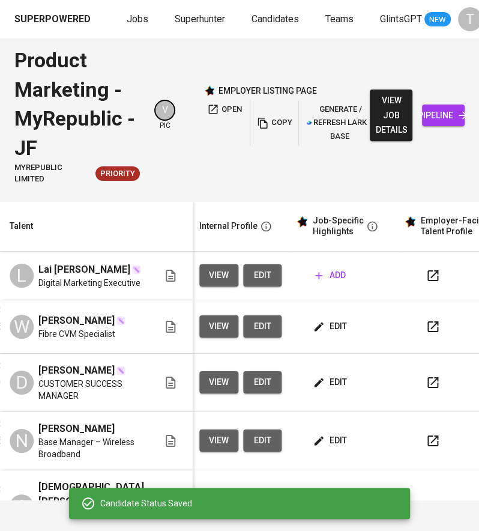
scroll to position [0, 550]
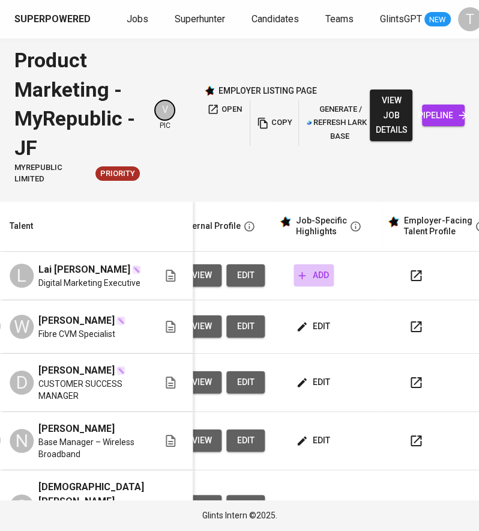
click at [300, 283] on span "add" at bounding box center [313, 275] width 31 height 15
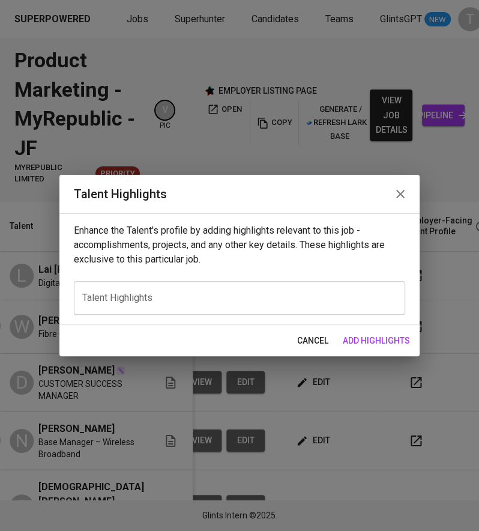
click at [300, 289] on div "x Talent Highlights" at bounding box center [239, 298] width 331 height 34
click at [181, 301] on textarea at bounding box center [239, 297] width 315 height 11
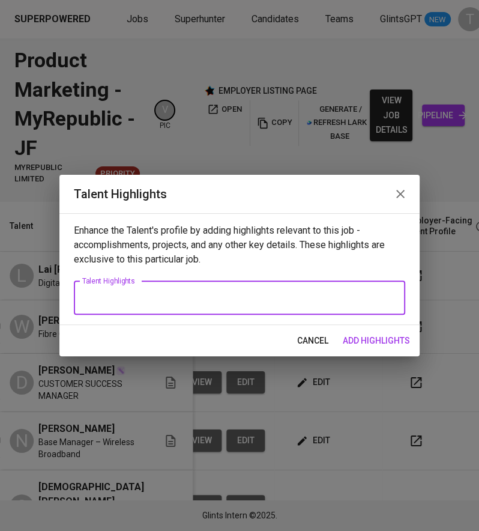
paste textarea "Name: [PERSON_NAME] [PERSON_NAME] Period: Immediate (TBC) Expected Salary: RM12…"
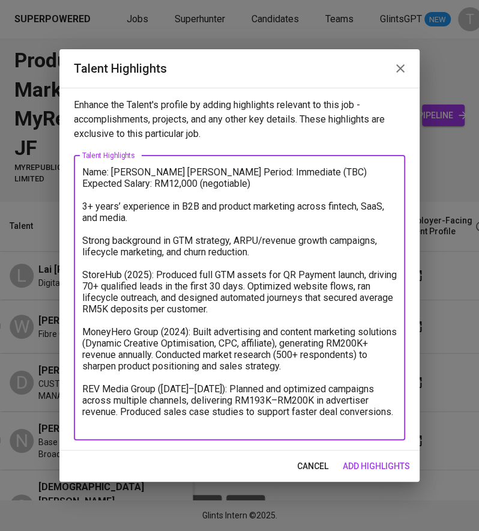
drag, startPoint x: 270, startPoint y: 198, endPoint x: 255, endPoint y: 198, distance: 15.0
click at [255, 198] on textarea "Name: [PERSON_NAME] [PERSON_NAME] Period: Immediate (TBC) Expected Salary: RM12…" at bounding box center [239, 297] width 315 height 262
click at [193, 192] on textarea "Name: [PERSON_NAME] [PERSON_NAME] Period: Immediate (TBC) Expected Salary: RM12…" at bounding box center [239, 297] width 315 height 262
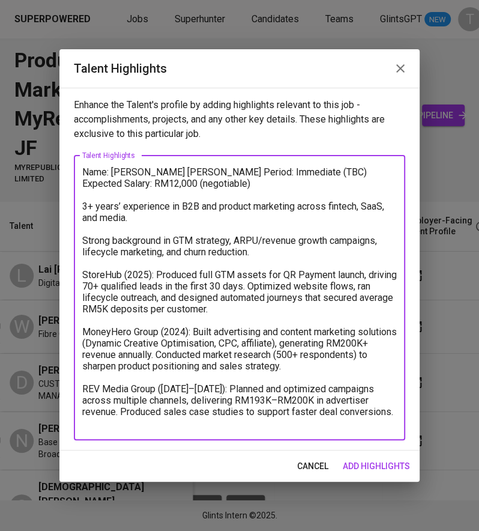
click at [196, 196] on textarea "Name: [PERSON_NAME] [PERSON_NAME] Period: Immediate (TBC) Expected Salary: RM12…" at bounding box center [239, 297] width 315 height 262
drag, startPoint x: 196, startPoint y: 196, endPoint x: 179, endPoint y: 270, distance: 76.5
click at [179, 270] on textarea "Name: [PERSON_NAME] [PERSON_NAME] Period: Immediate (TBC) Expected Salary: RM12…" at bounding box center [239, 297] width 315 height 262
click at [195, 198] on textarea "Name: [PERSON_NAME] [PERSON_NAME] Period: Immediate (TBC) Expected Salary: RM12…" at bounding box center [239, 297] width 315 height 262
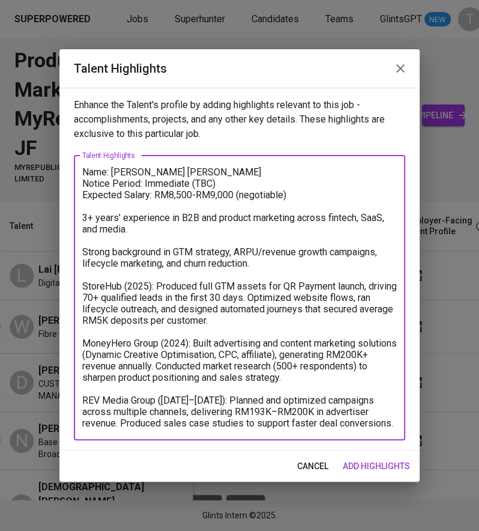
click at [88, 215] on textarea "Name: [PERSON_NAME] [PERSON_NAME] Notice Period: Immediate (TBC) Expected Salar…" at bounding box center [239, 297] width 315 height 262
click at [84, 250] on textarea "Name: [PERSON_NAME] [PERSON_NAME] Notice Period: Immediate (TBC) Expected Salar…" at bounding box center [239, 297] width 315 height 262
click at [87, 282] on textarea "Name: [PERSON_NAME] [PERSON_NAME] Notice Period: Immediate (TBC) Expected Salar…" at bounding box center [239, 297] width 315 height 262
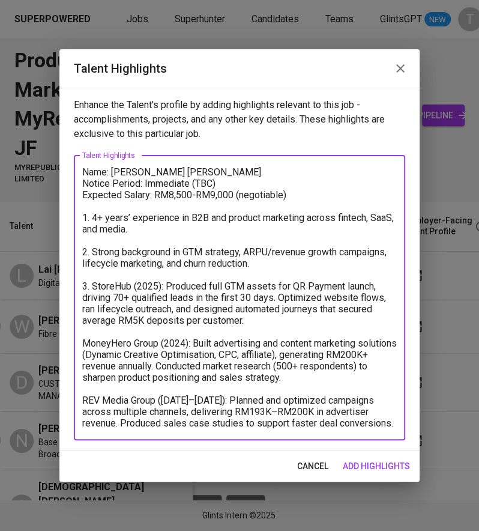
click at [84, 335] on textarea "Name: [PERSON_NAME] [PERSON_NAME] Notice Period: Immediate (TBC) Expected Salar…" at bounding box center [239, 297] width 315 height 262
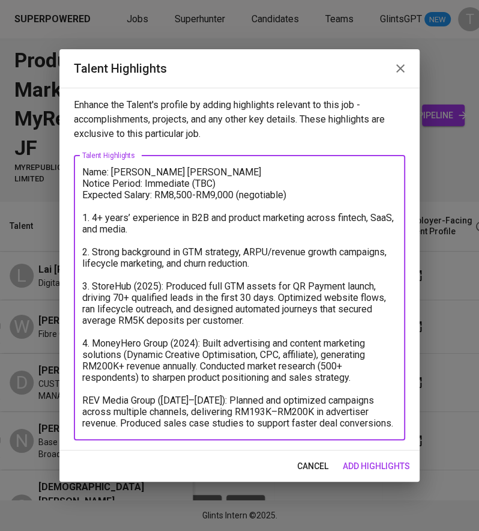
click at [86, 403] on textarea "Name: [PERSON_NAME] [PERSON_NAME] Notice Period: Immediate (TBC) Expected Salar…" at bounding box center [239, 297] width 315 height 262
type textarea "Name: [PERSON_NAME] [PERSON_NAME] Notice Period: Immediate (TBC) Expected Salar…"
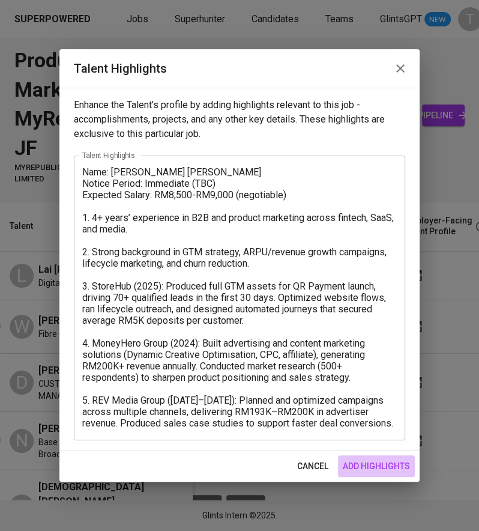
click at [373, 470] on span "add highlights" at bounding box center [376, 466] width 67 height 15
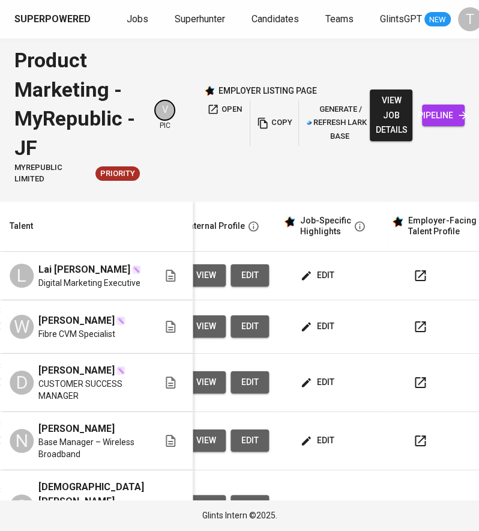
scroll to position [0, 551]
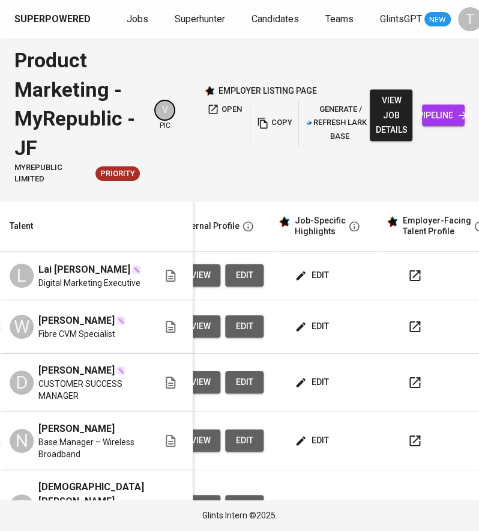
click at [310, 278] on span "edit" at bounding box center [313, 275] width 32 height 15
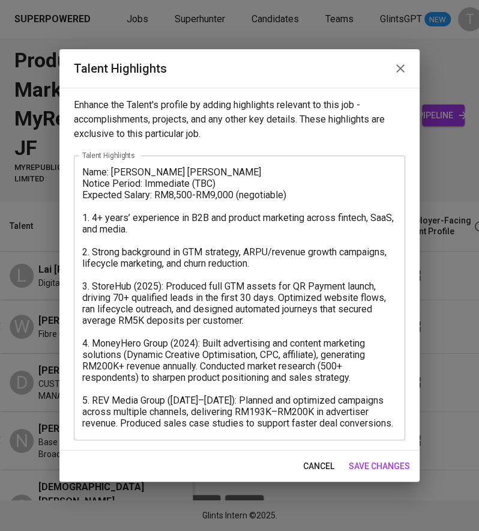
click at [225, 181] on textarea "Name: [PERSON_NAME] [PERSON_NAME] Notice Period: Immediate (TBC) Expected Salar…" at bounding box center [239, 297] width 315 height 262
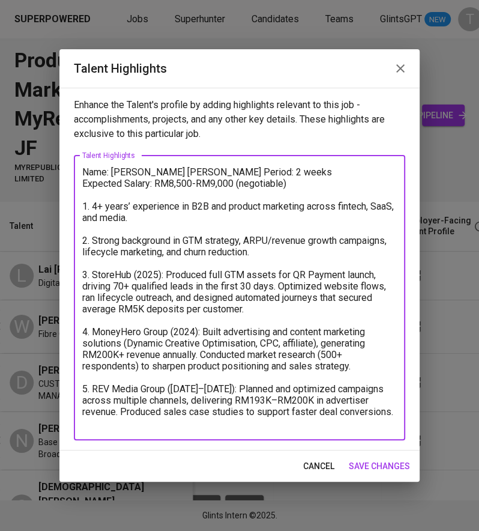
click at [288, 262] on textarea "Name: [PERSON_NAME] [PERSON_NAME] Period: 2 weeks Expected Salary: RM8,500-RM9,…" at bounding box center [239, 297] width 315 height 262
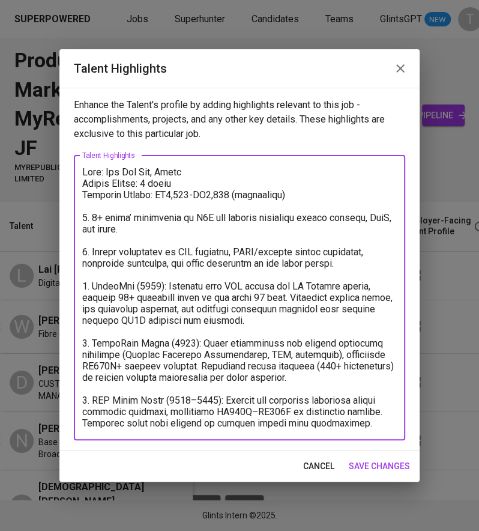
type textarea "Lore: Ips Dol Sit, Ametc Adipis Elitse: 0 doeiu Temporin Utlabo: ET8,446-DO3,01…"
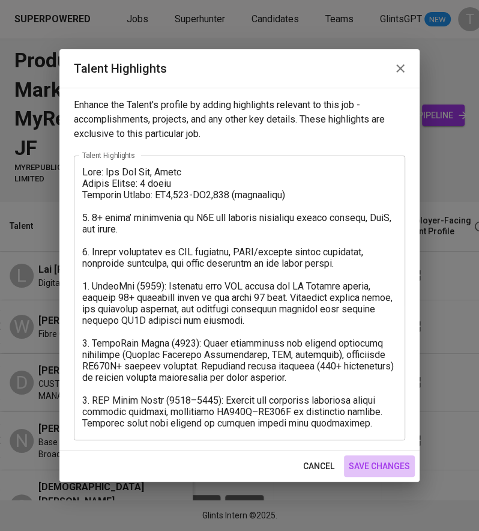
click at [399, 467] on span "save changes" at bounding box center [379, 466] width 61 height 15
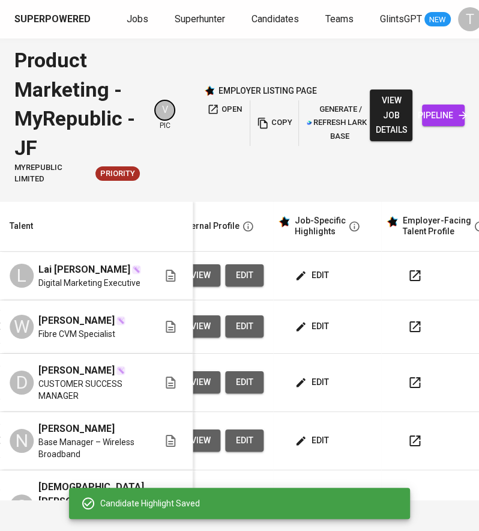
click at [271, 124] on span "copy" at bounding box center [274, 123] width 32 height 14
